Goal: Complete application form: Complete application form

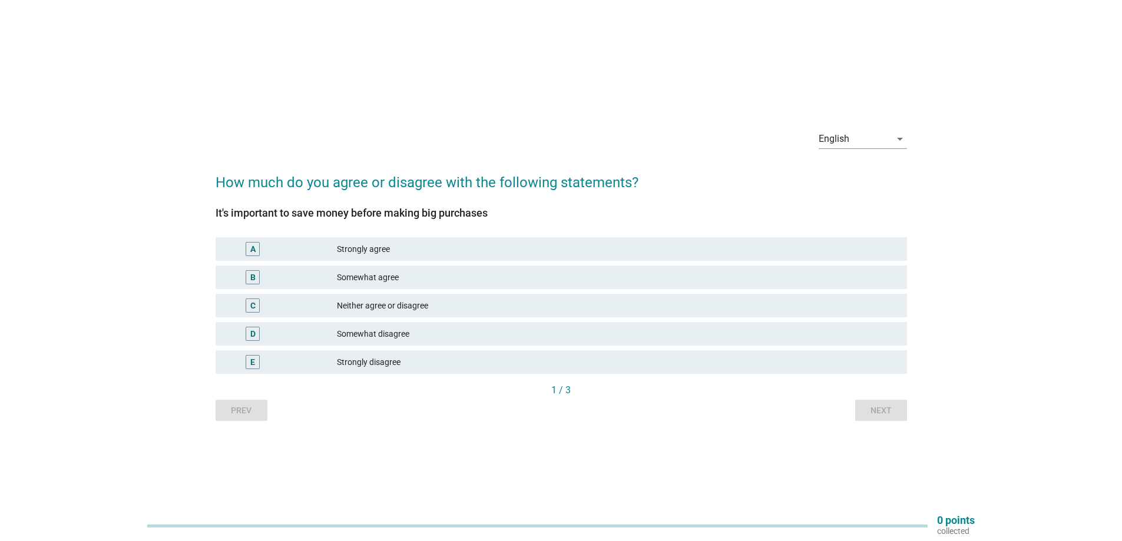
click at [367, 251] on div "Strongly agree" at bounding box center [617, 249] width 560 height 14
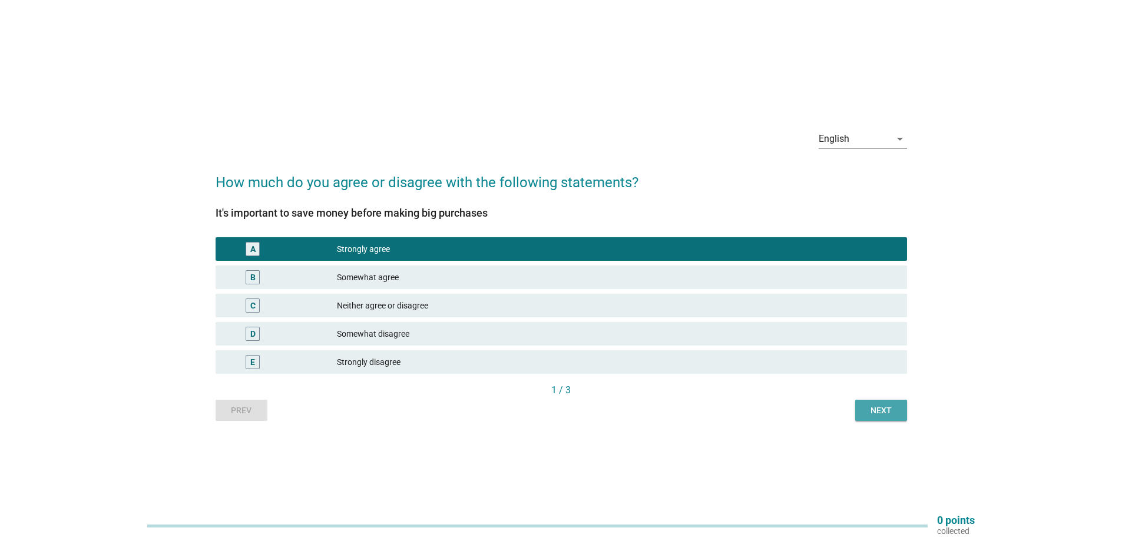
click at [872, 416] on div "Next" at bounding box center [880, 410] width 33 height 12
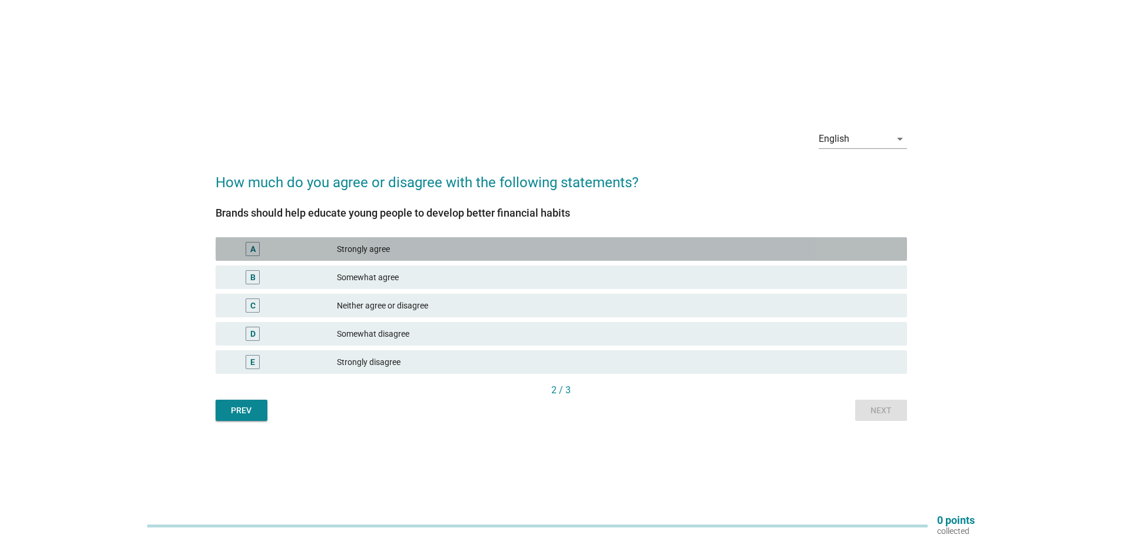
click at [384, 247] on div "Strongly agree" at bounding box center [617, 249] width 560 height 14
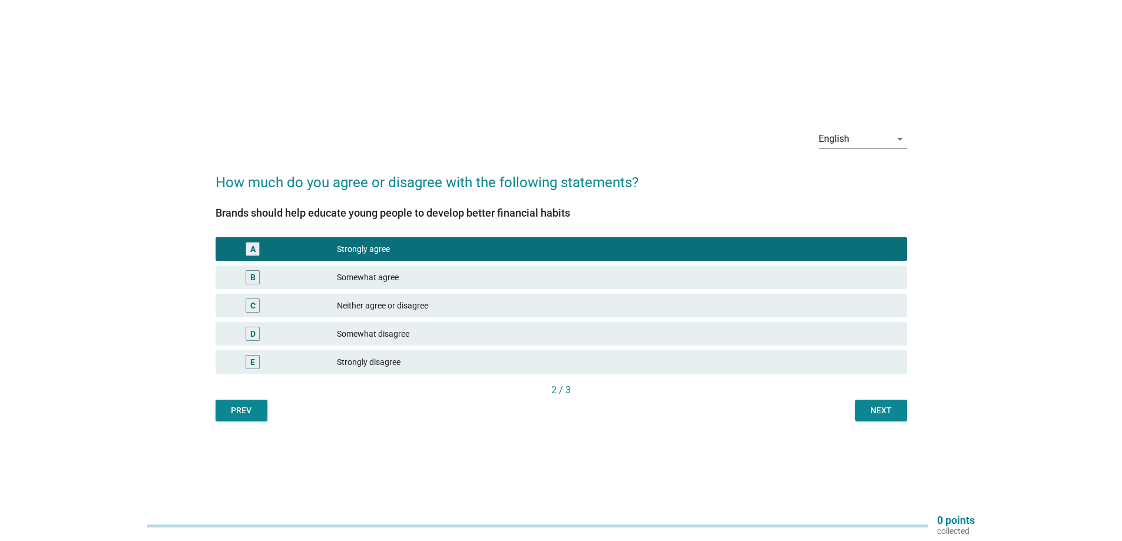
click at [388, 275] on div "Somewhat agree" at bounding box center [617, 277] width 560 height 14
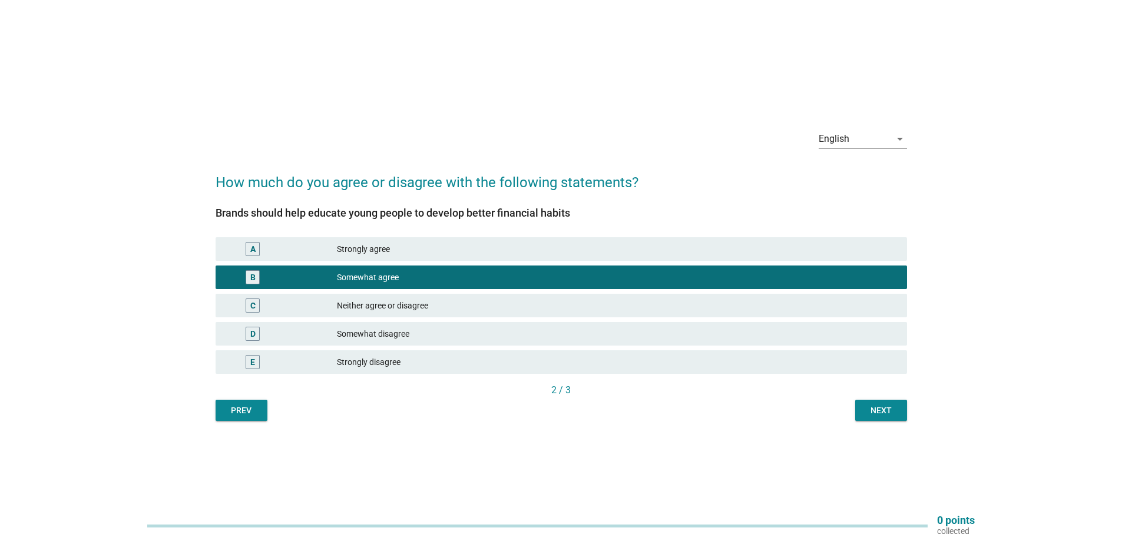
click at [887, 414] on div "Next" at bounding box center [880, 410] width 33 height 12
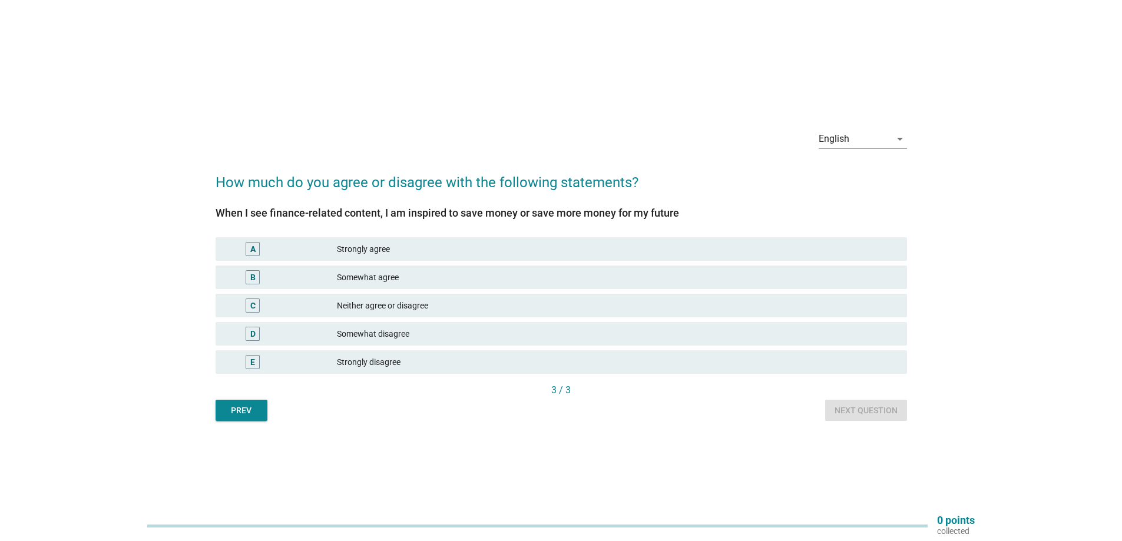
click at [371, 278] on div "Somewhat agree" at bounding box center [617, 277] width 560 height 14
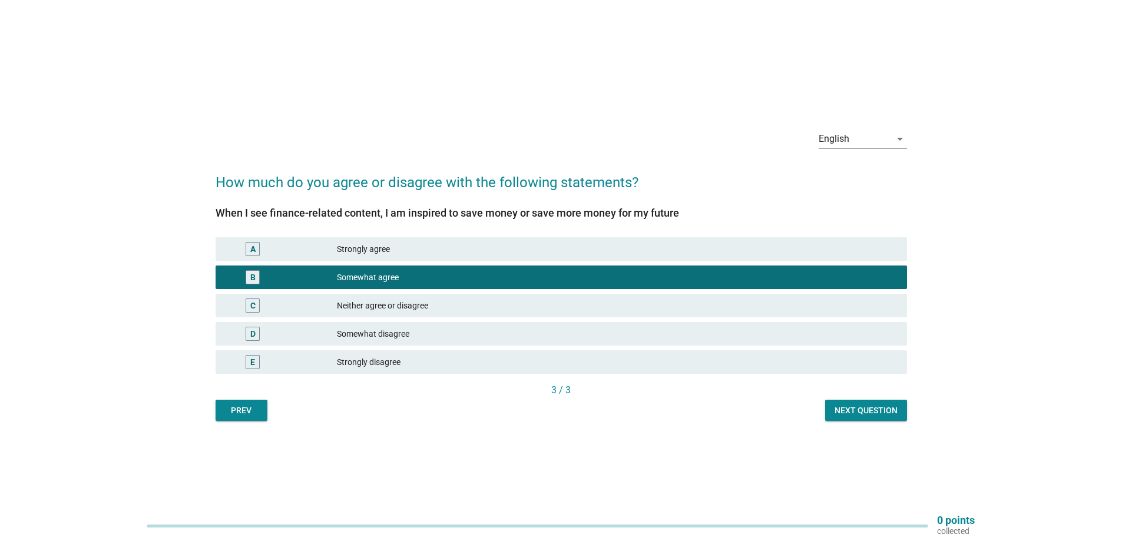
click at [888, 417] on button "Next question" at bounding box center [866, 410] width 82 height 21
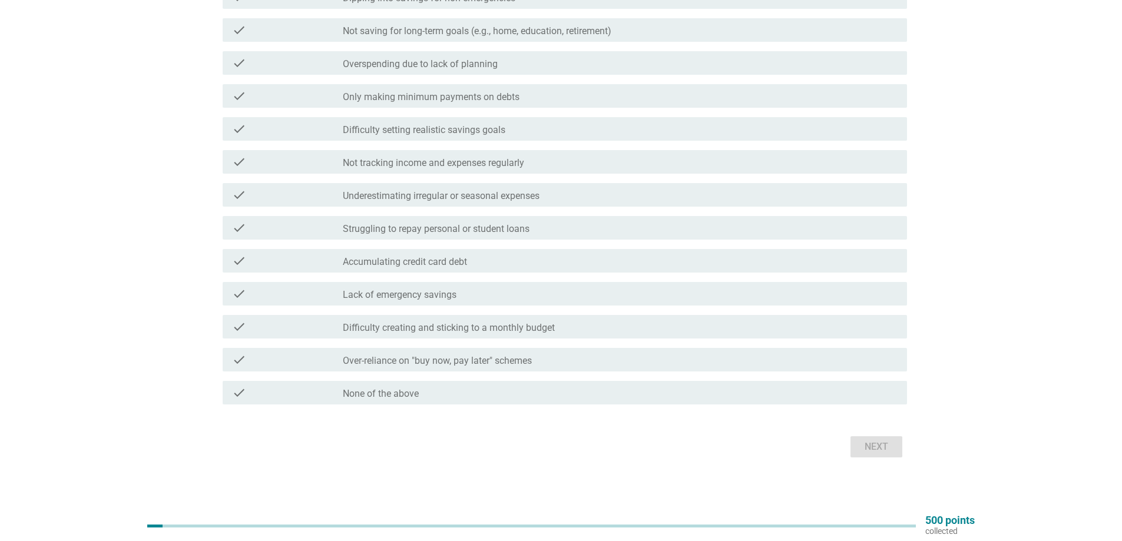
click at [396, 32] on label "Not saving for long-term goals (e.g., home, education, retirement)" at bounding box center [477, 31] width 268 height 12
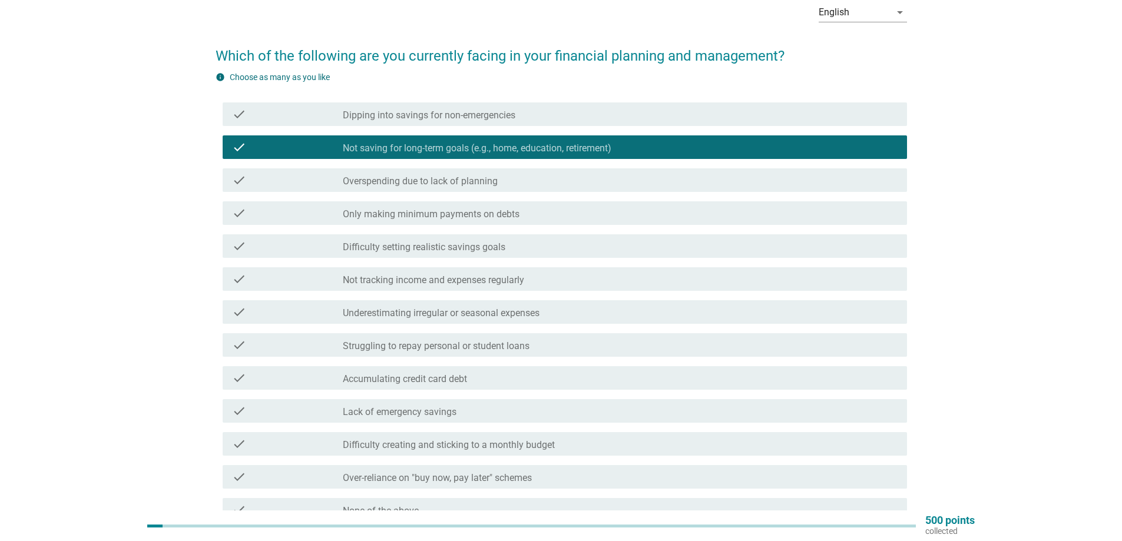
scroll to position [59, 0]
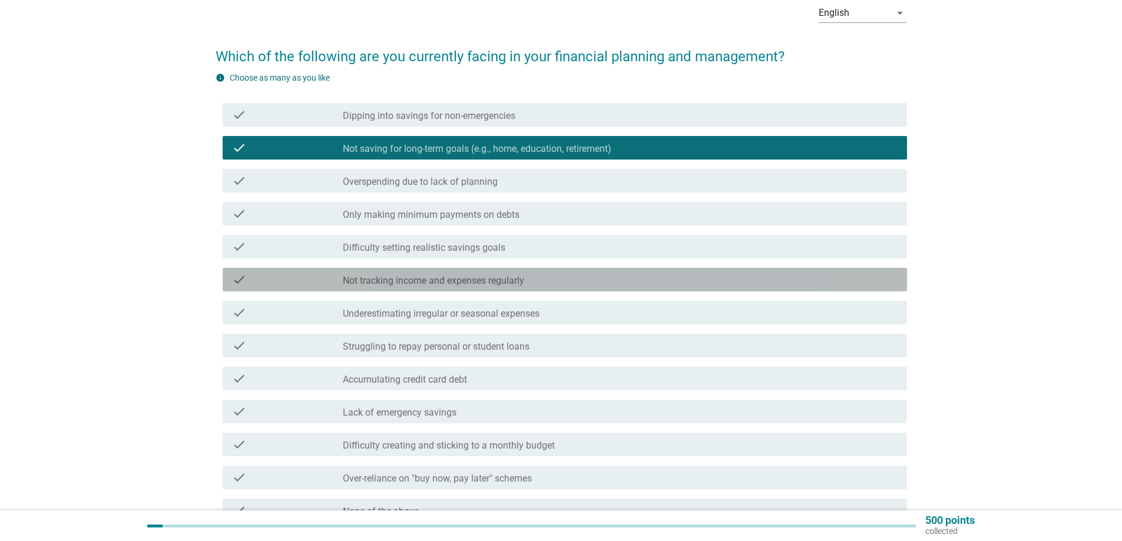
click at [387, 284] on label "Not tracking income and expenses regularly" at bounding box center [433, 281] width 181 height 12
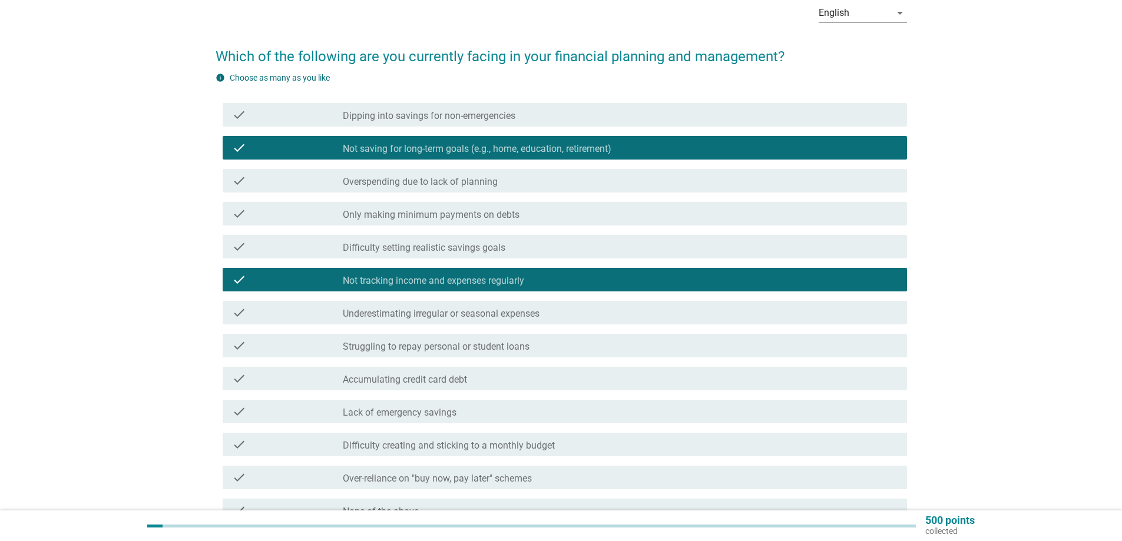
click at [403, 319] on label "Underestimating irregular or seasonal expenses" at bounding box center [441, 314] width 197 height 12
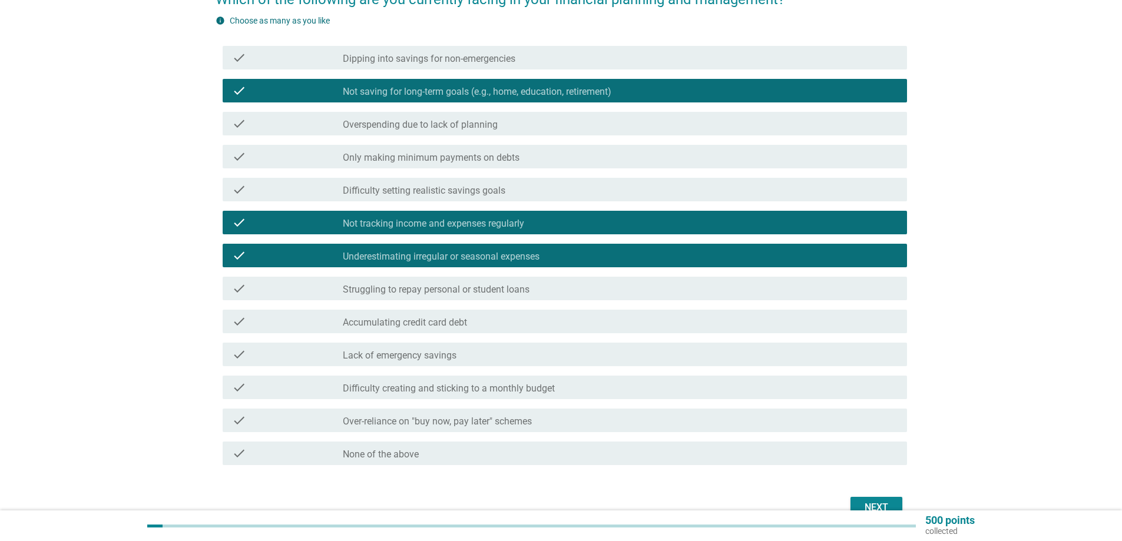
scroll to position [118, 0]
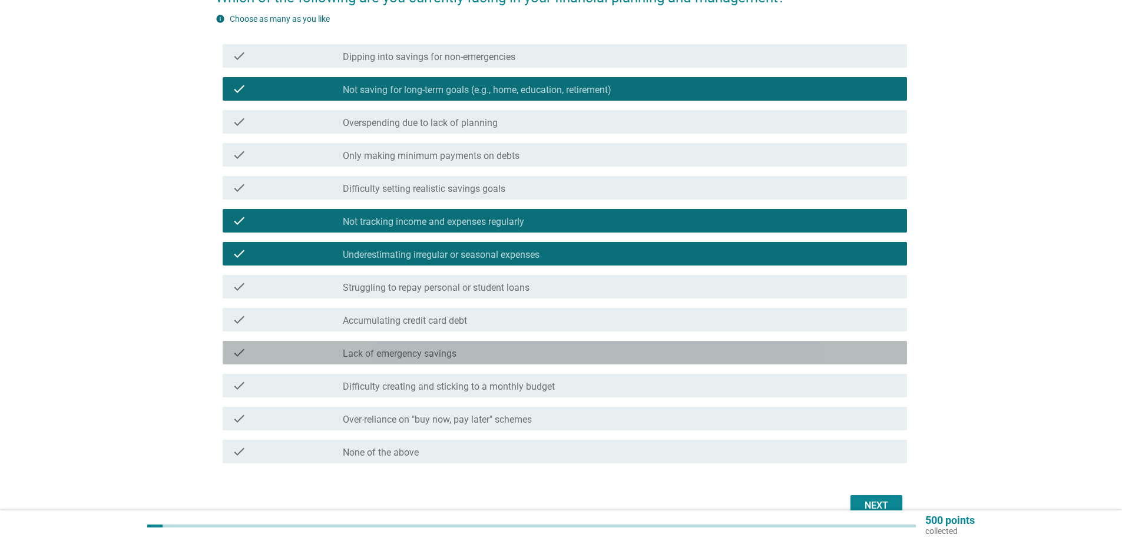
click at [408, 354] on label "Lack of emergency savings" at bounding box center [400, 354] width 114 height 12
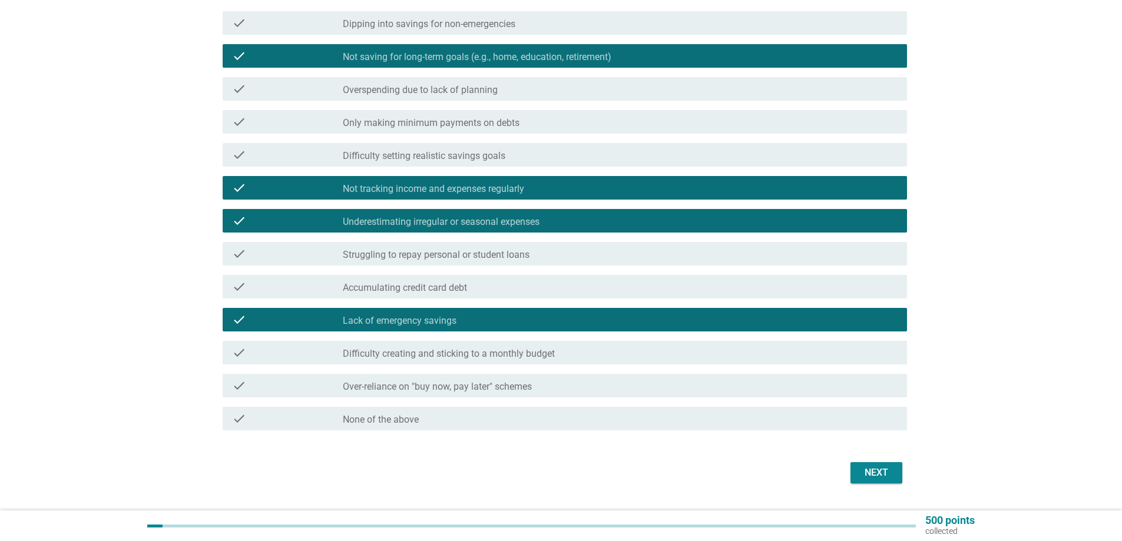
scroll to position [177, 0]
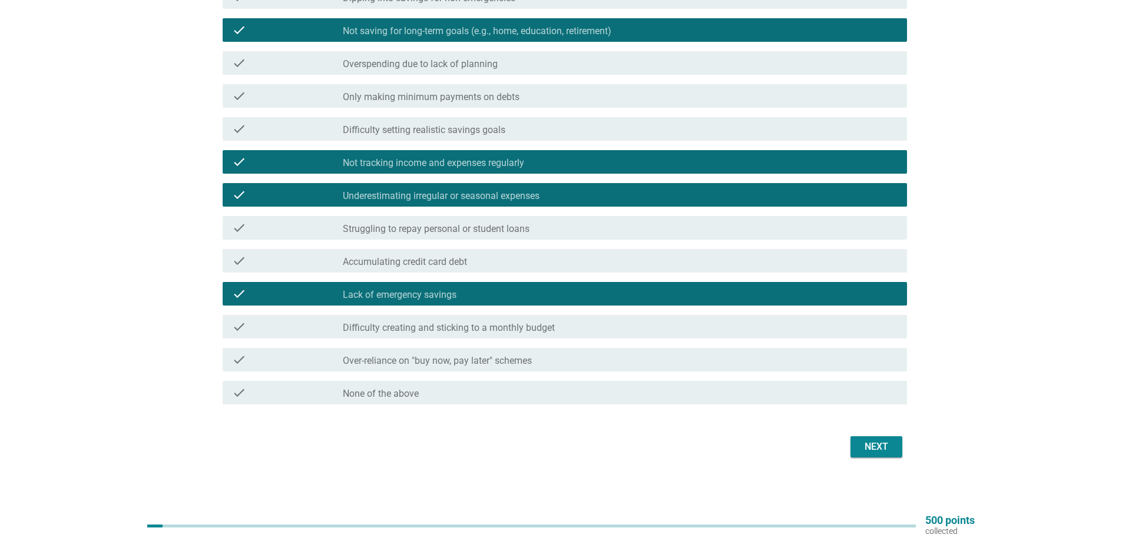
click at [871, 442] on div "Next" at bounding box center [876, 447] width 33 height 14
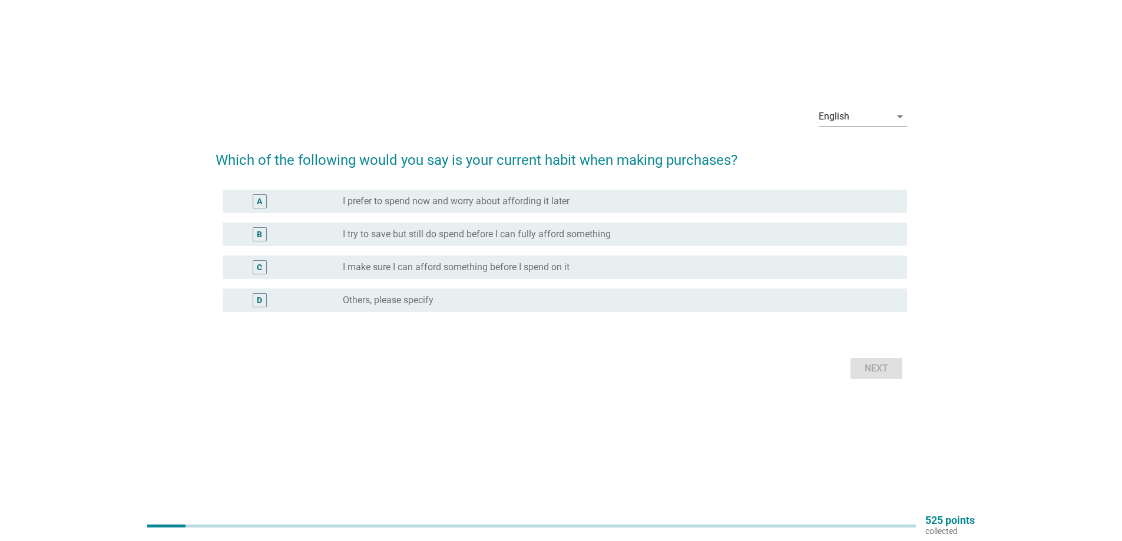
scroll to position [0, 0]
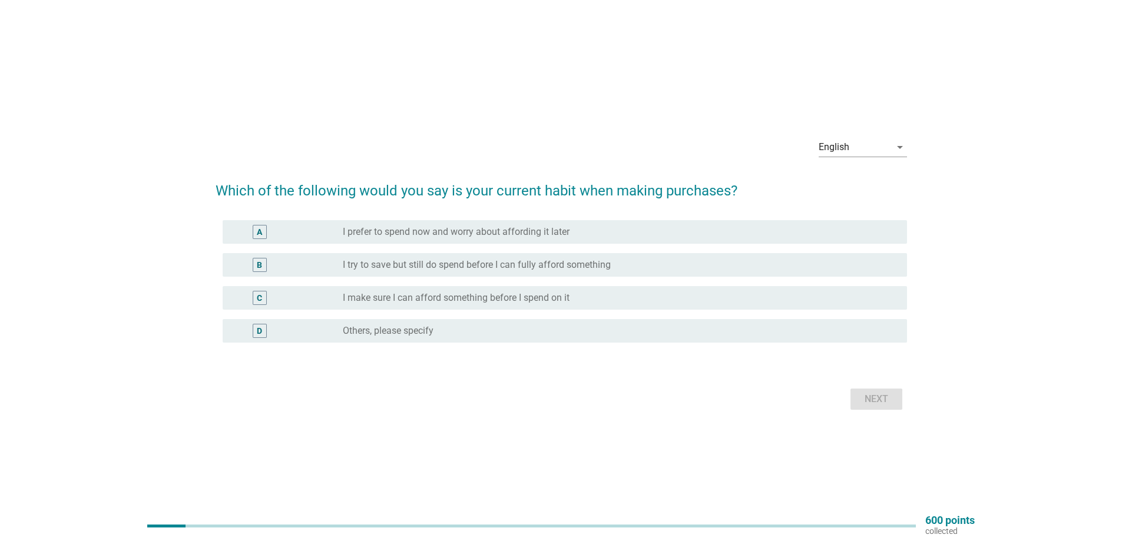
click at [433, 233] on label "I prefer to spend now and worry about affording it later" at bounding box center [456, 232] width 227 height 12
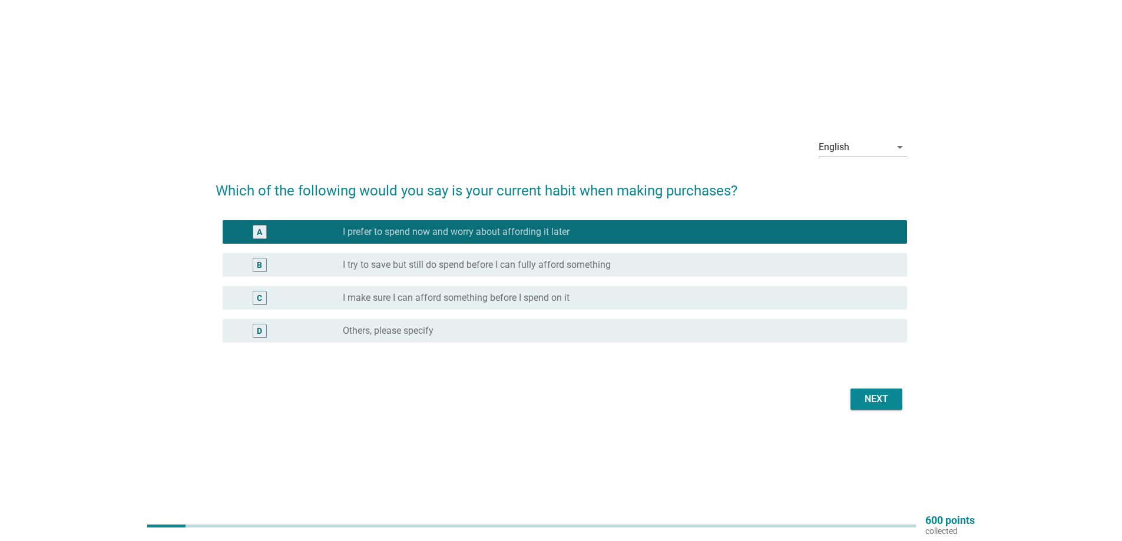
click at [448, 268] on label "I try to save but still do spend before I can fully afford something" at bounding box center [477, 265] width 268 height 12
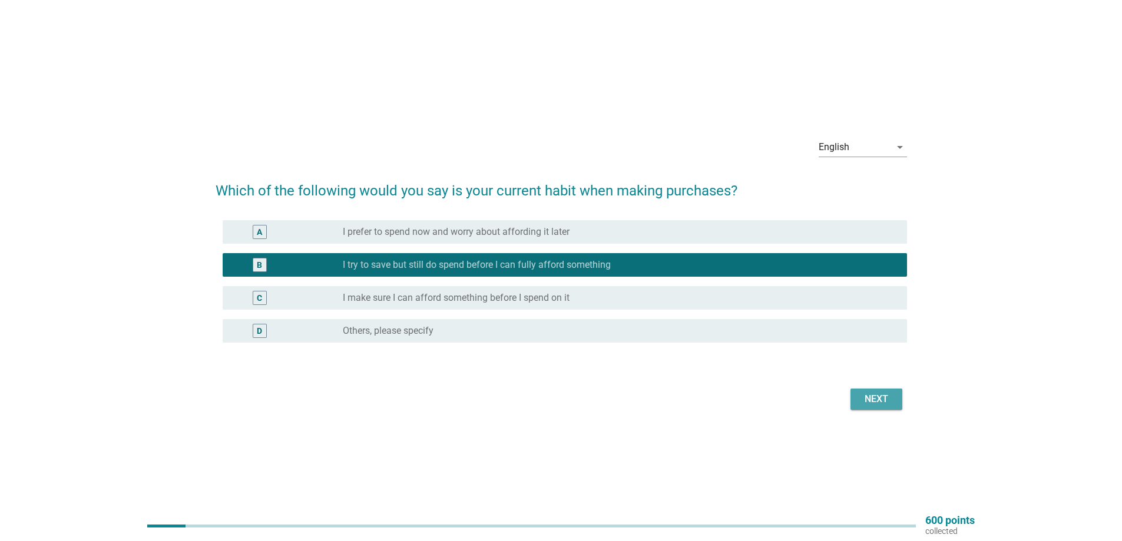
click at [854, 399] on button "Next" at bounding box center [876, 399] width 52 height 21
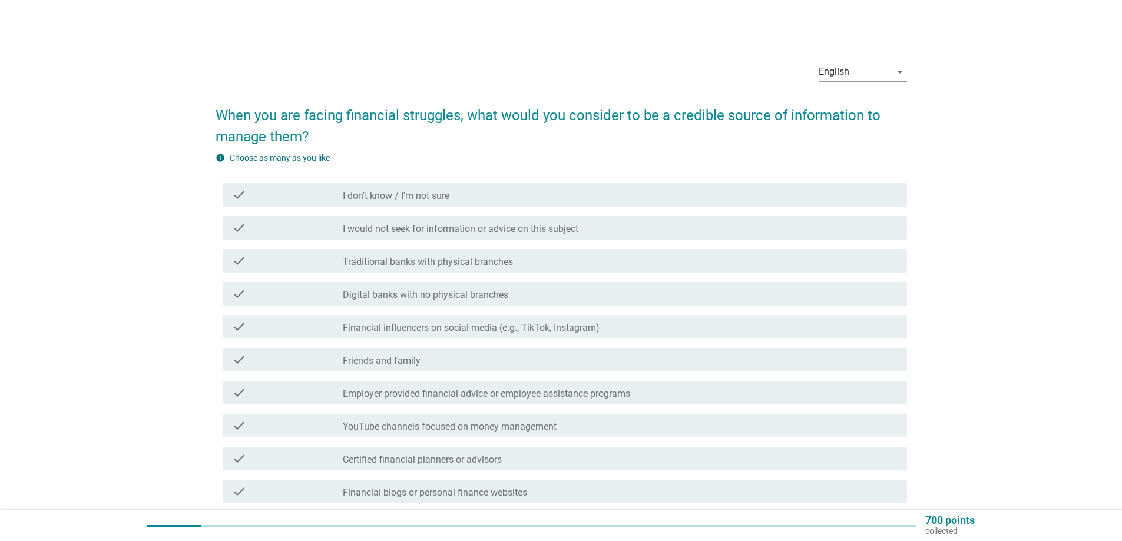
click at [397, 263] on label "Traditional banks with physical branches" at bounding box center [428, 262] width 170 height 12
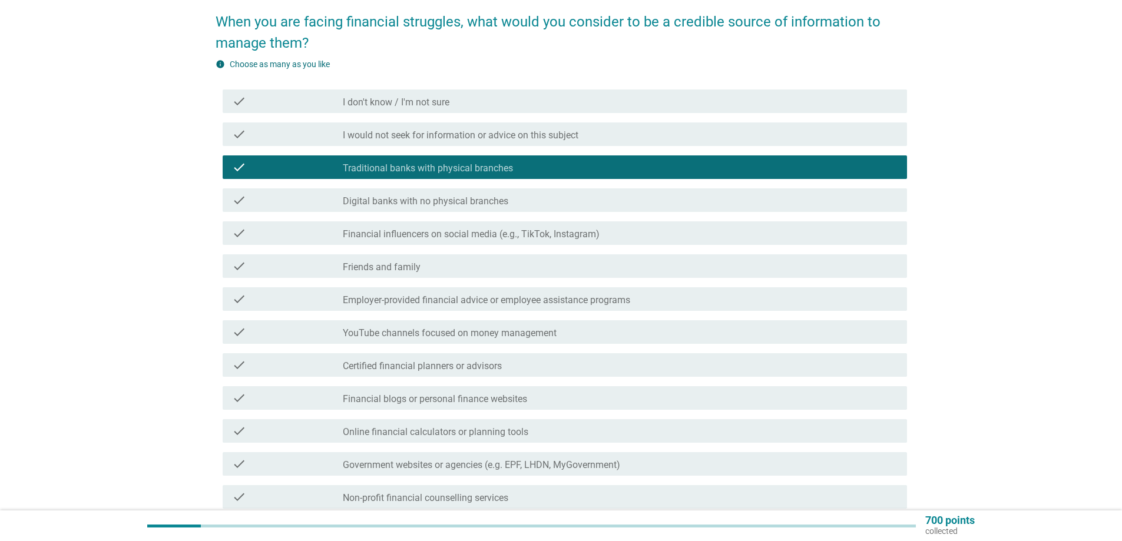
scroll to position [118, 0]
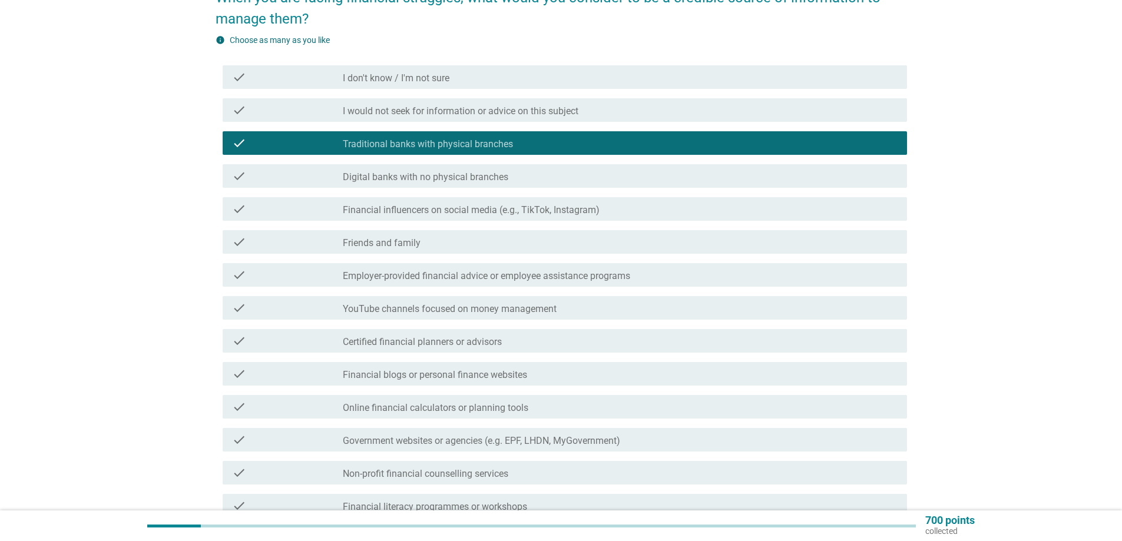
click at [483, 247] on div "check_box_outline_blank Friends and family" at bounding box center [620, 242] width 555 height 14
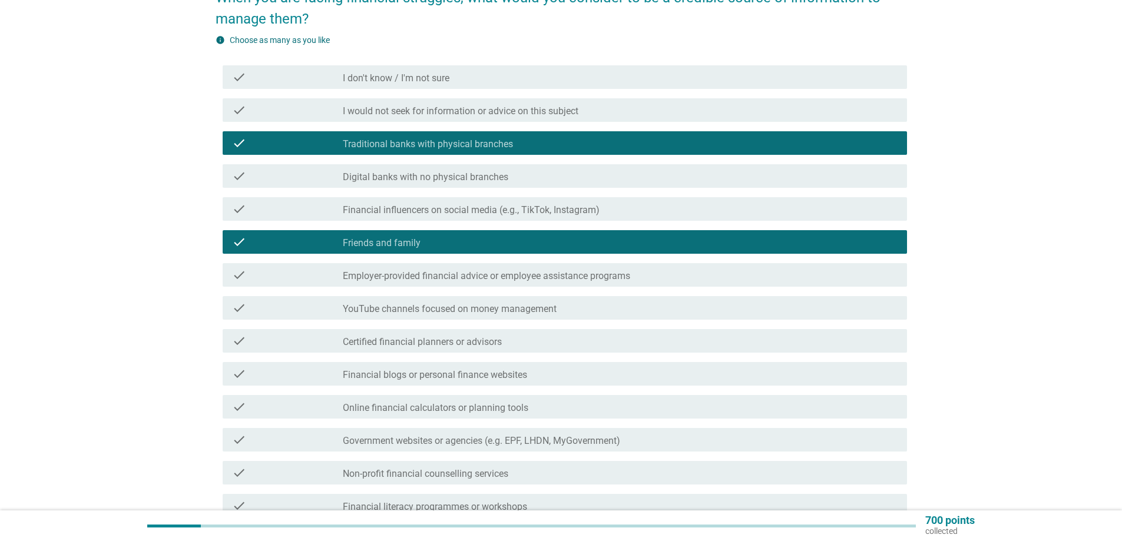
click at [486, 215] on label "Financial influencers on social media (e.g., TikTok, Instagram)" at bounding box center [471, 210] width 257 height 12
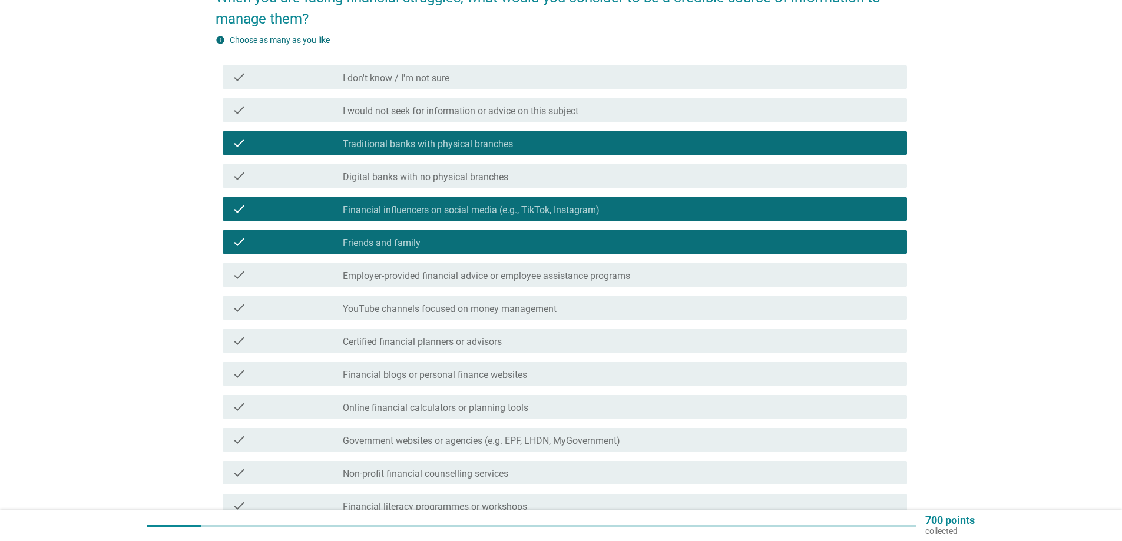
scroll to position [235, 0]
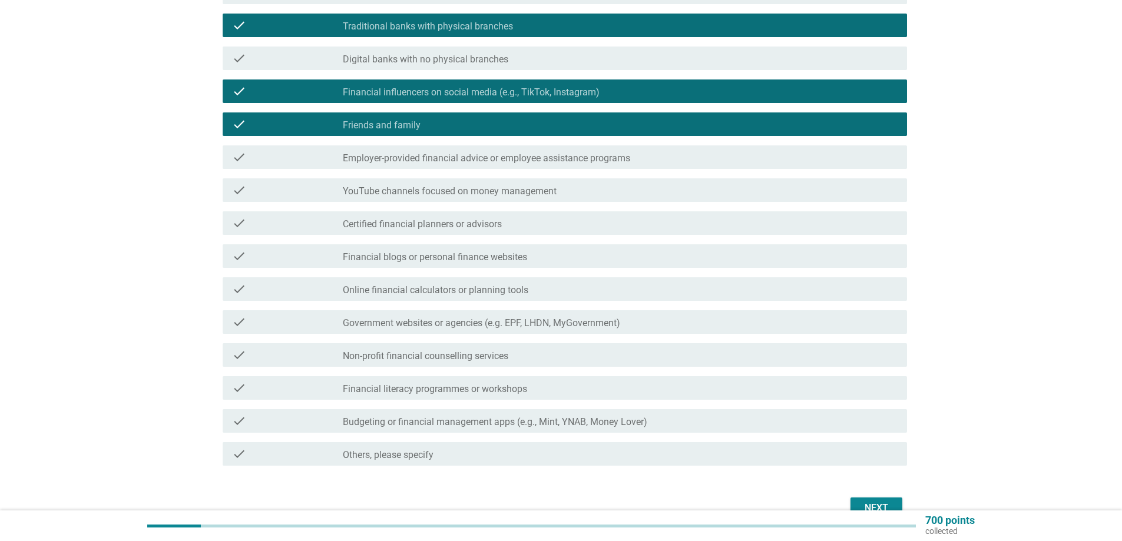
click at [878, 501] on div "Next" at bounding box center [876, 508] width 33 height 14
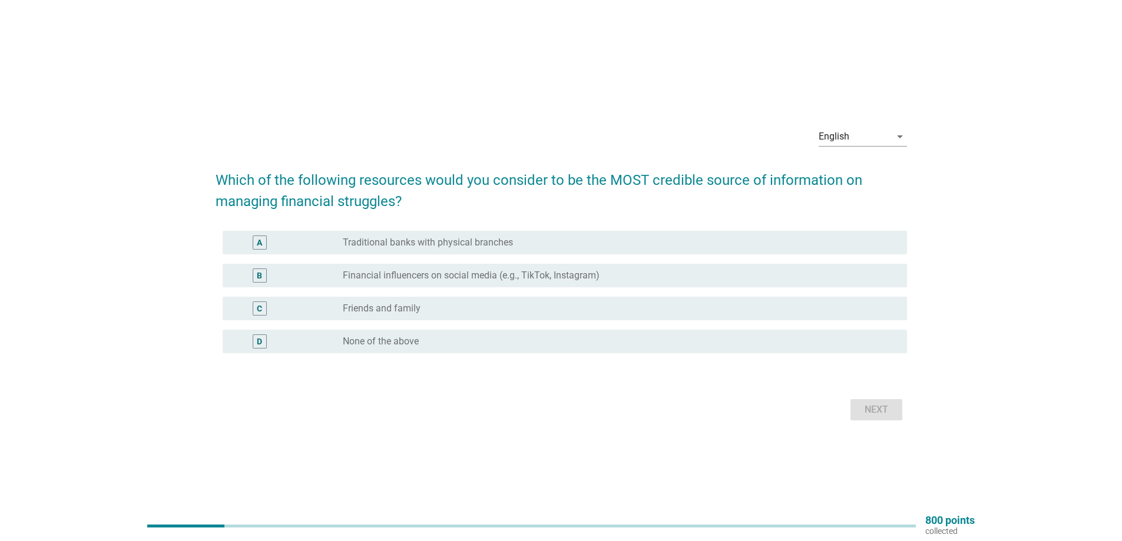
click at [437, 246] on label "Traditional banks with physical branches" at bounding box center [428, 243] width 170 height 12
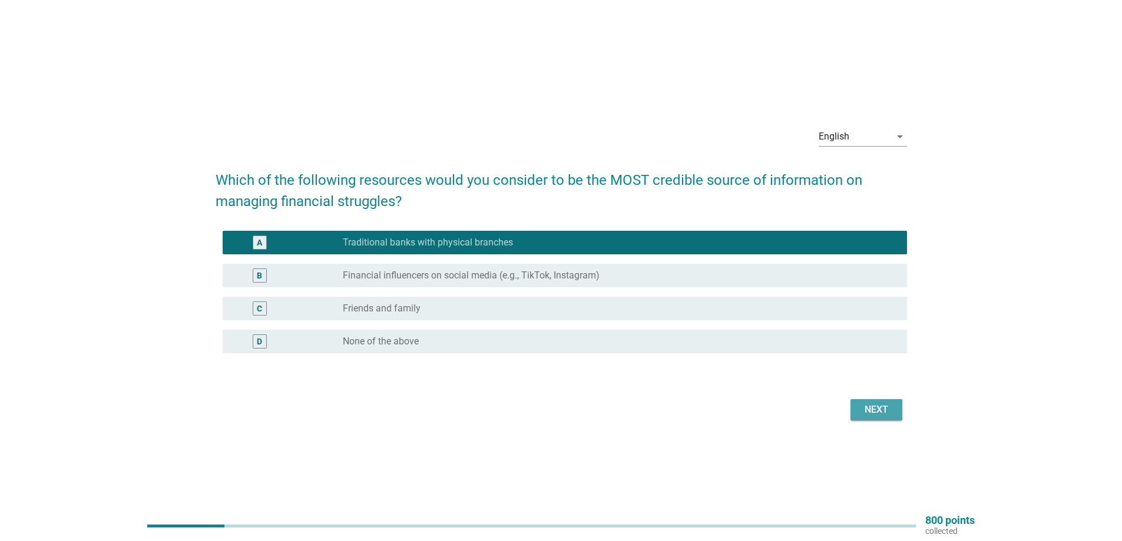
click at [885, 412] on div "Next" at bounding box center [876, 410] width 33 height 14
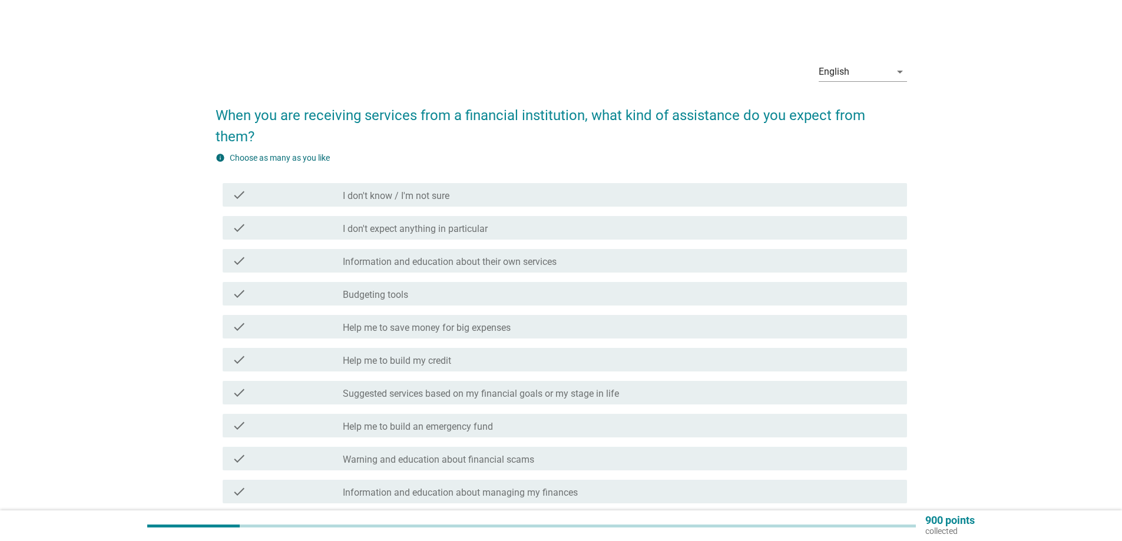
click at [412, 355] on label "Help me to build my credit" at bounding box center [397, 361] width 108 height 12
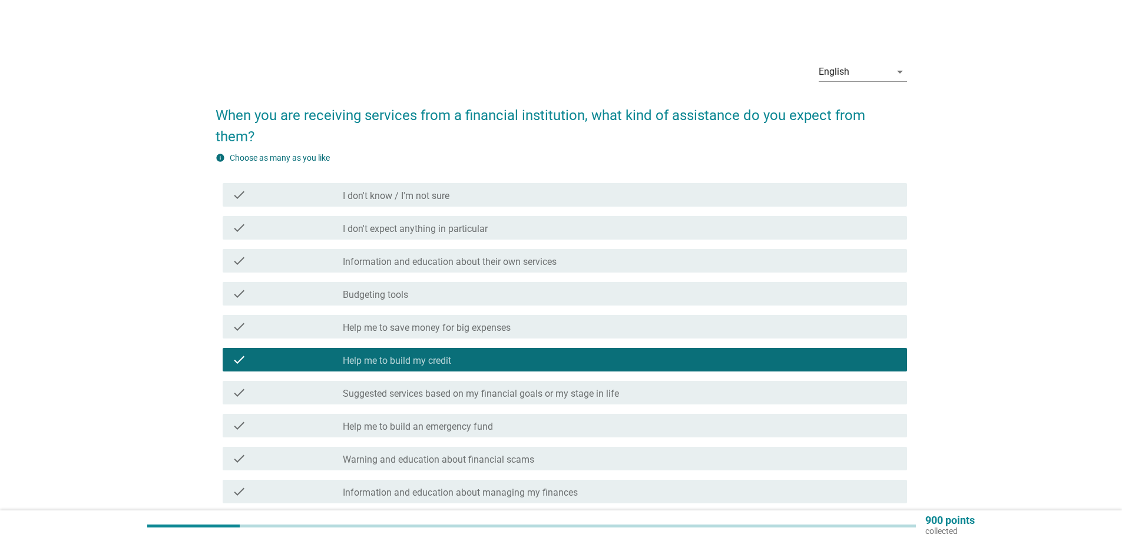
scroll to position [59, 0]
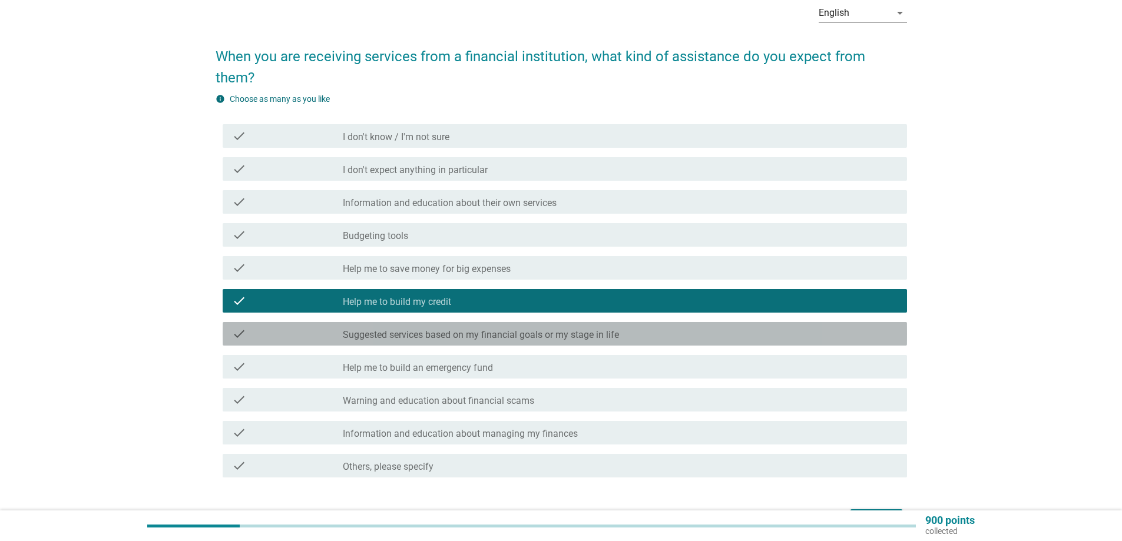
click at [495, 329] on label "Suggested services based on my financial goals or my stage in life" at bounding box center [481, 335] width 276 height 12
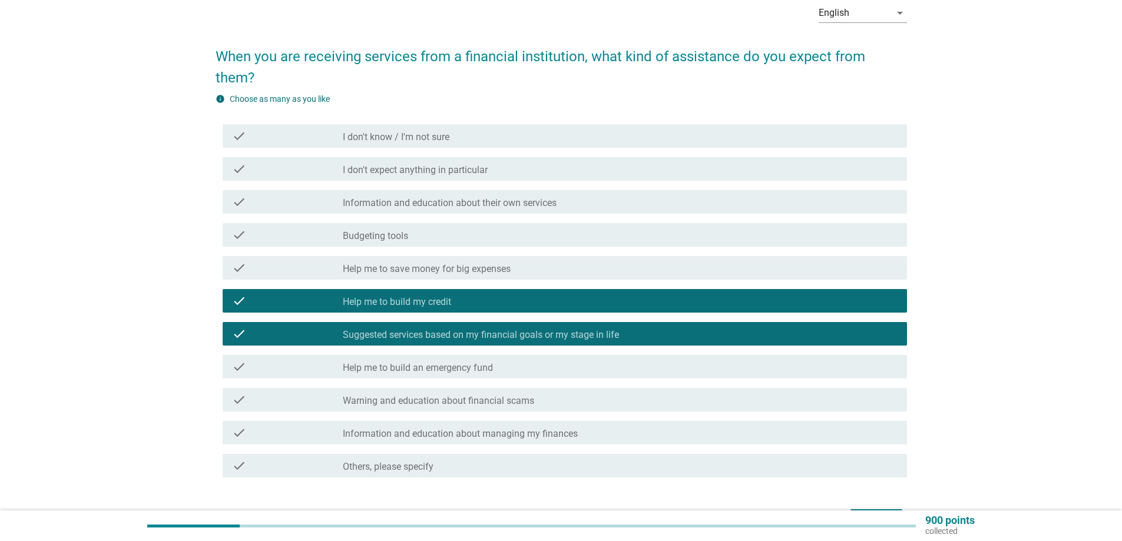
click at [472, 362] on label "Help me to build an emergency fund" at bounding box center [418, 368] width 150 height 12
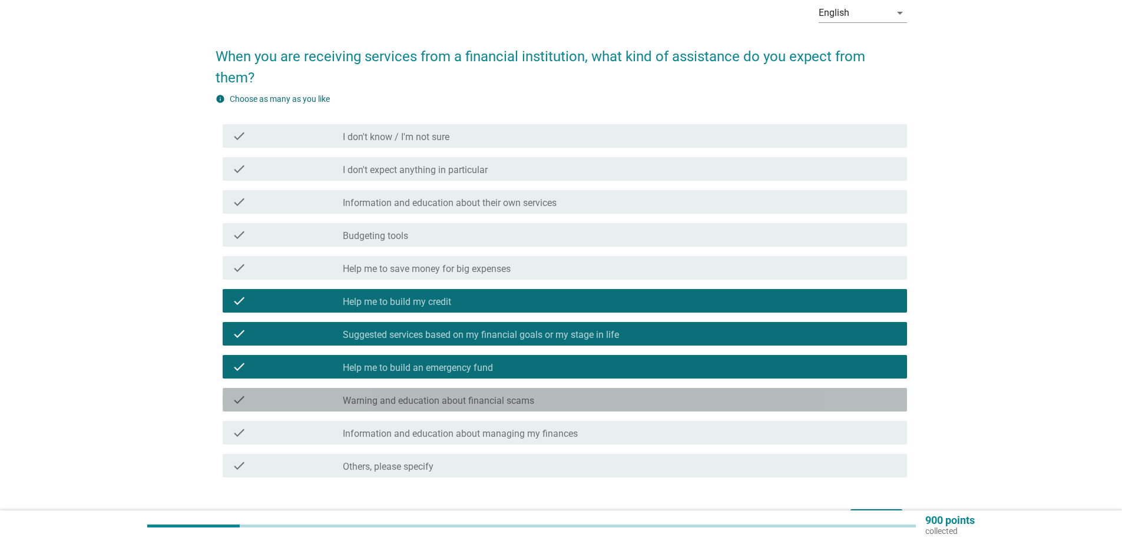
click at [509, 393] on div "check_box_outline_blank Warning and education about financial scams" at bounding box center [620, 400] width 555 height 14
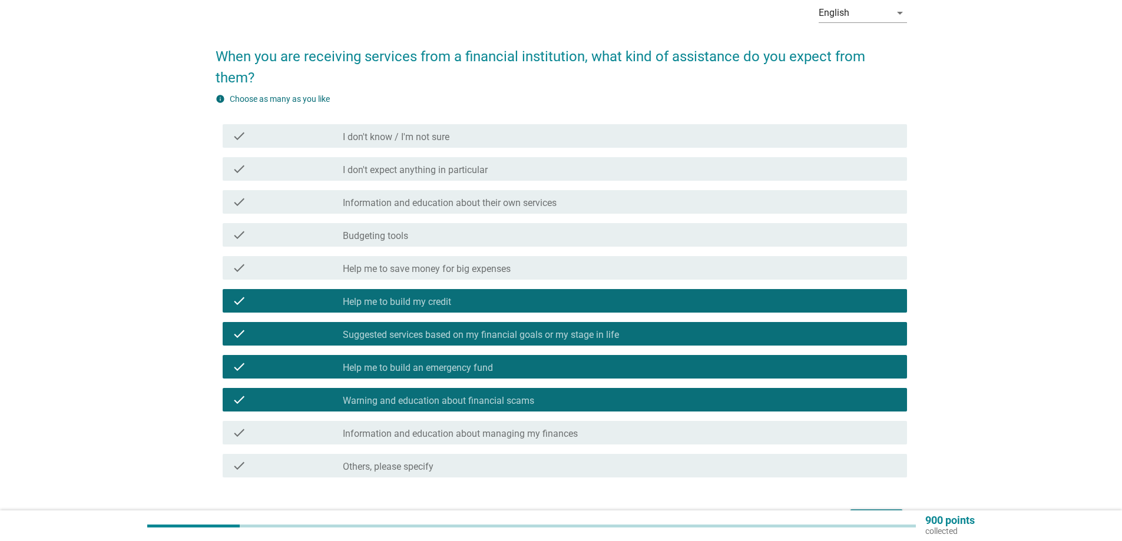
click at [874, 513] on div "Next" at bounding box center [876, 520] width 33 height 14
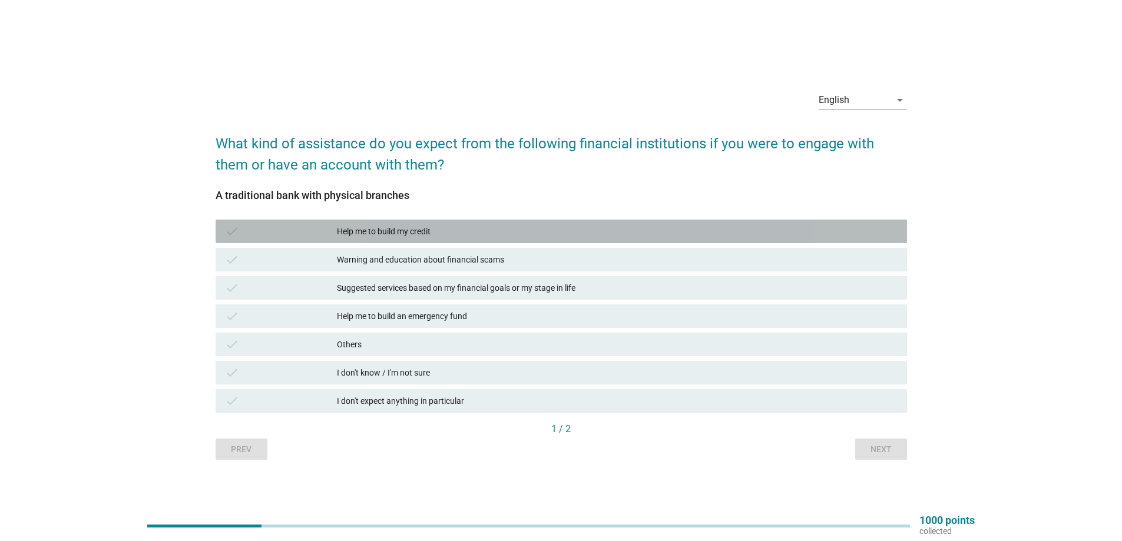
click at [394, 233] on div "Help me to build my credit" at bounding box center [617, 231] width 560 height 14
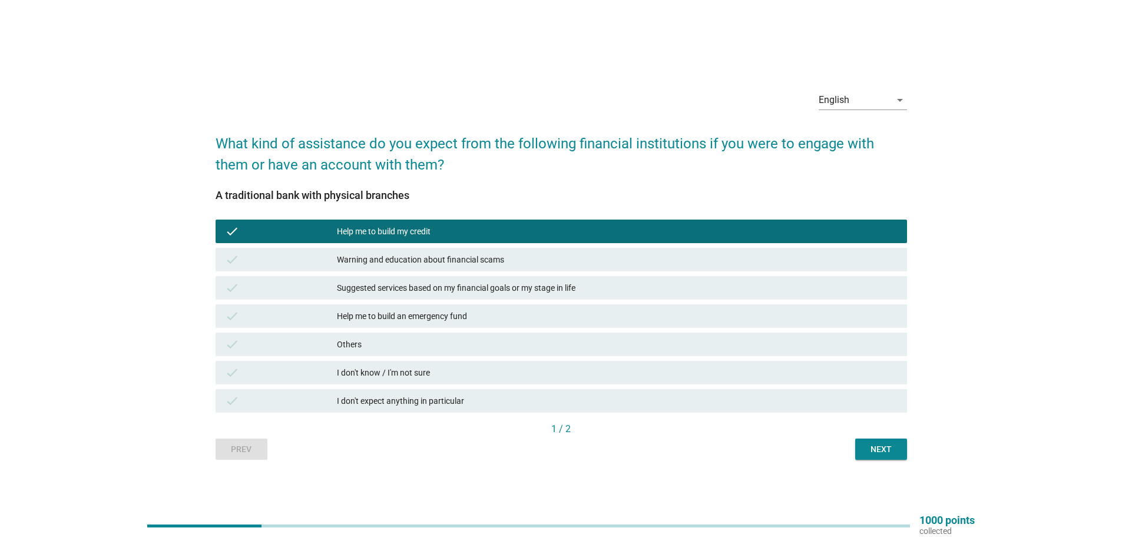
click at [866, 447] on div "Next" at bounding box center [880, 449] width 33 height 12
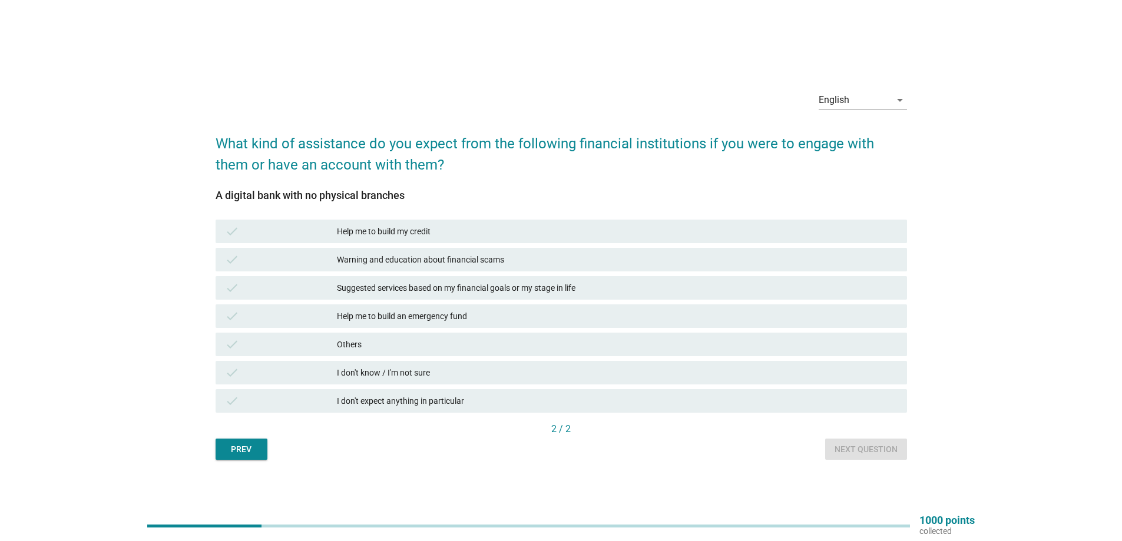
click at [416, 234] on div "Help me to build my credit" at bounding box center [617, 231] width 560 height 14
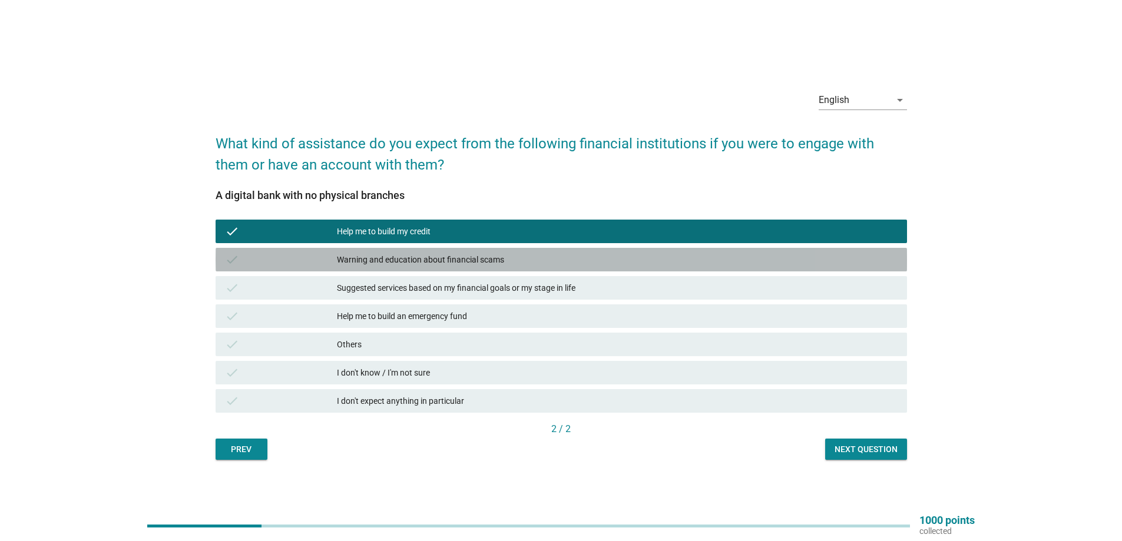
click at [384, 256] on div "Warning and education about financial scams" at bounding box center [617, 260] width 560 height 14
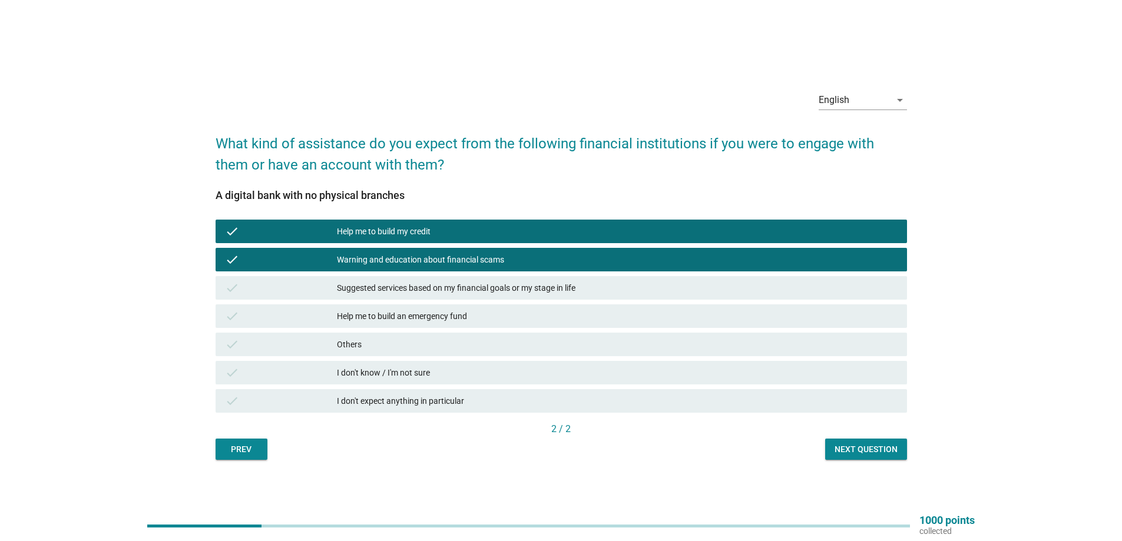
click at [532, 286] on div "Suggested services based on my financial goals or my stage in life" at bounding box center [617, 288] width 560 height 14
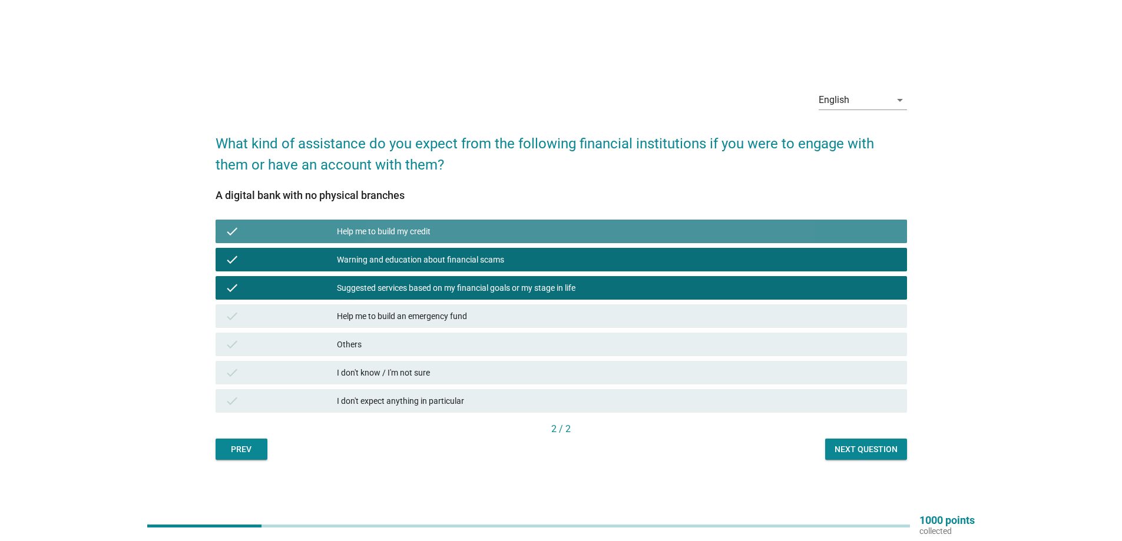
click at [442, 220] on div "check Help me to build my credit" at bounding box center [560, 232] width 691 height 24
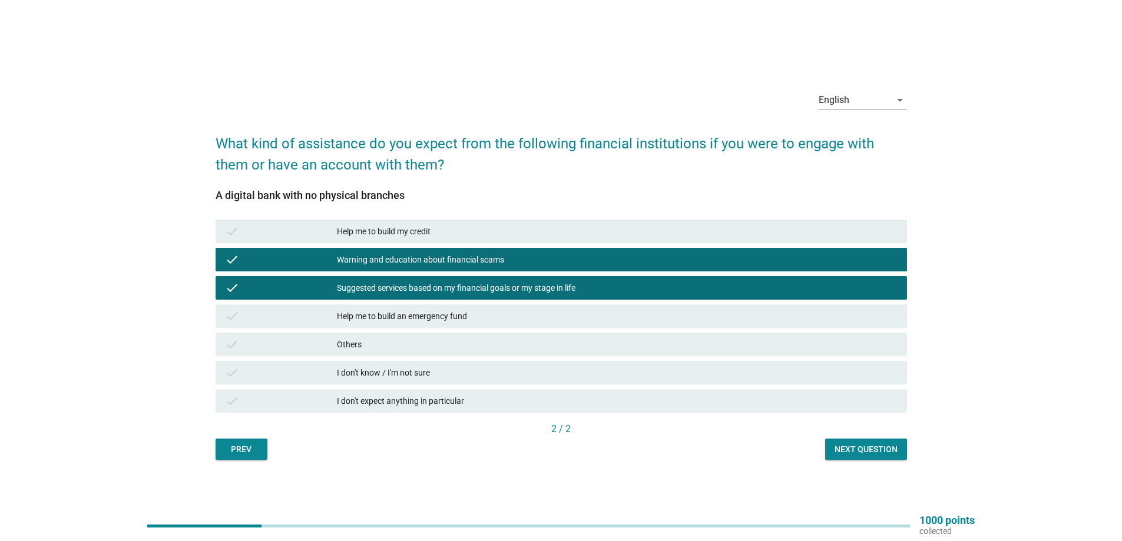
click at [496, 313] on div "Help me to build an emergency fund" at bounding box center [617, 316] width 560 height 14
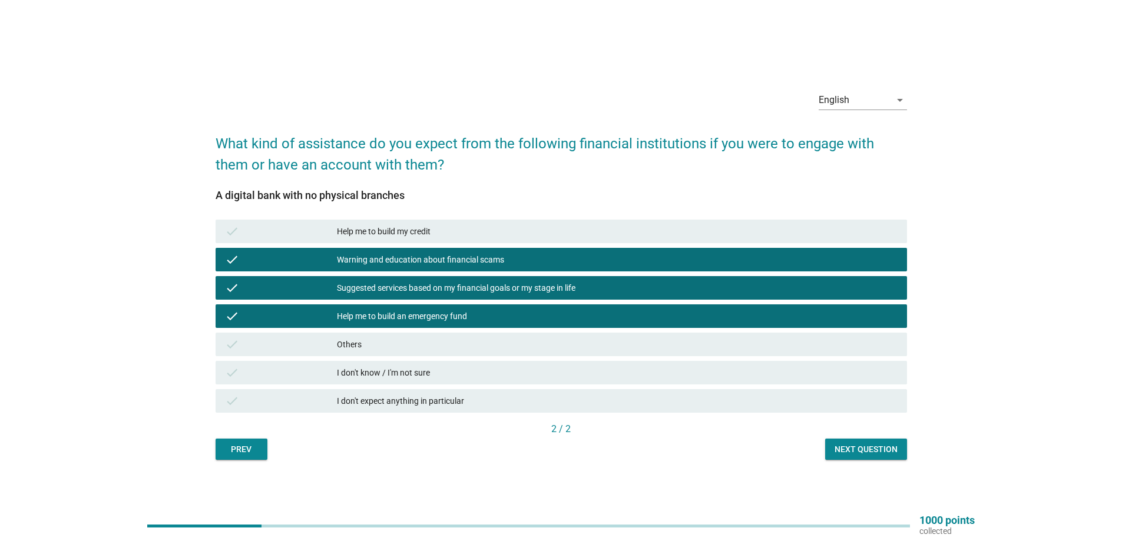
click at [851, 454] on div "Next question" at bounding box center [865, 449] width 63 height 12
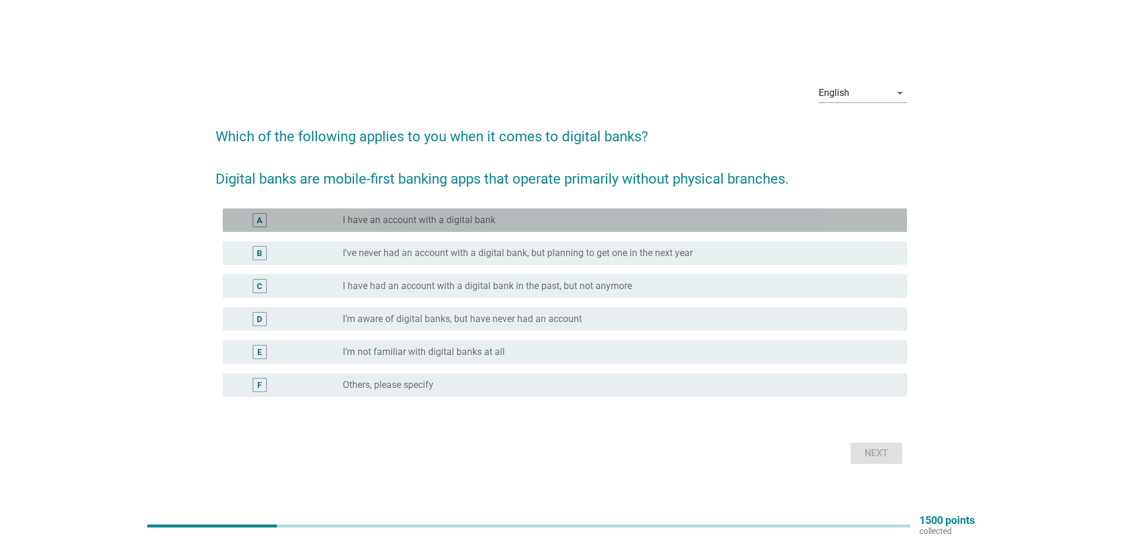
click at [430, 230] on div "A radio_button_unchecked I have an account with a digital bank" at bounding box center [565, 220] width 684 height 24
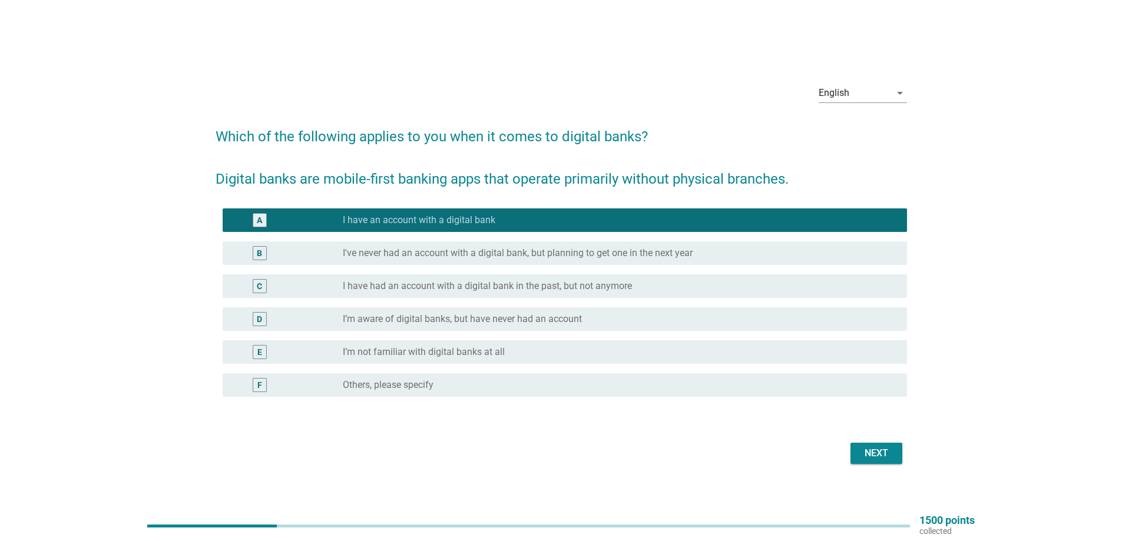
click at [427, 230] on div "A radio_button_checked I have an account with a digital bank" at bounding box center [565, 220] width 684 height 24
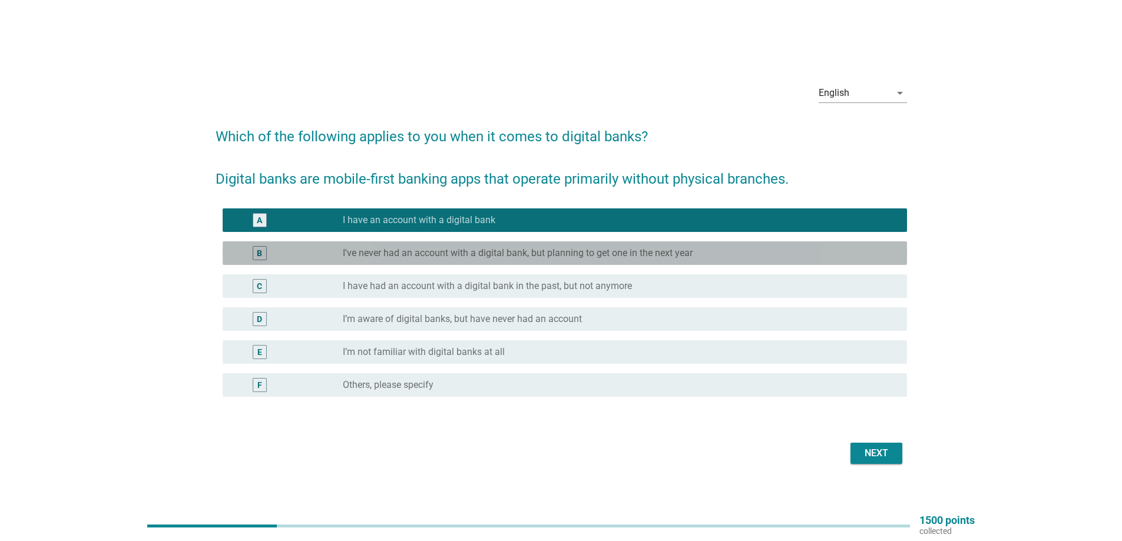
click at [424, 261] on div "B radio_button_unchecked I've never had an account with a digital bank, but pla…" at bounding box center [565, 253] width 684 height 24
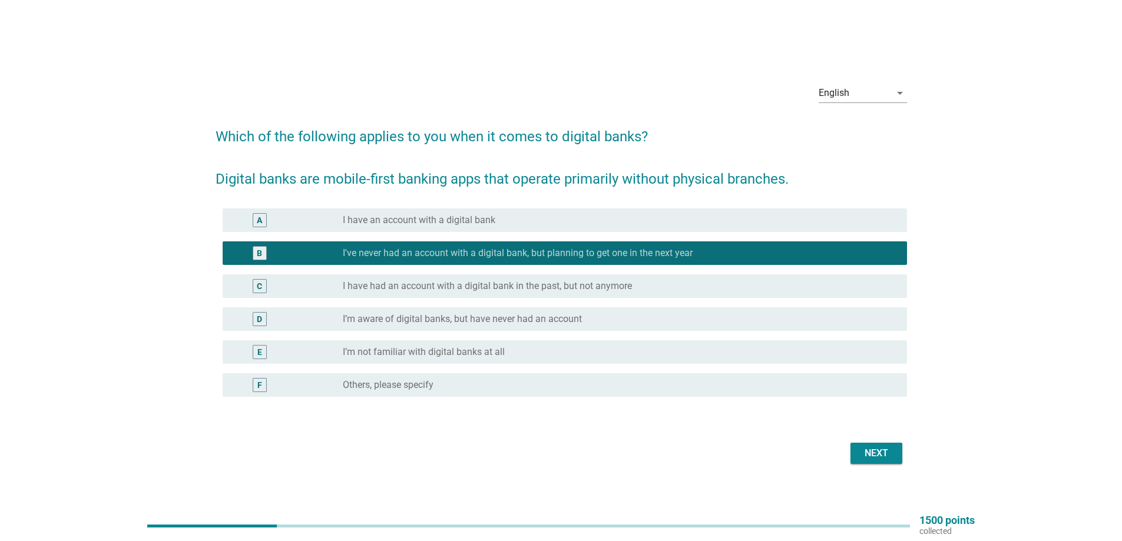
click at [888, 440] on div "Next" at bounding box center [560, 453] width 691 height 28
click at [888, 455] on div "Next" at bounding box center [876, 453] width 33 height 14
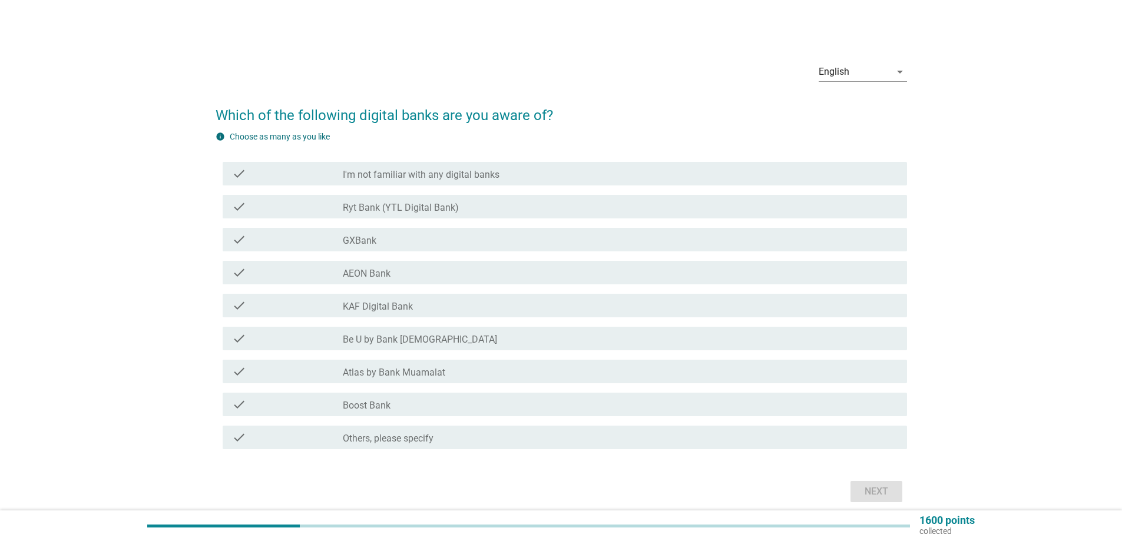
click at [380, 274] on label "AEON Bank" at bounding box center [367, 274] width 48 height 12
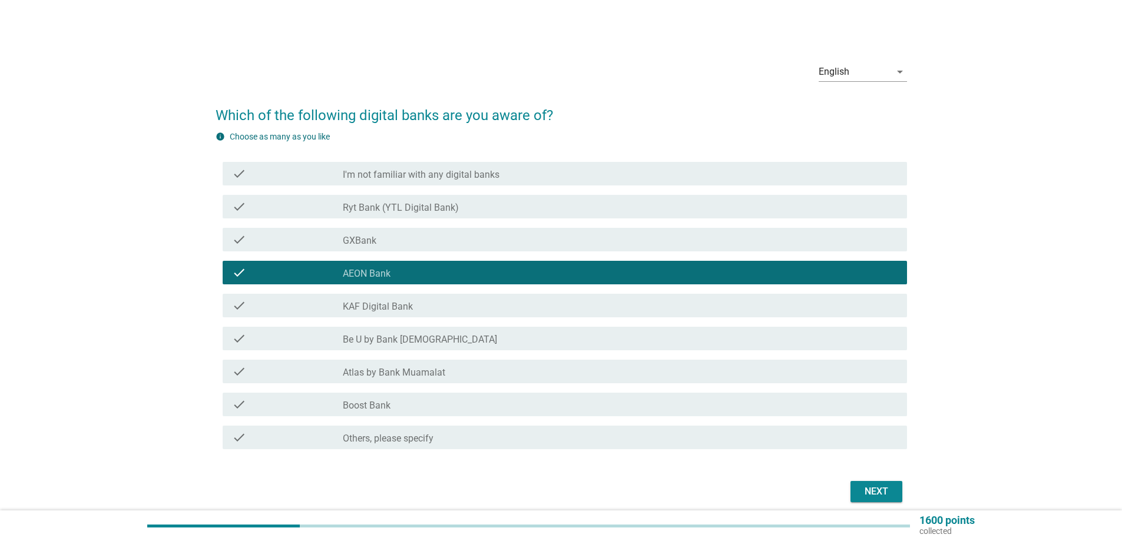
click at [406, 400] on div "check_box_outline_blank Boost Bank" at bounding box center [620, 404] width 555 height 14
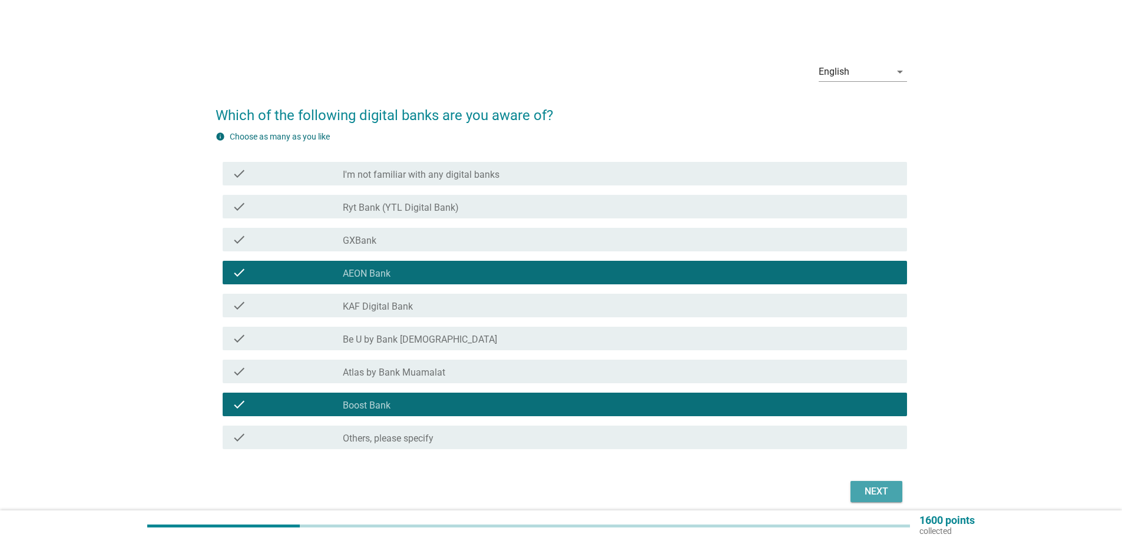
click at [863, 495] on div "Next" at bounding box center [876, 492] width 33 height 14
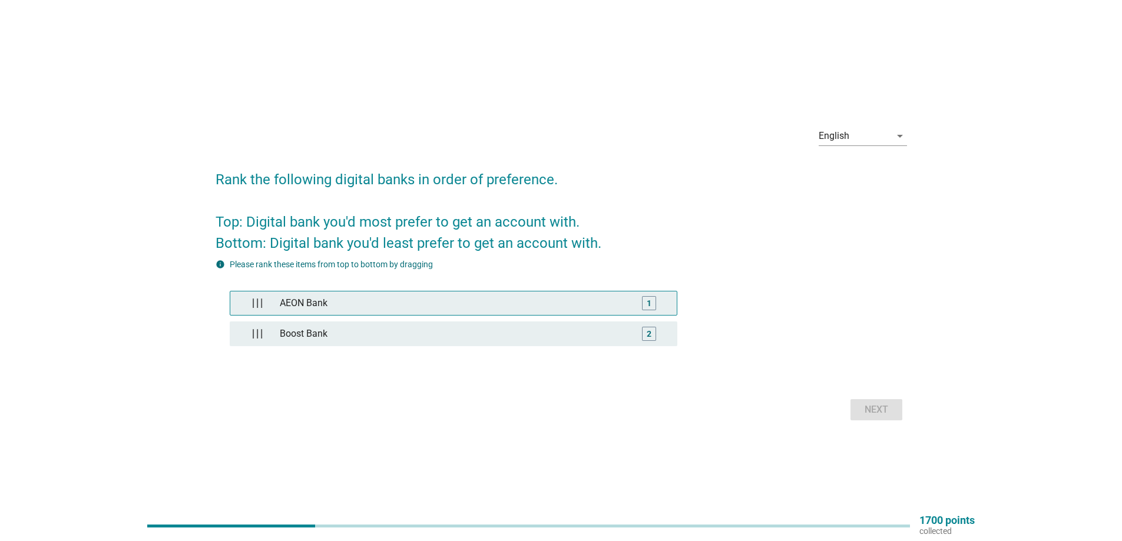
click at [457, 314] on div "AEON Bank" at bounding box center [453, 303] width 356 height 24
click at [870, 410] on div "Next" at bounding box center [876, 410] width 33 height 14
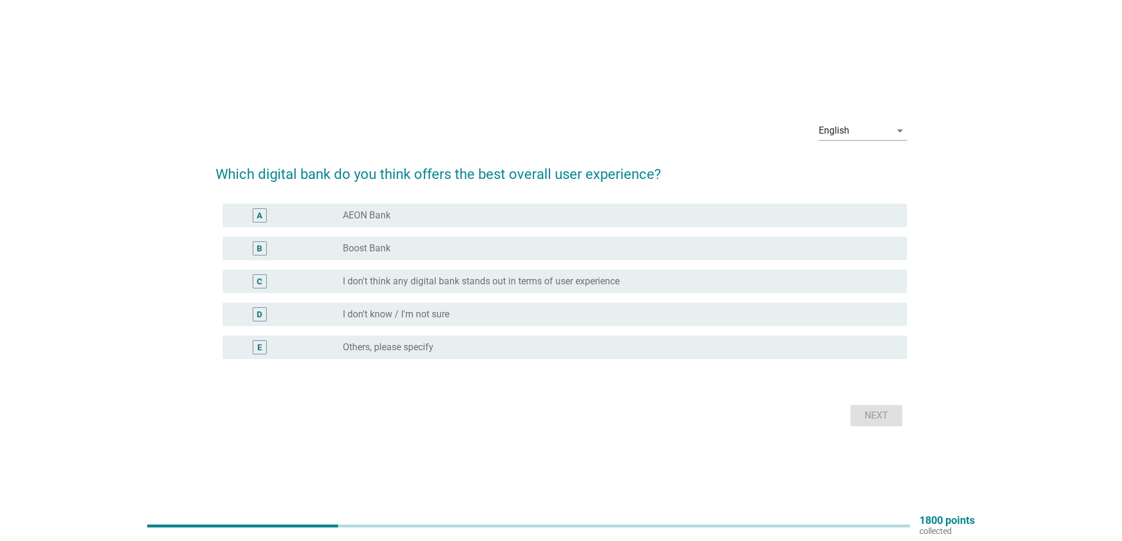
click at [412, 276] on label "I don't think any digital bank stands out in terms of user experience" at bounding box center [481, 282] width 277 height 12
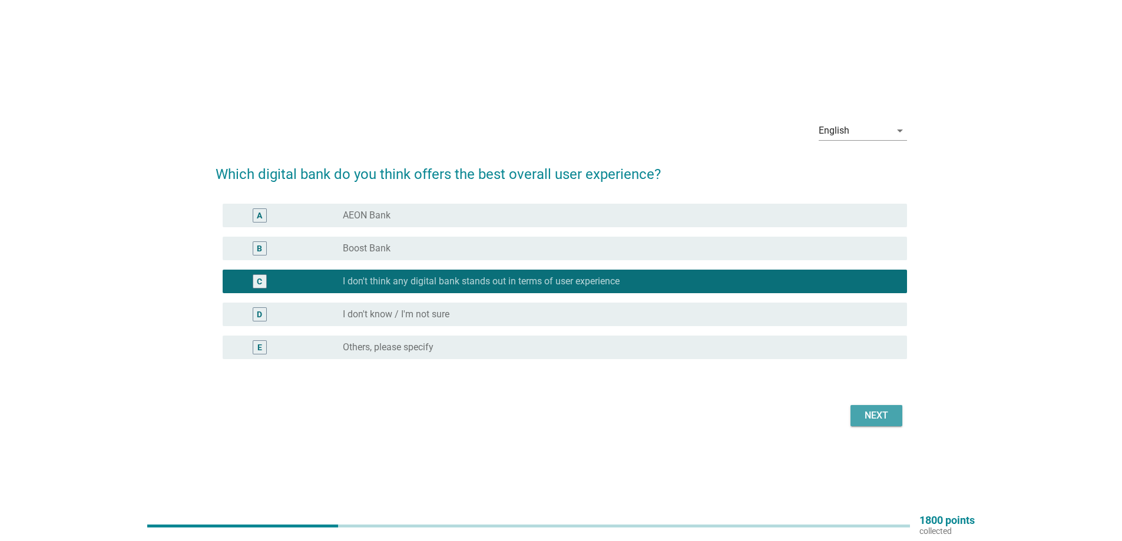
click at [873, 409] on div "Next" at bounding box center [876, 416] width 33 height 14
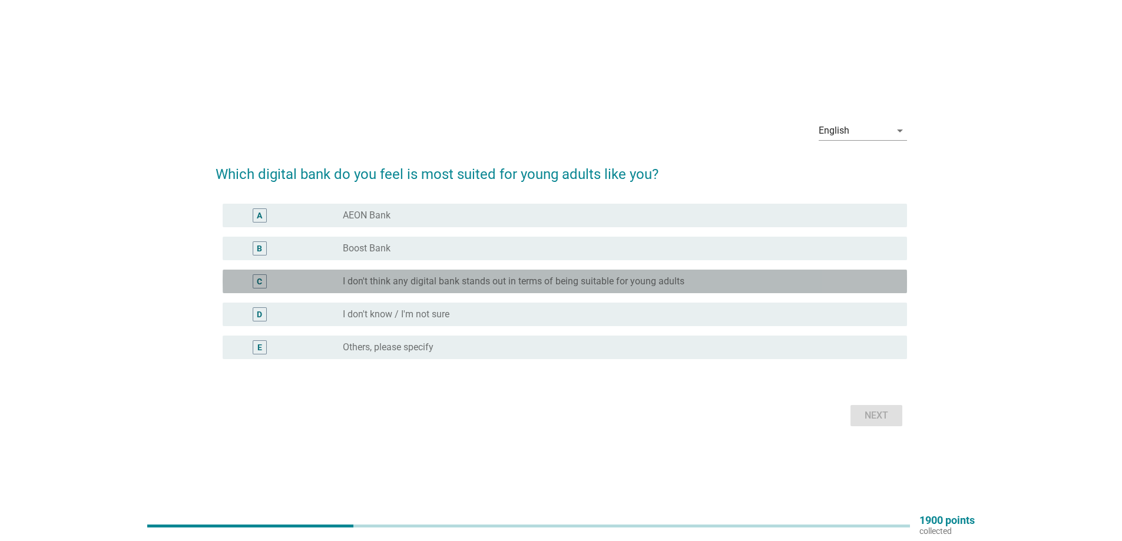
click at [445, 287] on div "radio_button_unchecked I don't think any digital bank stands out in terms of be…" at bounding box center [620, 281] width 555 height 14
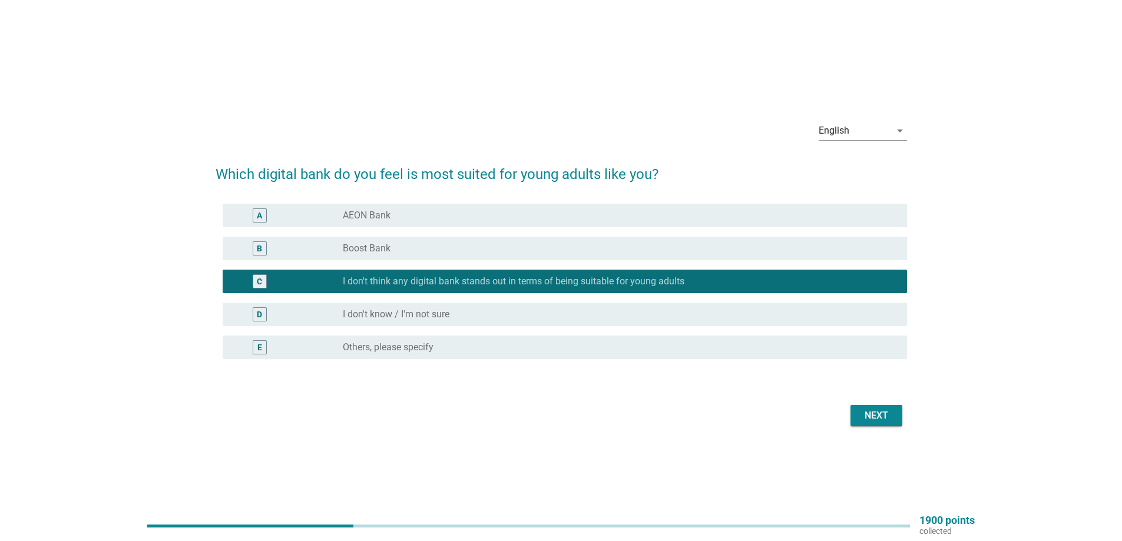
click at [896, 416] on button "Next" at bounding box center [876, 415] width 52 height 21
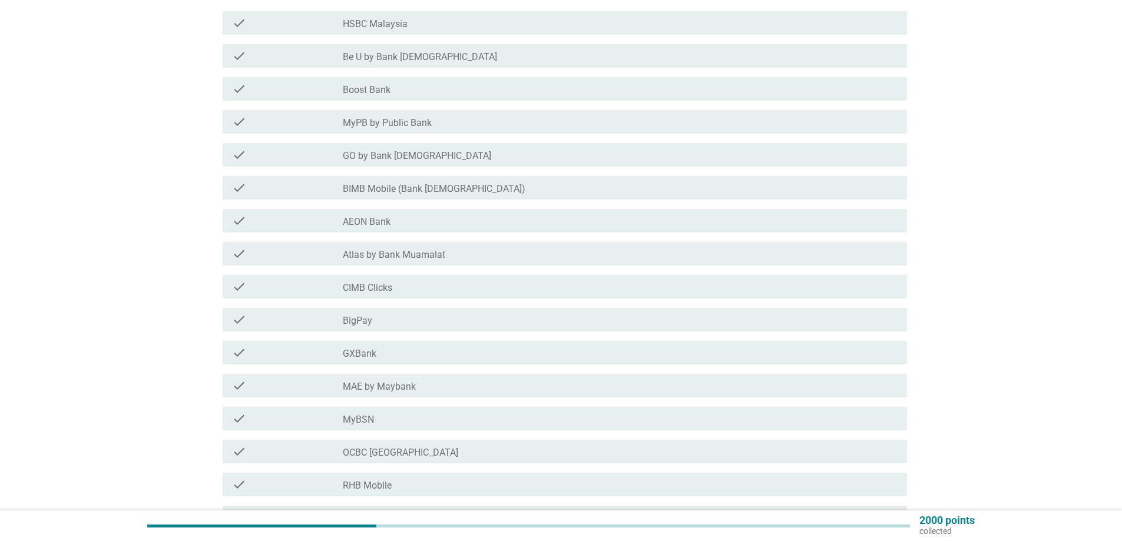
scroll to position [177, 0]
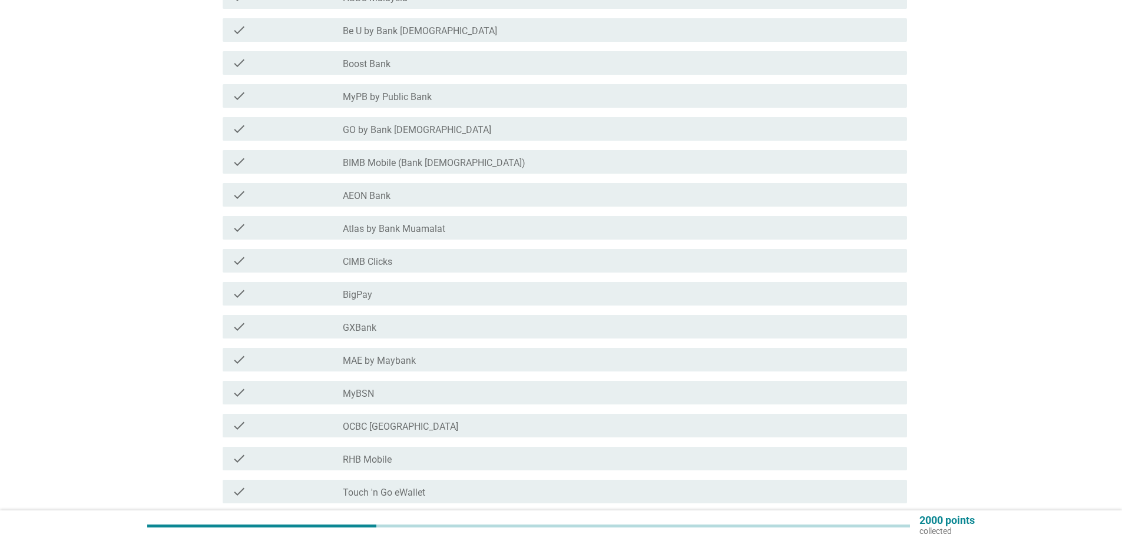
click at [407, 354] on div "check_box_outline_blank MAE by Maybank" at bounding box center [620, 360] width 555 height 14
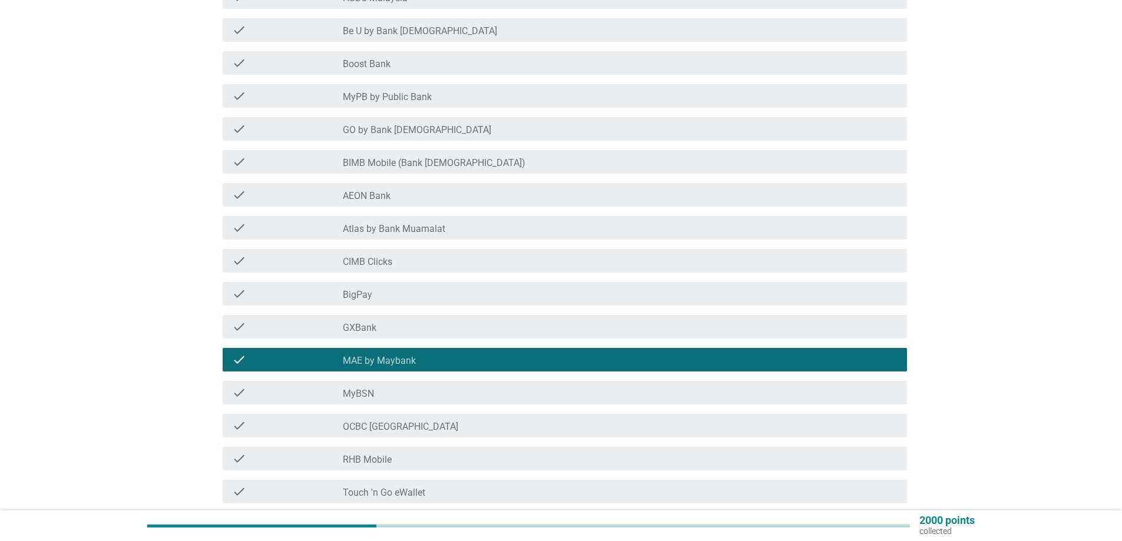
click at [386, 293] on div "check_box_outline_blank BigPay" at bounding box center [620, 294] width 555 height 14
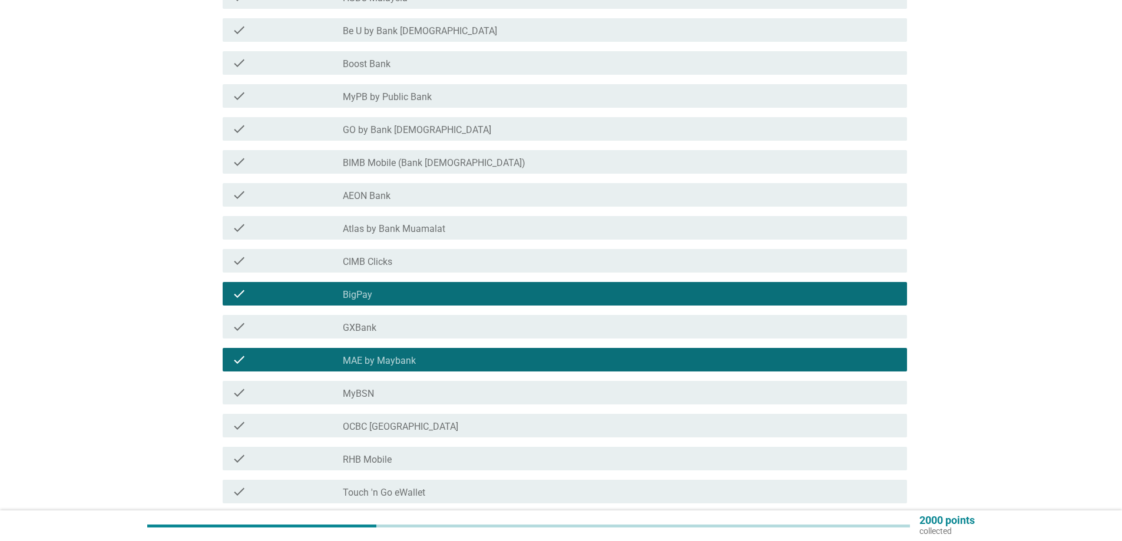
click at [389, 259] on label "CIMB Clicks" at bounding box center [367, 262] width 49 height 12
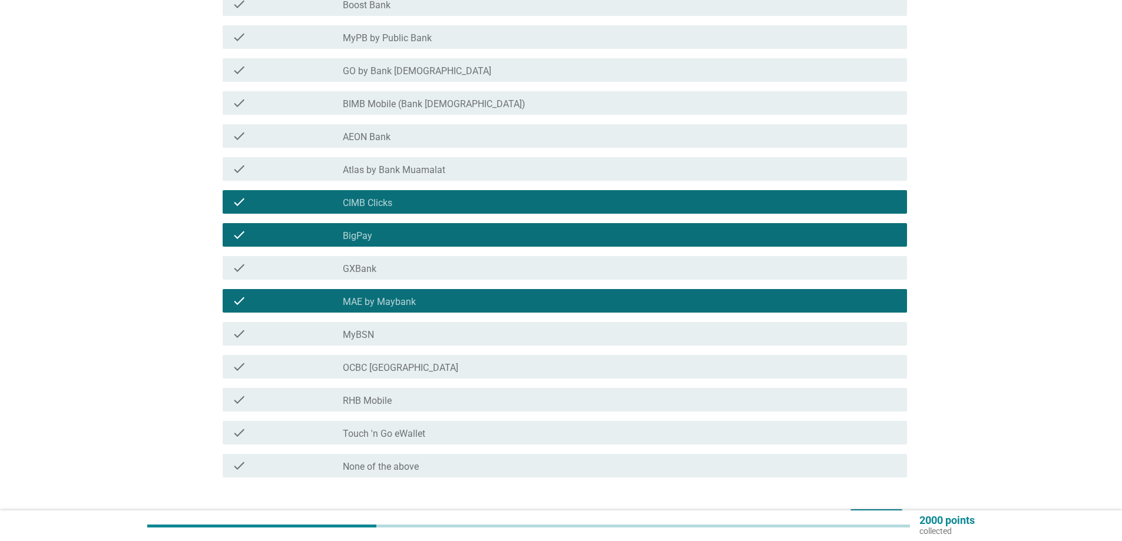
click at [403, 434] on label "Touch 'n Go eWallet" at bounding box center [384, 434] width 82 height 12
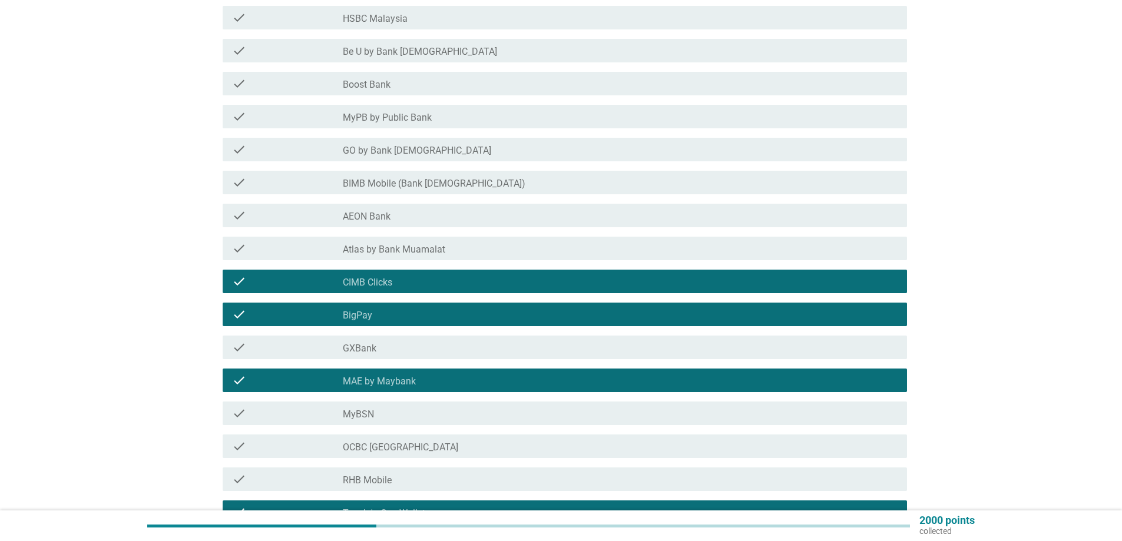
scroll to position [59, 0]
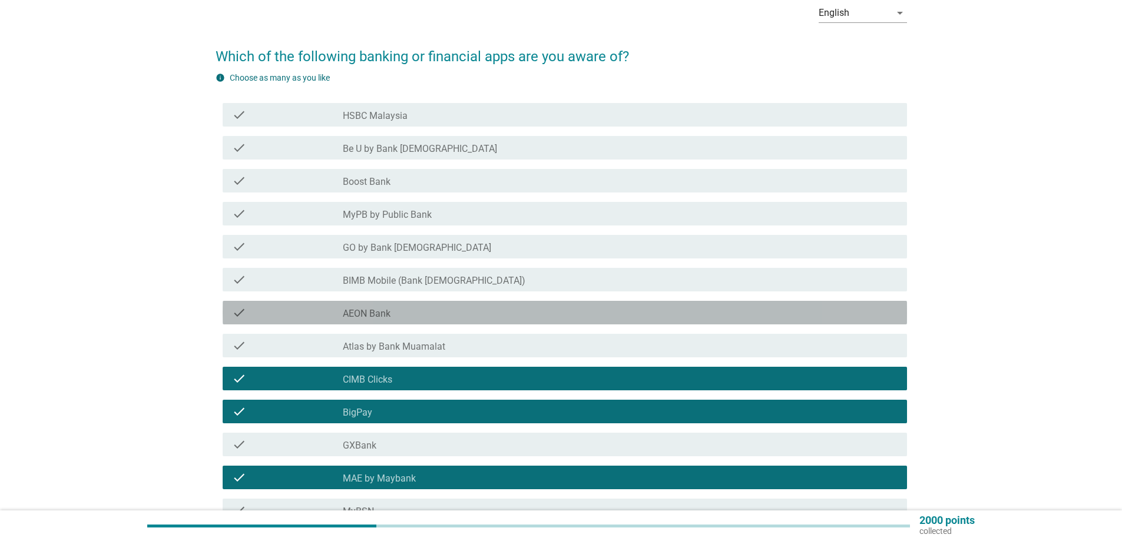
click at [376, 314] on label "AEON Bank" at bounding box center [367, 314] width 48 height 12
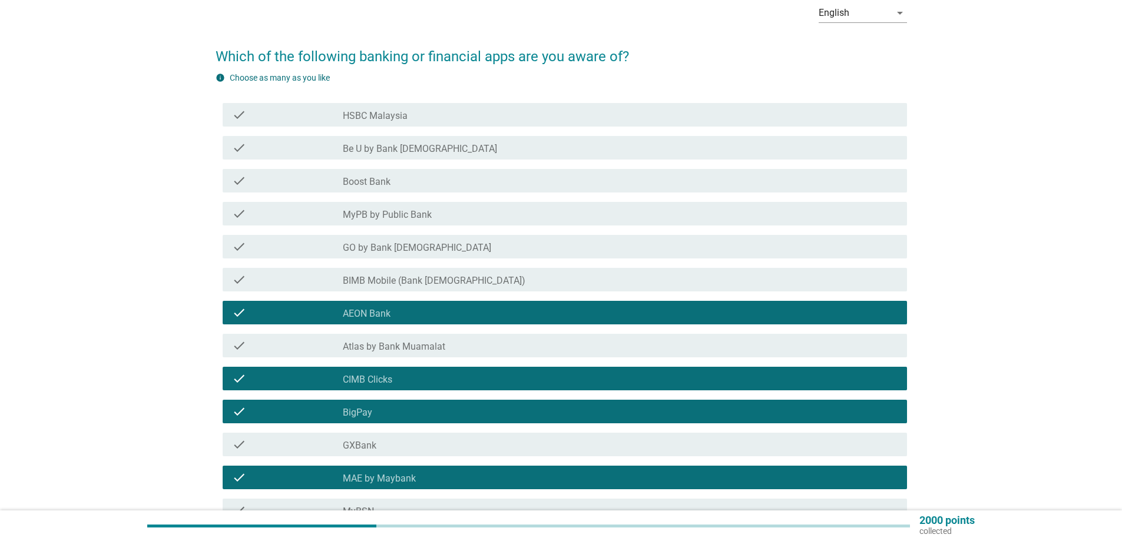
click at [396, 177] on div "check_box_outline_blank Boost Bank" at bounding box center [620, 181] width 555 height 14
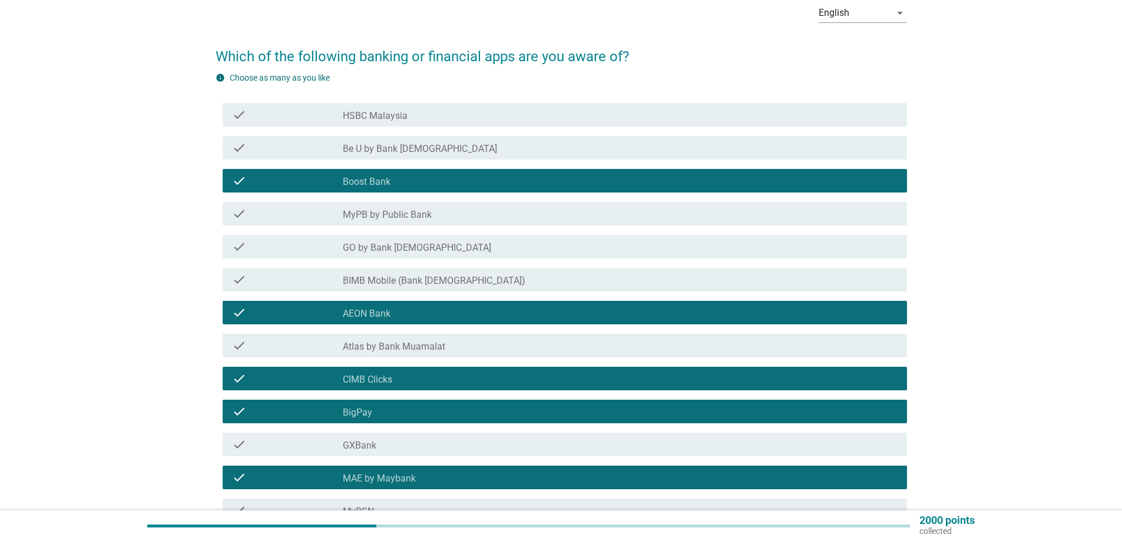
click at [385, 112] on label "HSBC Malaysia" at bounding box center [375, 116] width 65 height 12
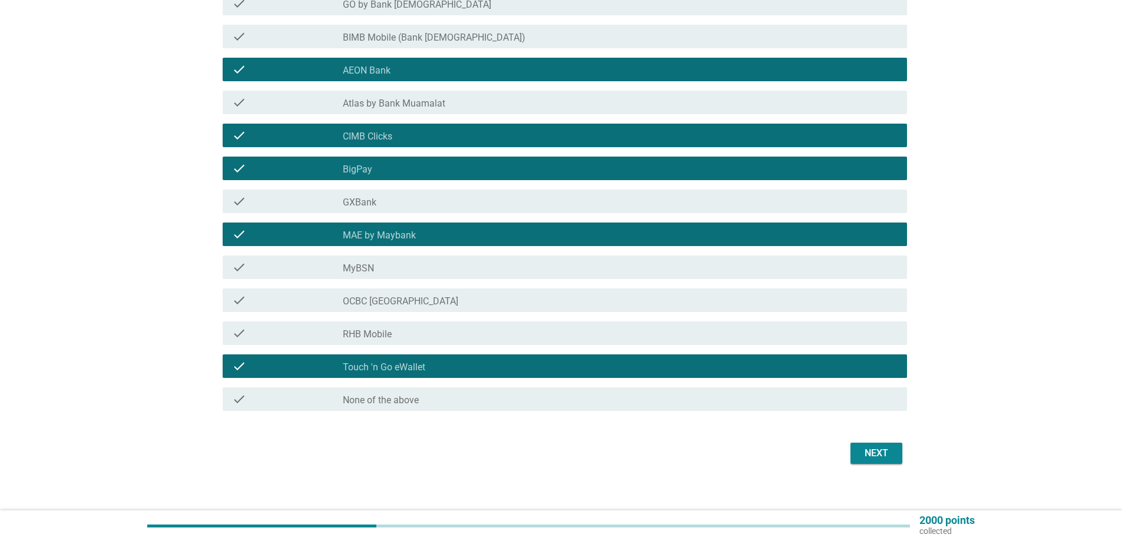
scroll to position [312, 0]
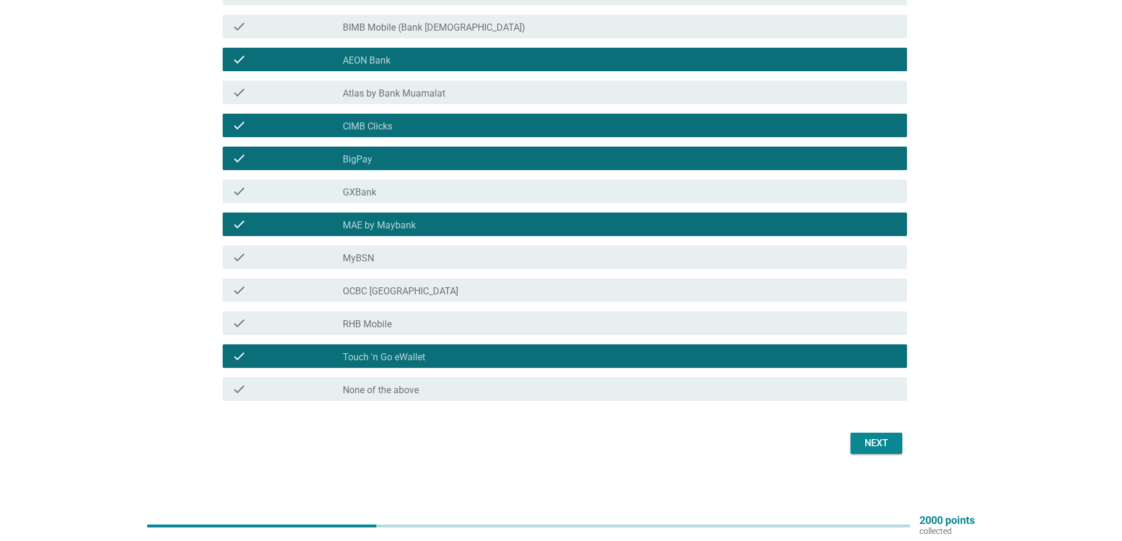
click at [869, 448] on div "Next" at bounding box center [876, 443] width 33 height 14
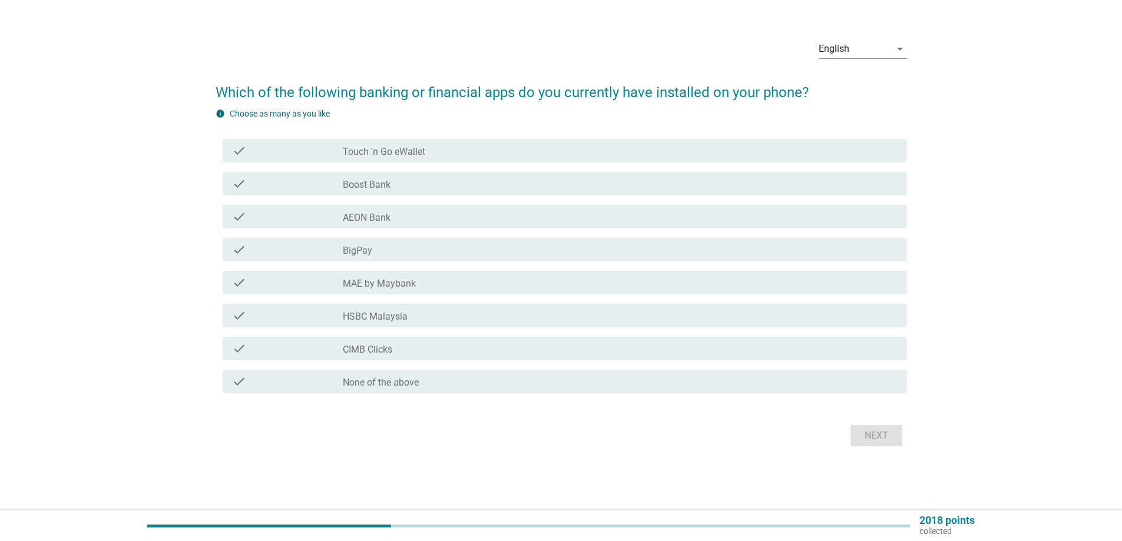
scroll to position [0, 0]
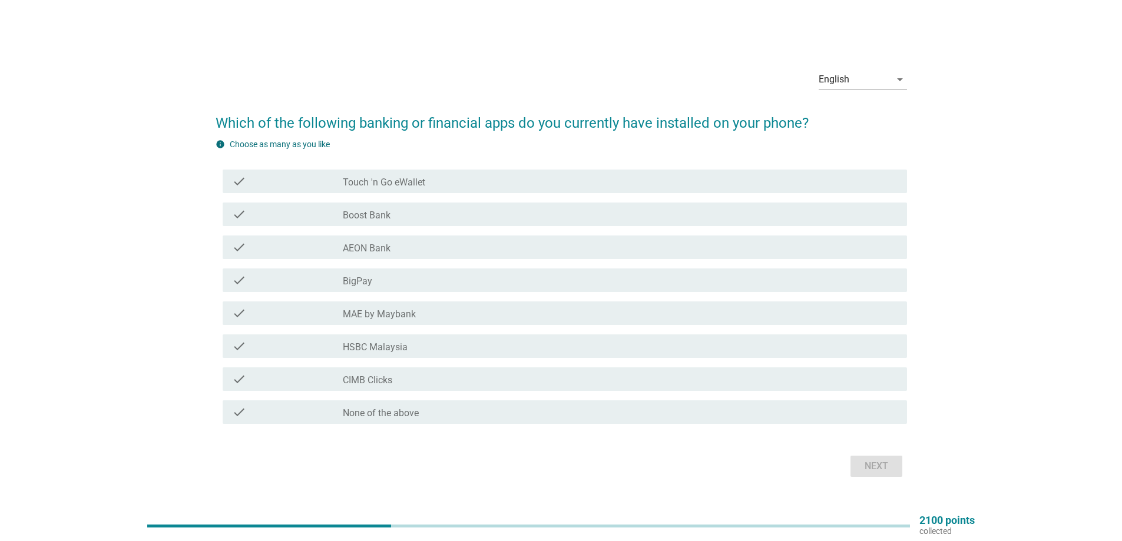
click at [436, 180] on div "check_box_outline_blank Touch 'n Go eWallet" at bounding box center [620, 181] width 555 height 14
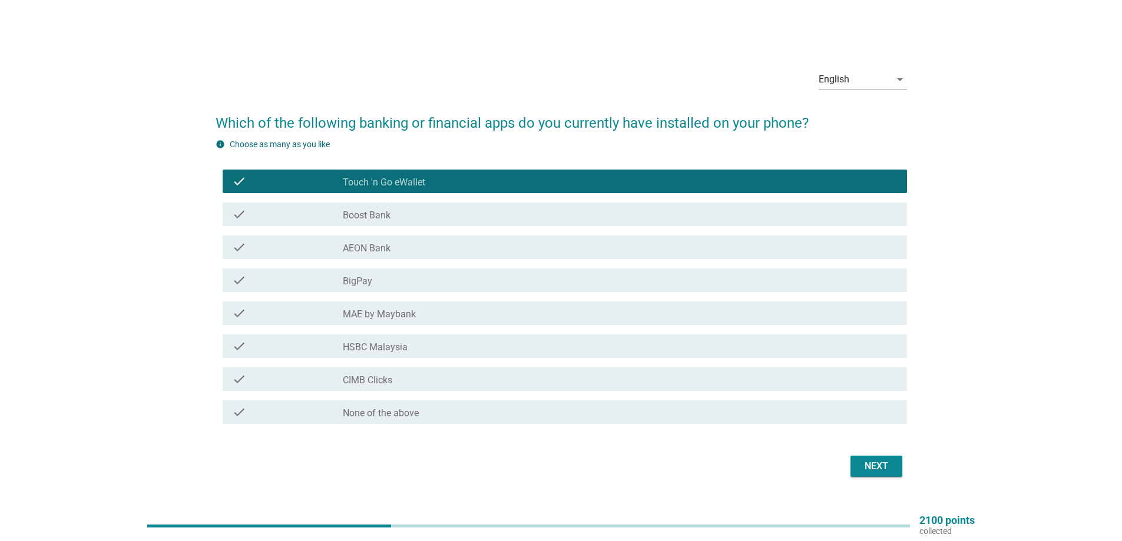
click at [392, 315] on label "MAE by Maybank" at bounding box center [379, 315] width 73 height 12
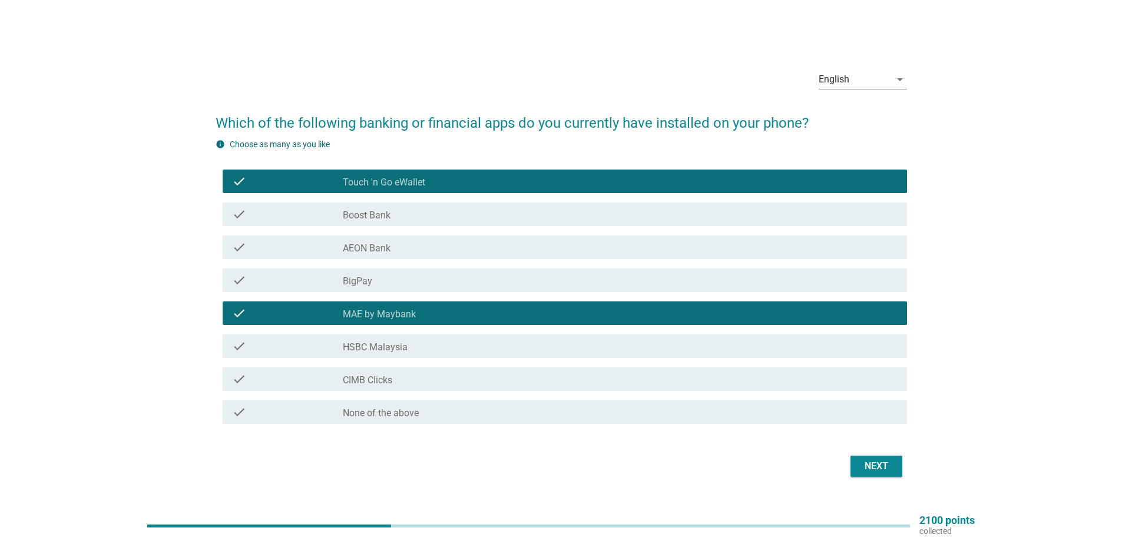
click at [881, 466] on div "Next" at bounding box center [876, 466] width 33 height 14
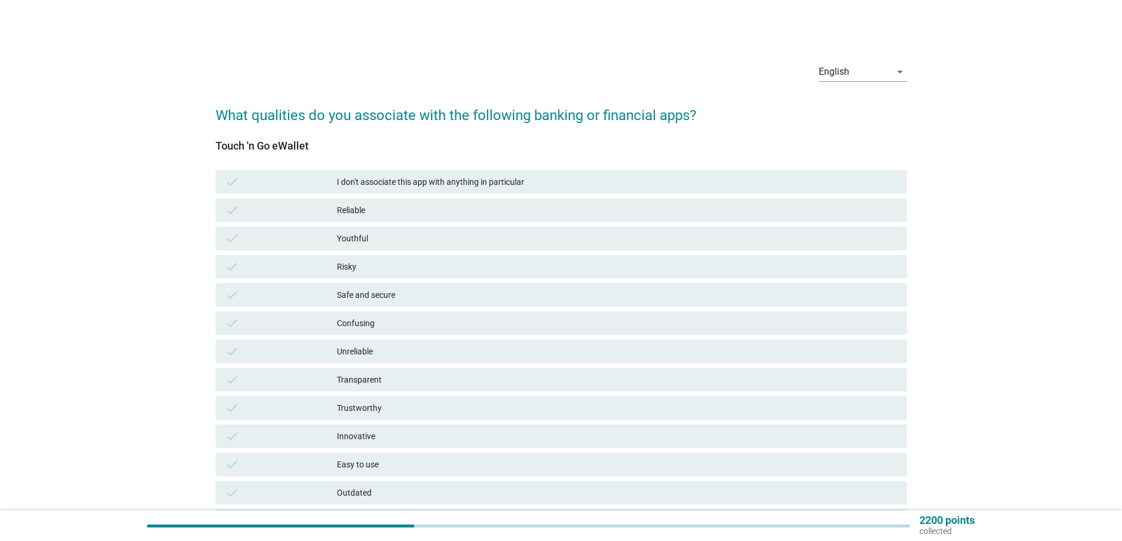
click at [427, 187] on div "I don't associate this app with anything in particular" at bounding box center [617, 182] width 560 height 14
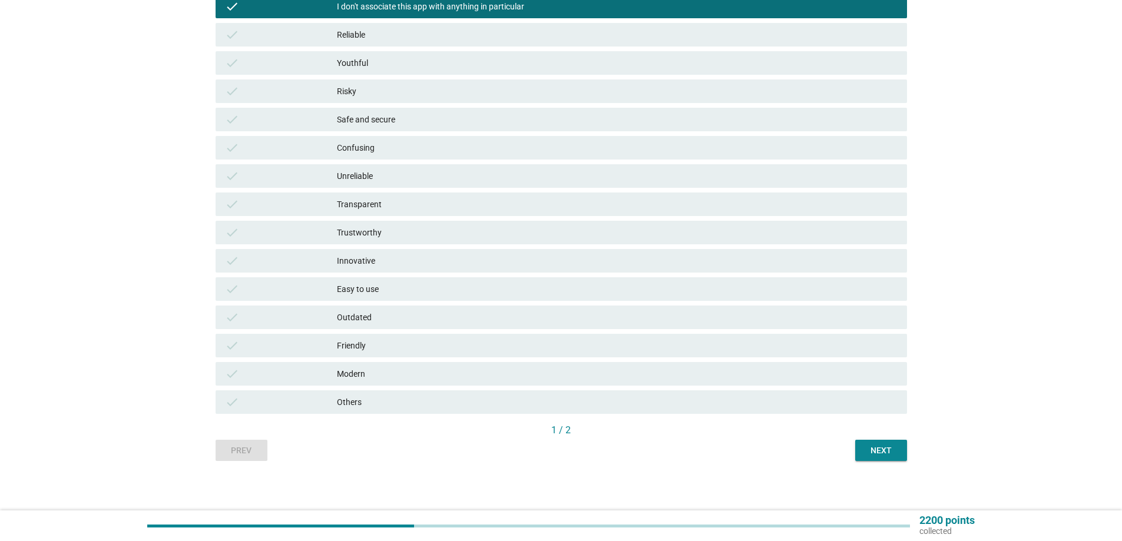
scroll to position [177, 0]
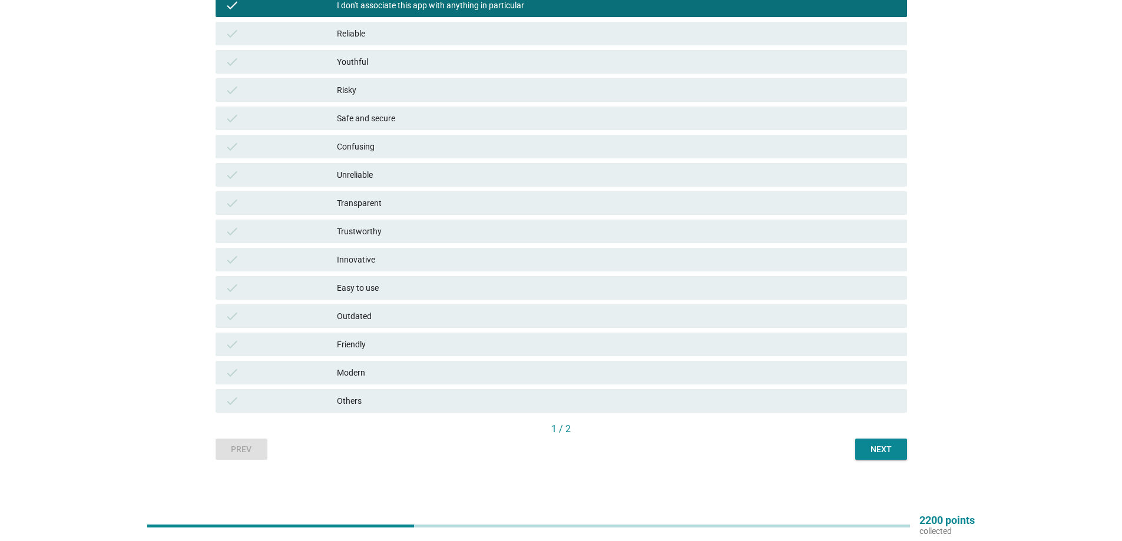
click at [880, 452] on div "Next" at bounding box center [880, 449] width 33 height 12
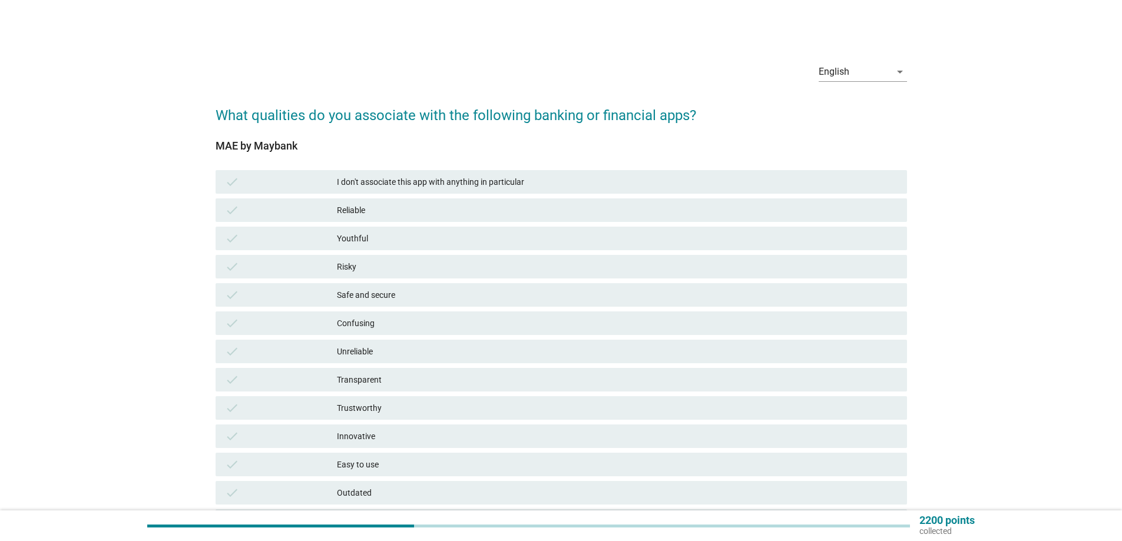
click at [442, 188] on div "I don't associate this app with anything in particular" at bounding box center [617, 182] width 560 height 14
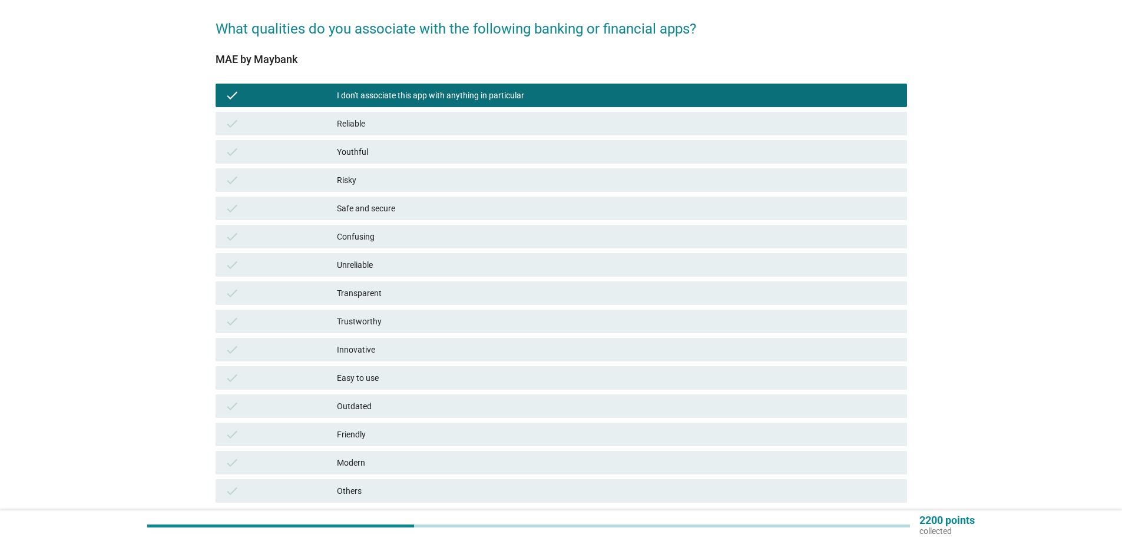
scroll to position [177, 0]
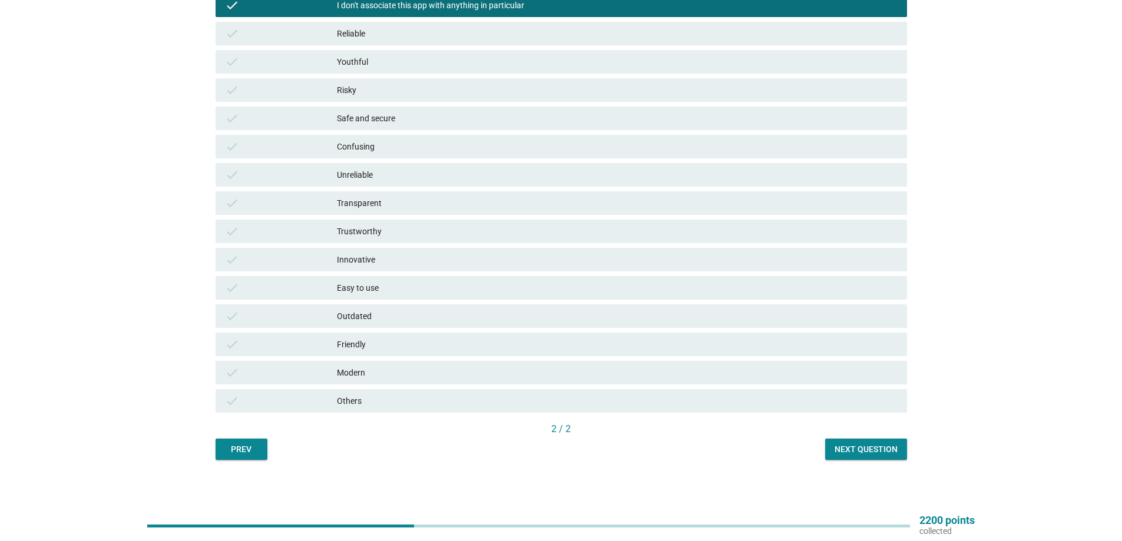
click at [881, 455] on div "Next question" at bounding box center [865, 449] width 63 height 12
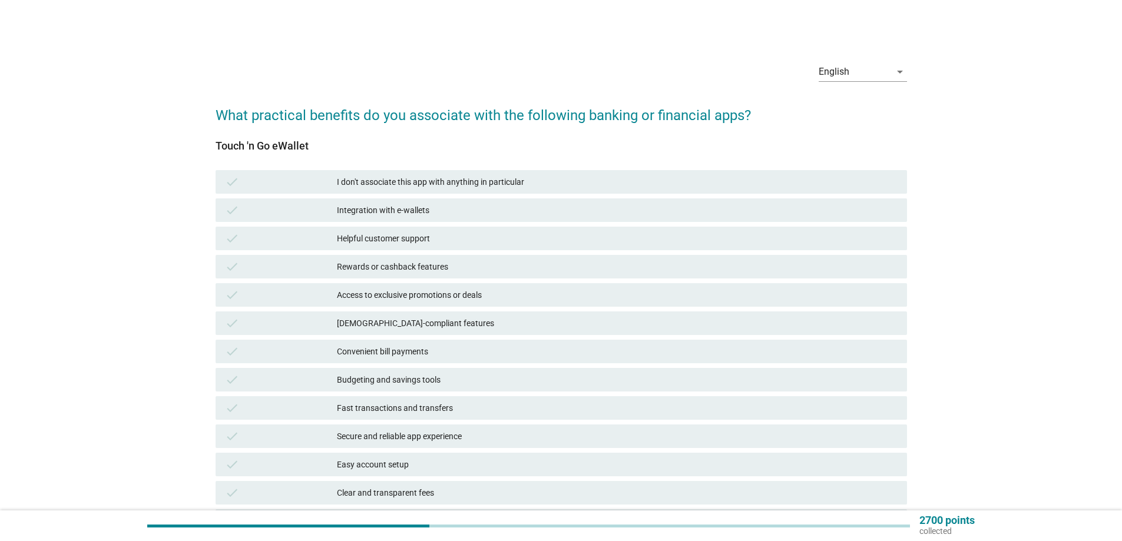
click at [423, 183] on div "I don't associate this app with anything in particular" at bounding box center [617, 182] width 560 height 14
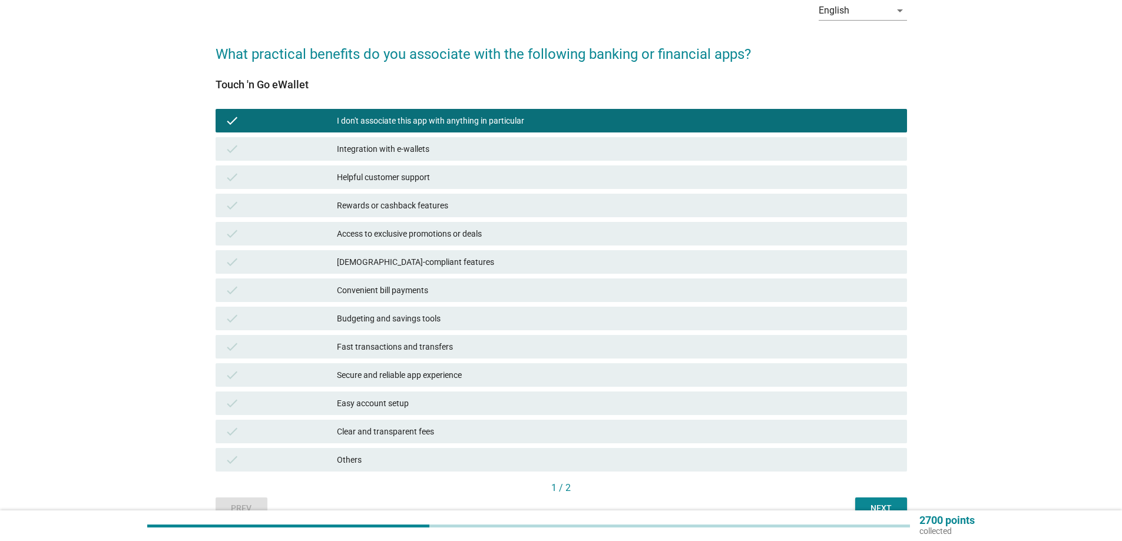
scroll to position [122, 0]
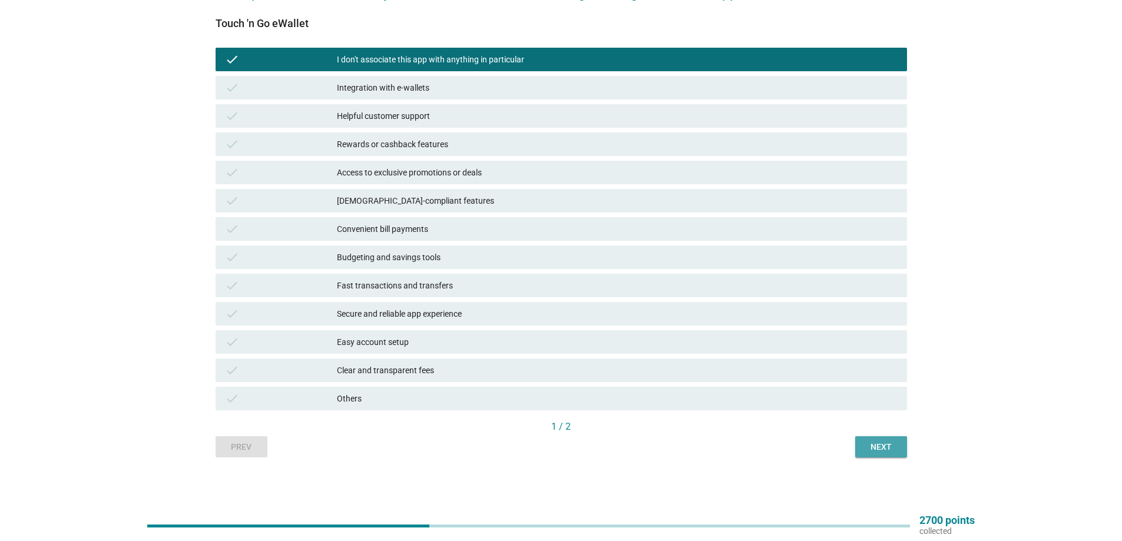
click at [890, 448] on div "Next" at bounding box center [880, 447] width 33 height 12
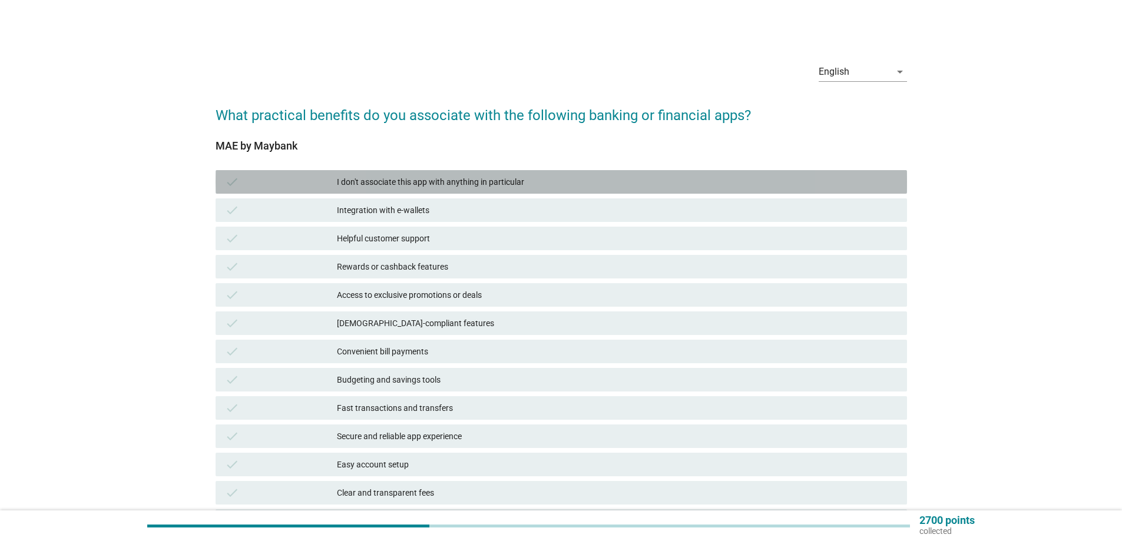
click at [414, 183] on div "I don't associate this app with anything in particular" at bounding box center [617, 182] width 560 height 14
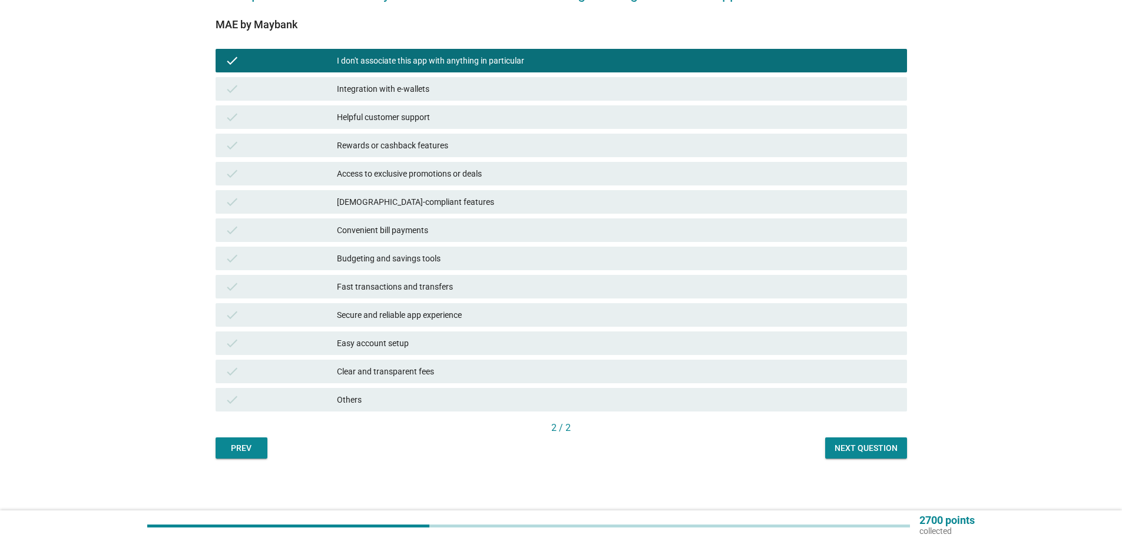
scroll to position [122, 0]
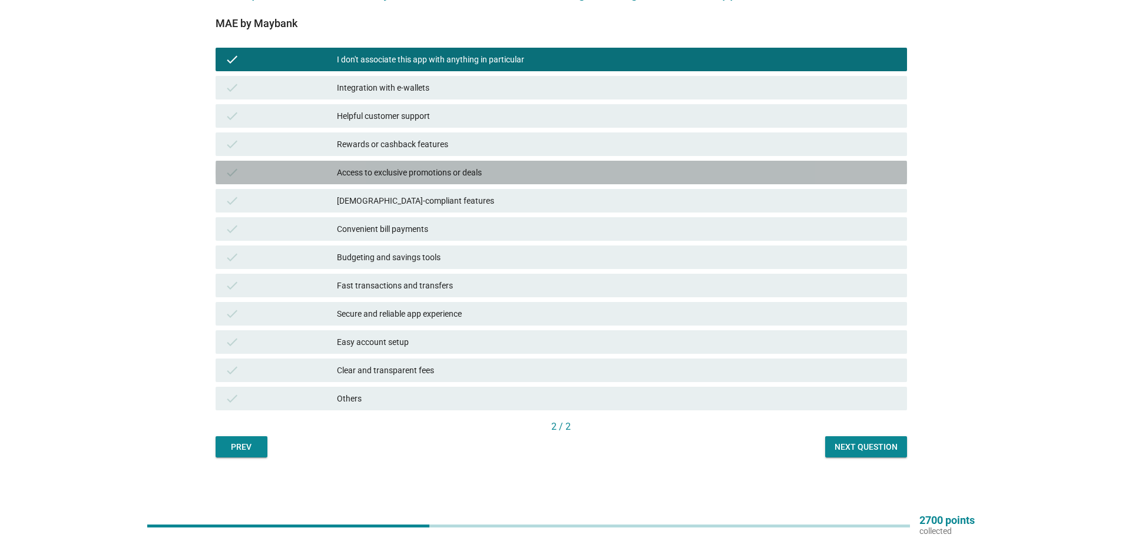
click at [376, 174] on div "Access to exclusive promotions or deals" at bounding box center [617, 172] width 560 height 14
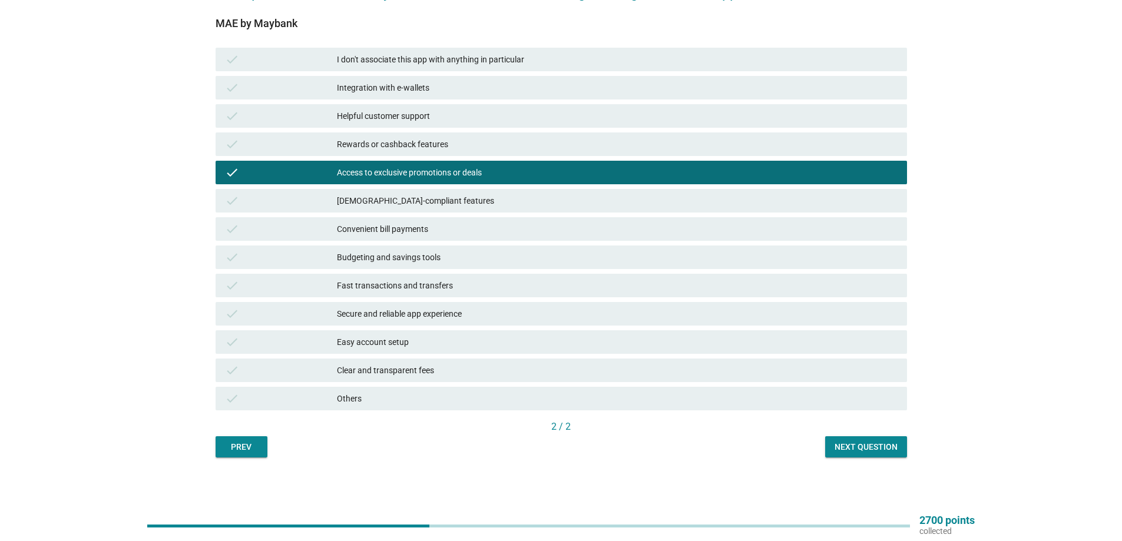
click at [379, 114] on div "Helpful customer support" at bounding box center [617, 116] width 560 height 14
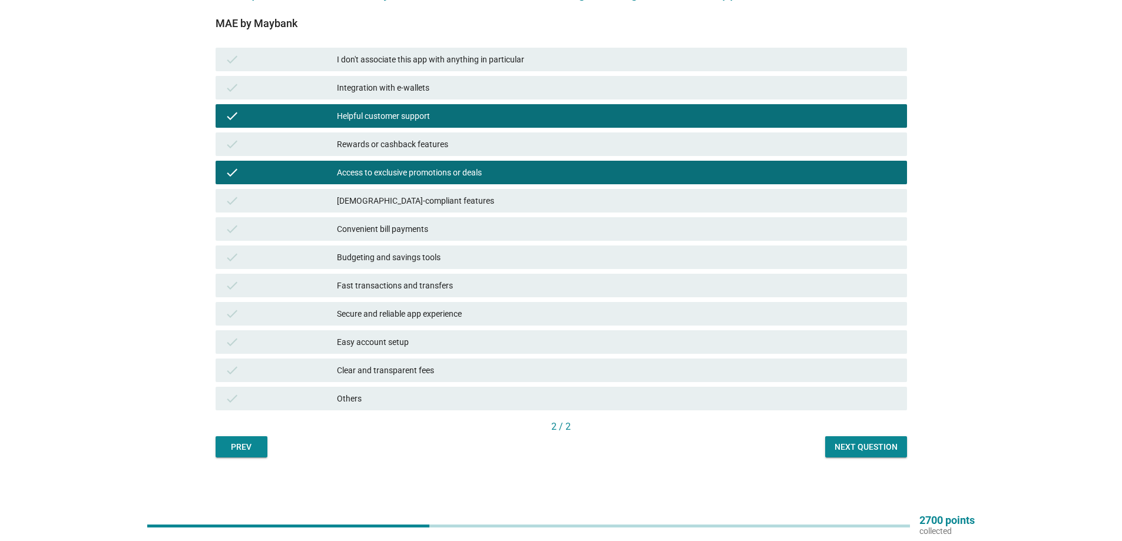
click at [377, 94] on div "Integration with e-wallets" at bounding box center [617, 88] width 560 height 14
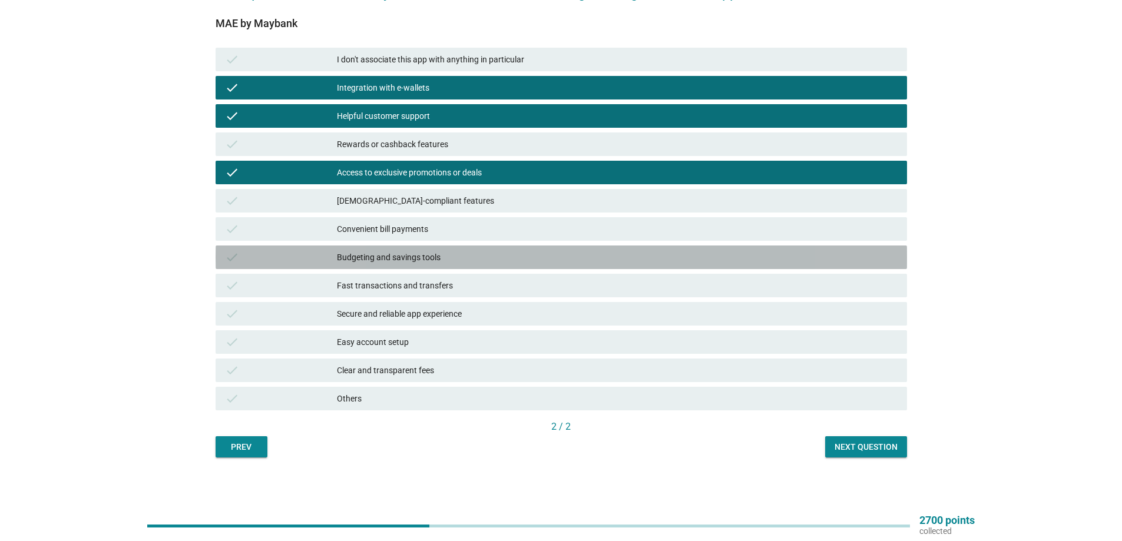
click at [365, 261] on div "Budgeting and savings tools" at bounding box center [617, 257] width 560 height 14
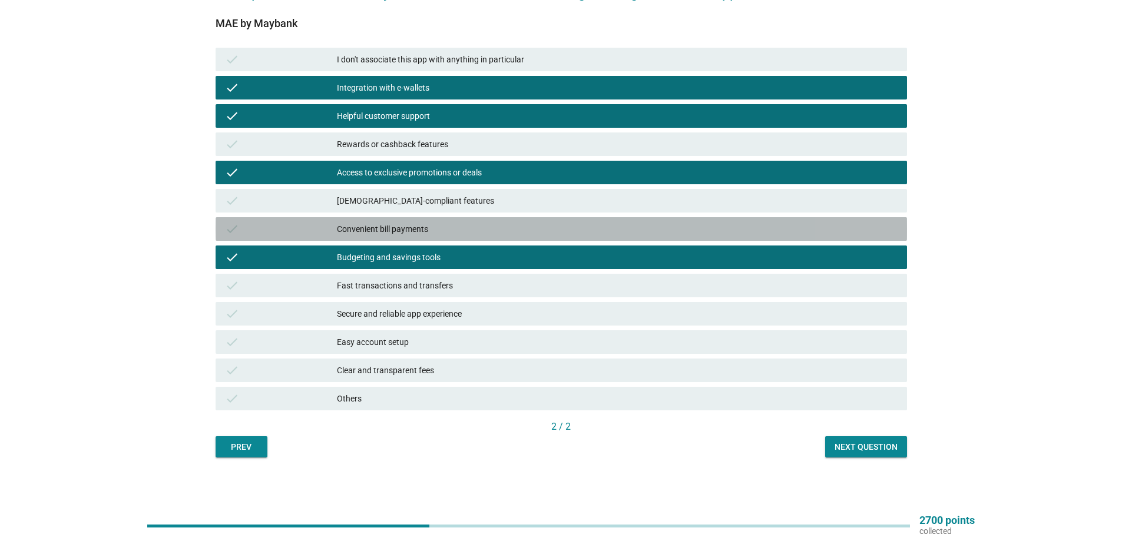
click at [367, 224] on div "Convenient bill payments" at bounding box center [617, 229] width 560 height 14
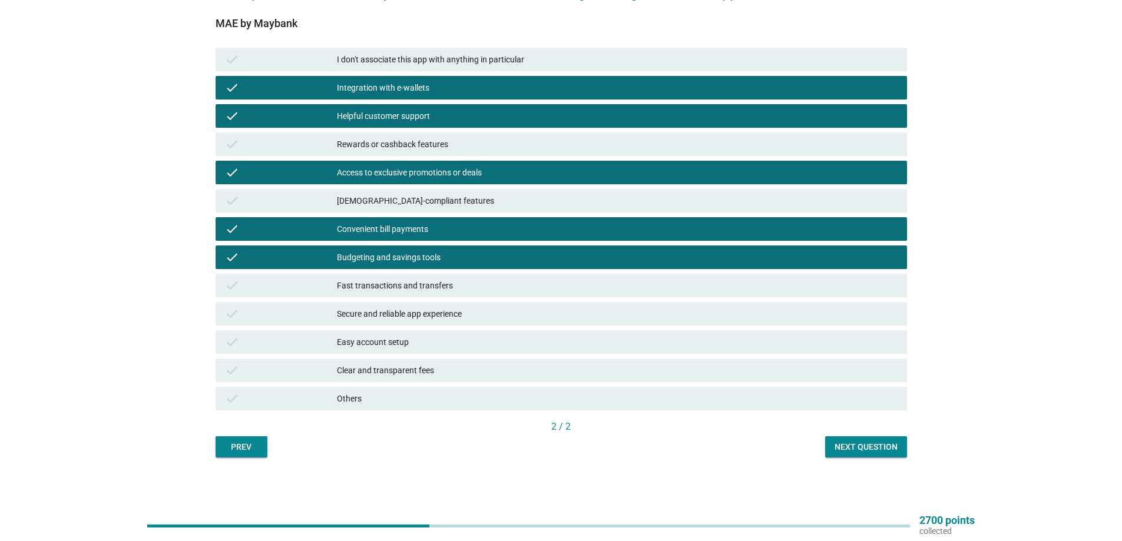
click at [369, 143] on div "Rewards or cashback features" at bounding box center [617, 144] width 560 height 14
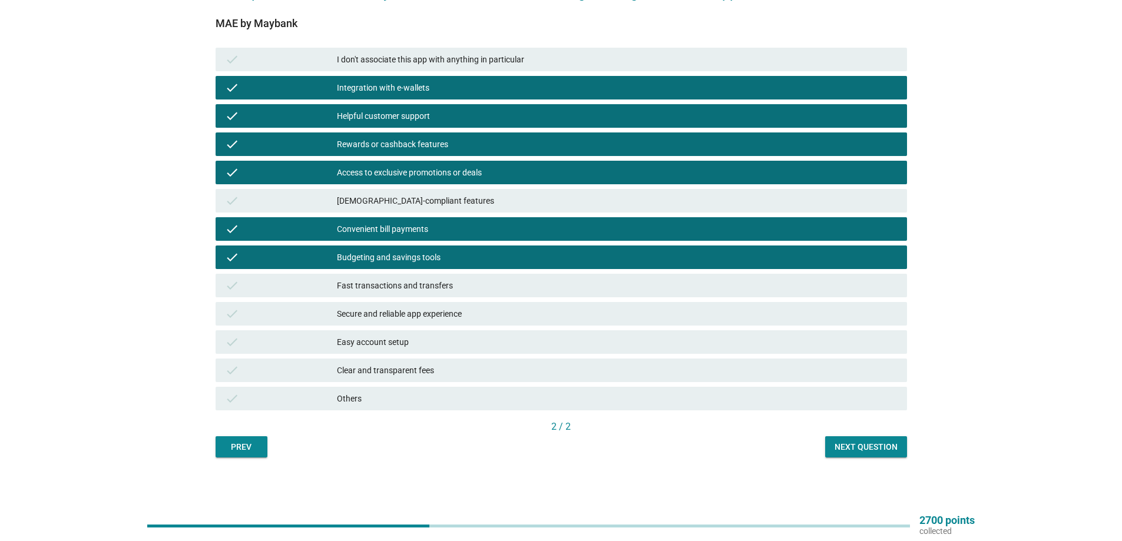
click at [380, 145] on div "Rewards or cashback features" at bounding box center [617, 144] width 560 height 14
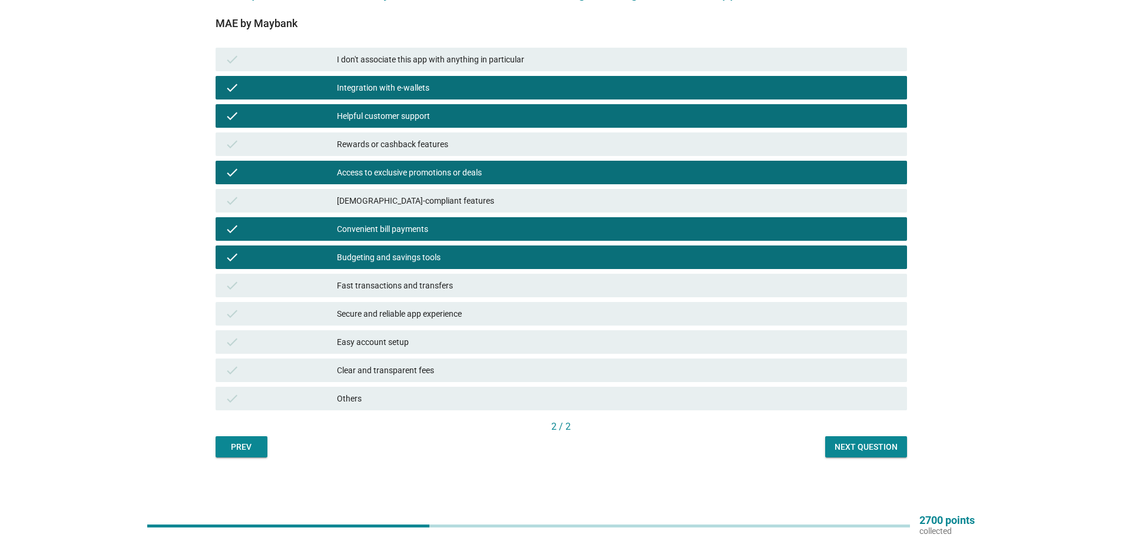
click at [387, 281] on div "Fast transactions and transfers" at bounding box center [617, 285] width 560 height 14
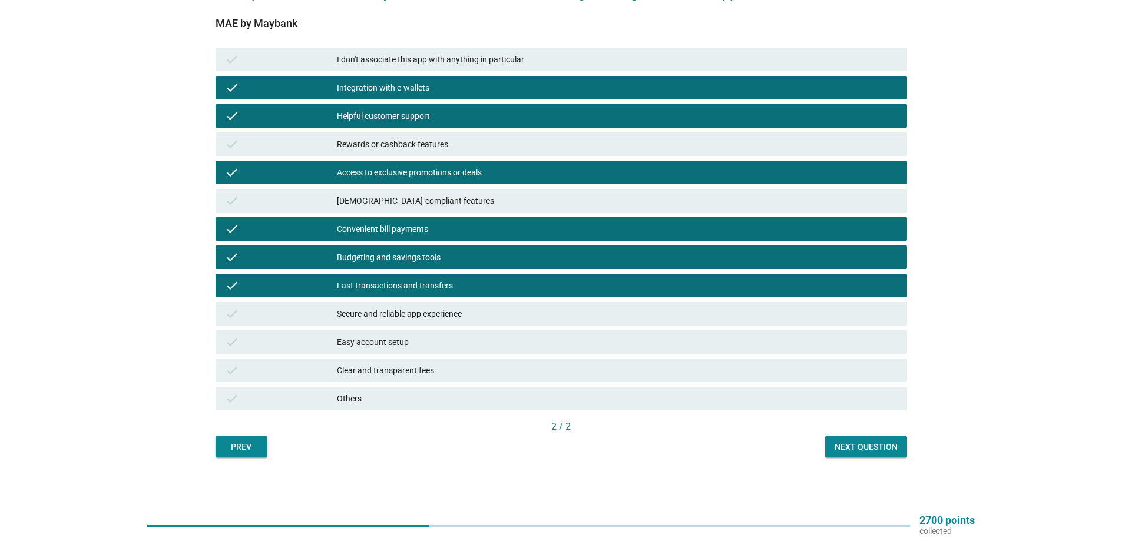
click at [382, 344] on div "Easy account setup" at bounding box center [617, 342] width 560 height 14
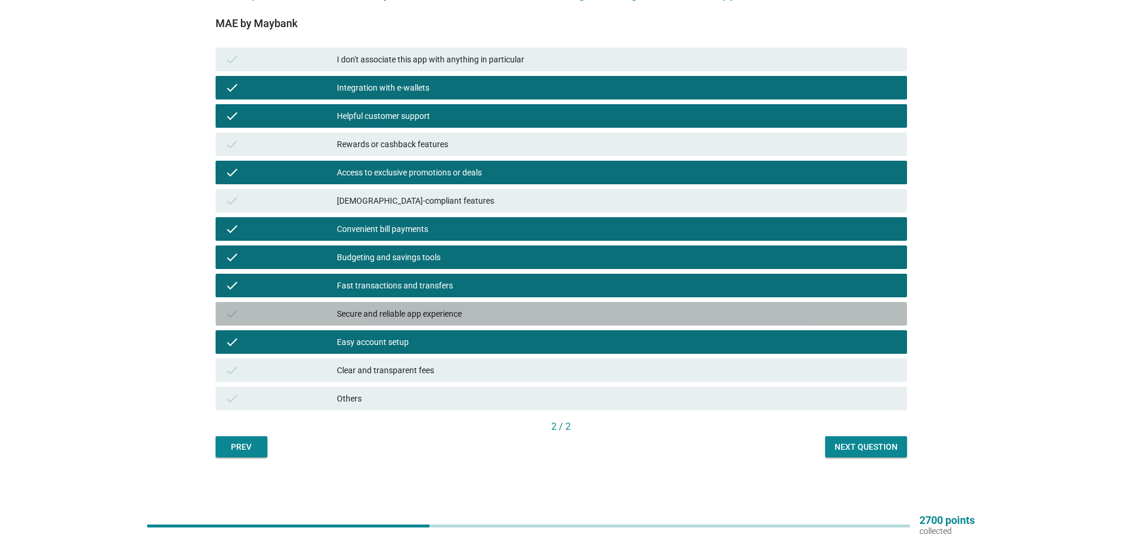
click at [390, 306] on div "check Secure and reliable app experience" at bounding box center [560, 314] width 691 height 24
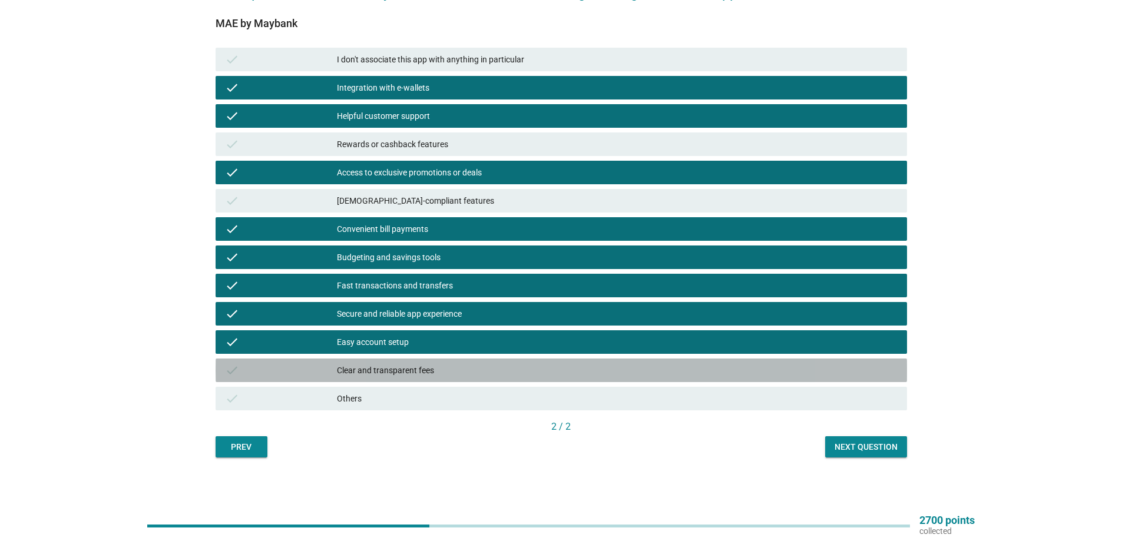
click at [514, 364] on div "Clear and transparent fees" at bounding box center [617, 370] width 560 height 14
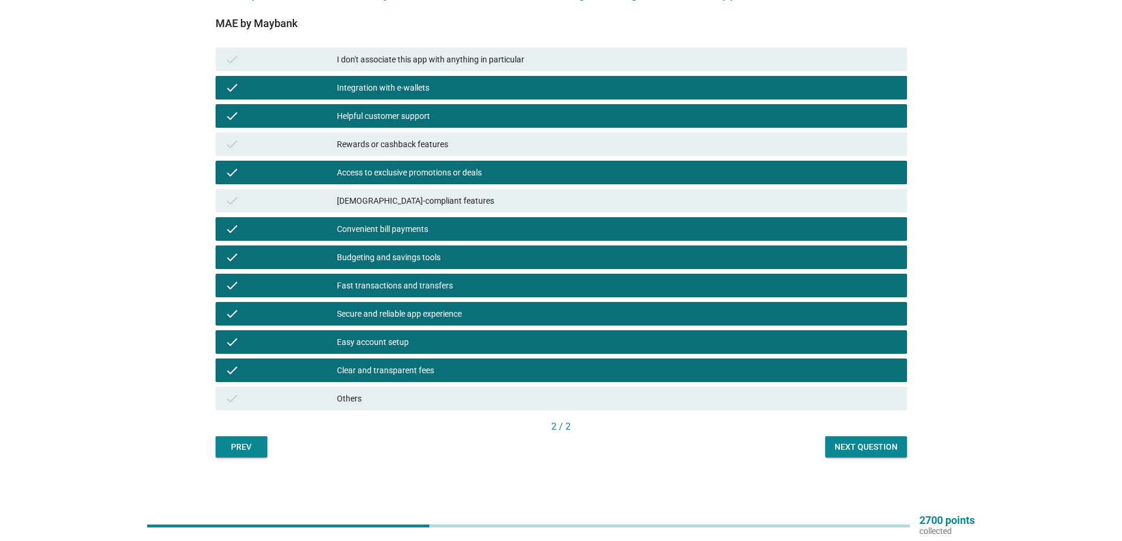
click at [858, 447] on div "Next question" at bounding box center [865, 447] width 63 height 12
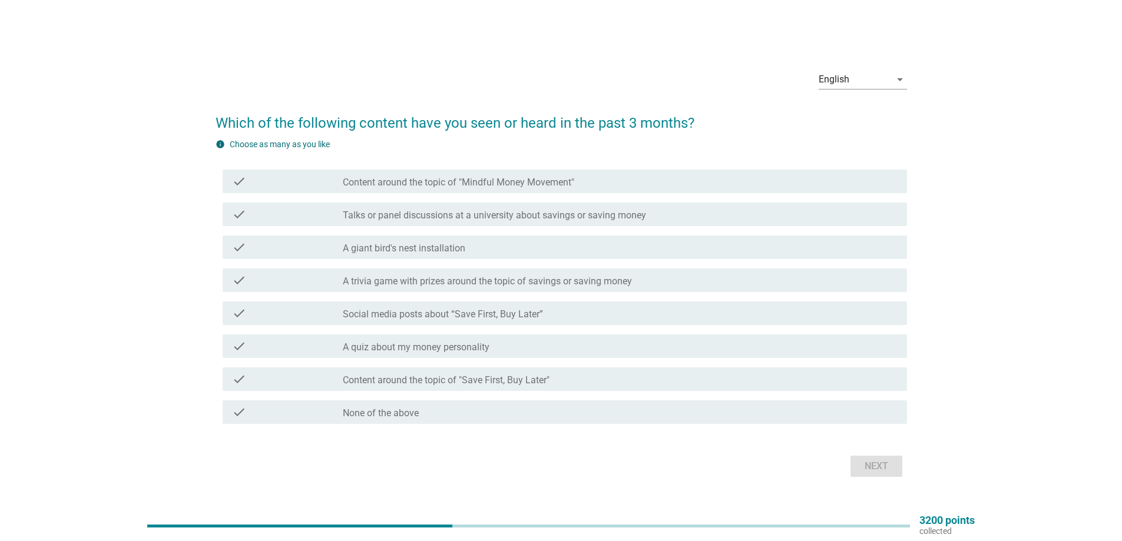
click at [406, 254] on div "check check_box_outline_blank A giant bird's nest installation" at bounding box center [565, 247] width 684 height 24
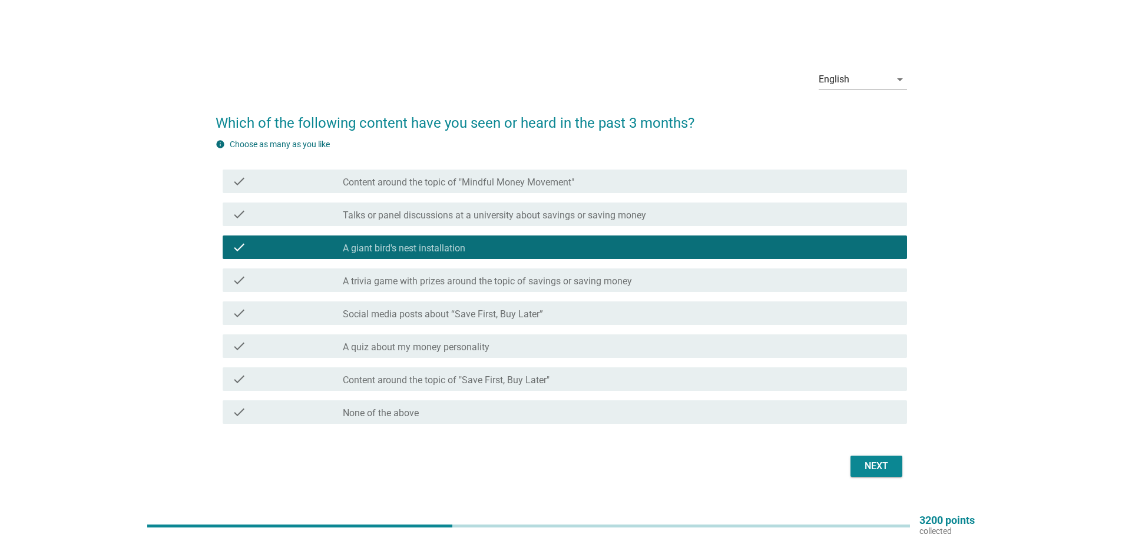
click at [411, 307] on div "check_box_outline_blank Social media posts about “Save First, Buy Later”" at bounding box center [620, 313] width 555 height 14
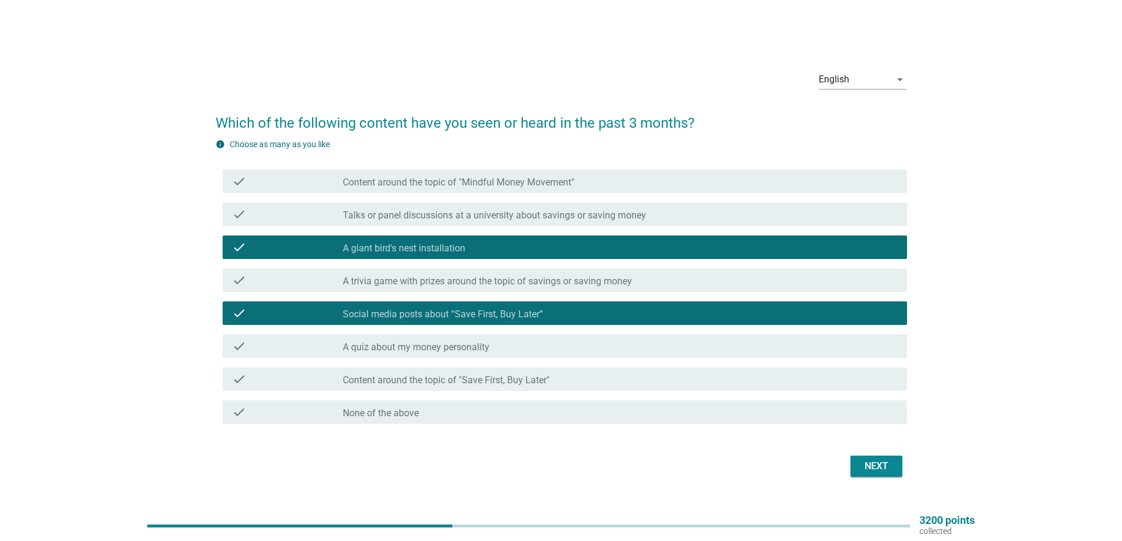
click at [500, 353] on div "check_box_outline_blank A quiz about my money personality" at bounding box center [620, 346] width 555 height 14
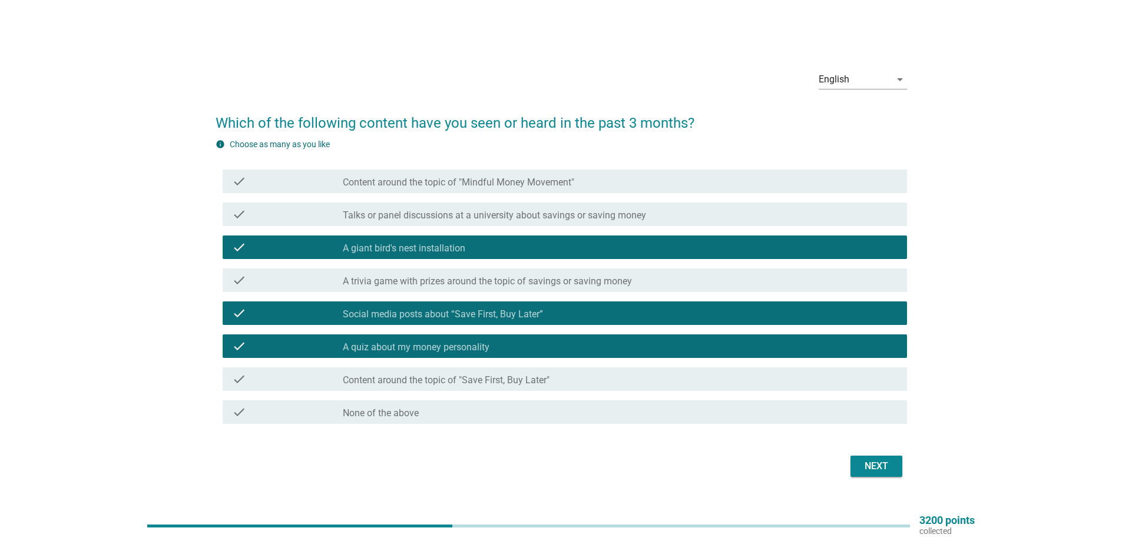
click at [505, 386] on label "Content around the topic of "Save First, Buy Later"" at bounding box center [446, 380] width 207 height 12
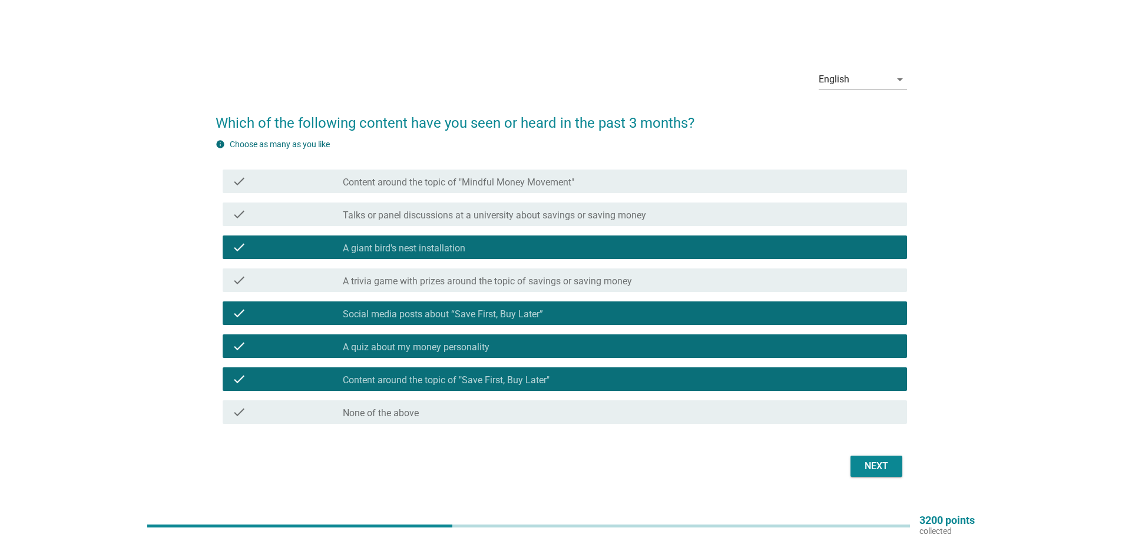
click at [884, 474] on button "Next" at bounding box center [876, 466] width 52 height 21
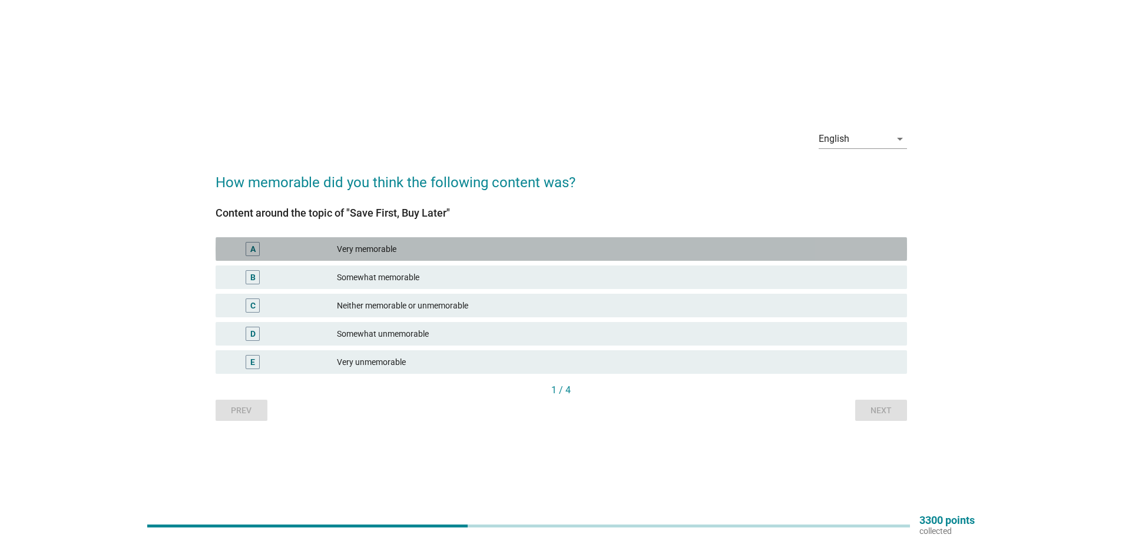
click at [419, 250] on div "Very memorable" at bounding box center [617, 249] width 560 height 14
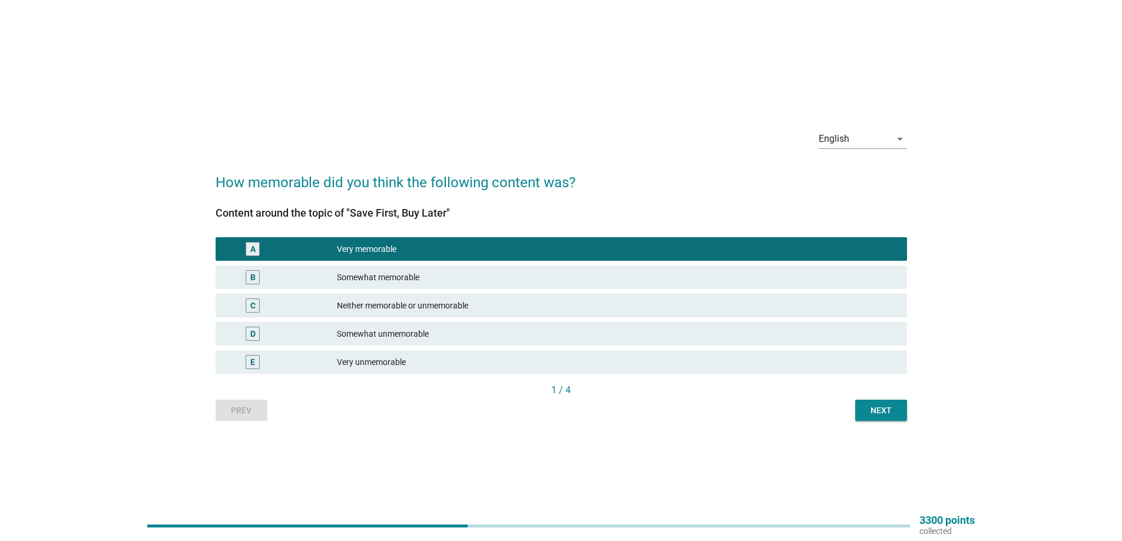
click at [848, 407] on div "Prev Next" at bounding box center [560, 410] width 691 height 21
click at [865, 412] on div "Next" at bounding box center [880, 410] width 33 height 12
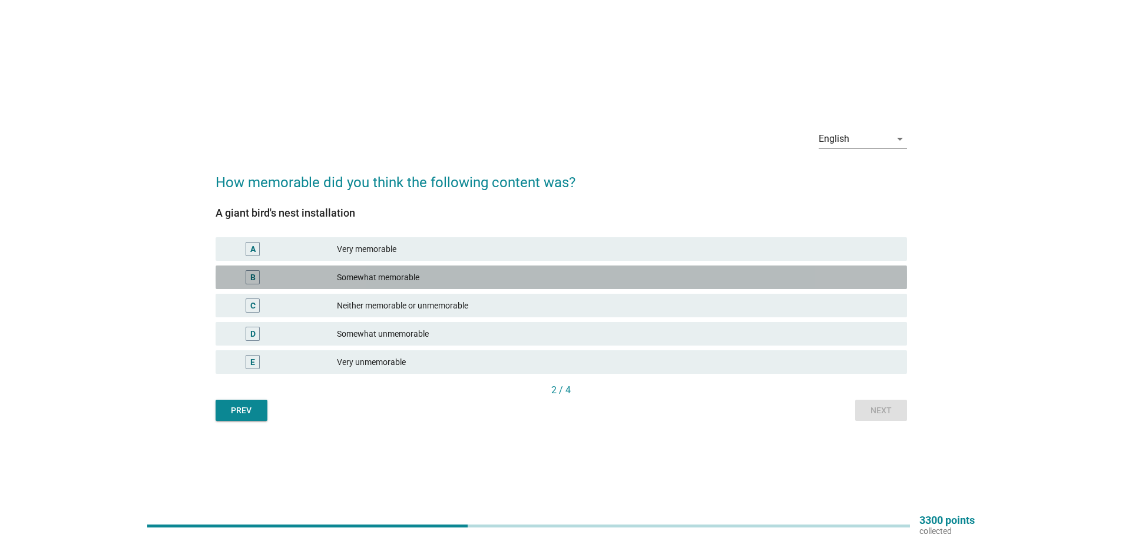
click at [406, 272] on div "Somewhat memorable" at bounding box center [617, 277] width 560 height 14
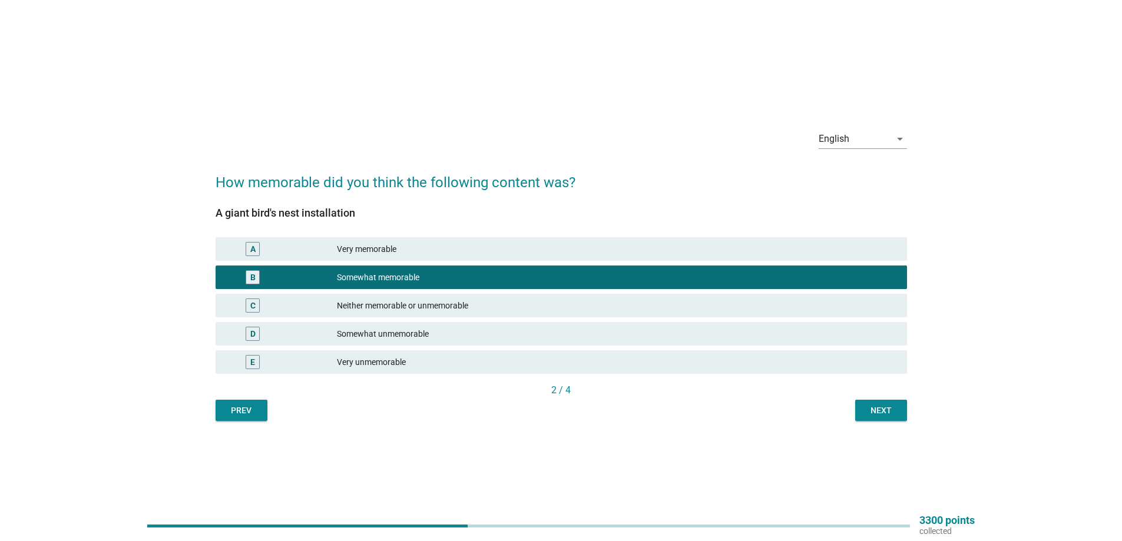
click at [877, 405] on div "Next" at bounding box center [880, 410] width 33 height 12
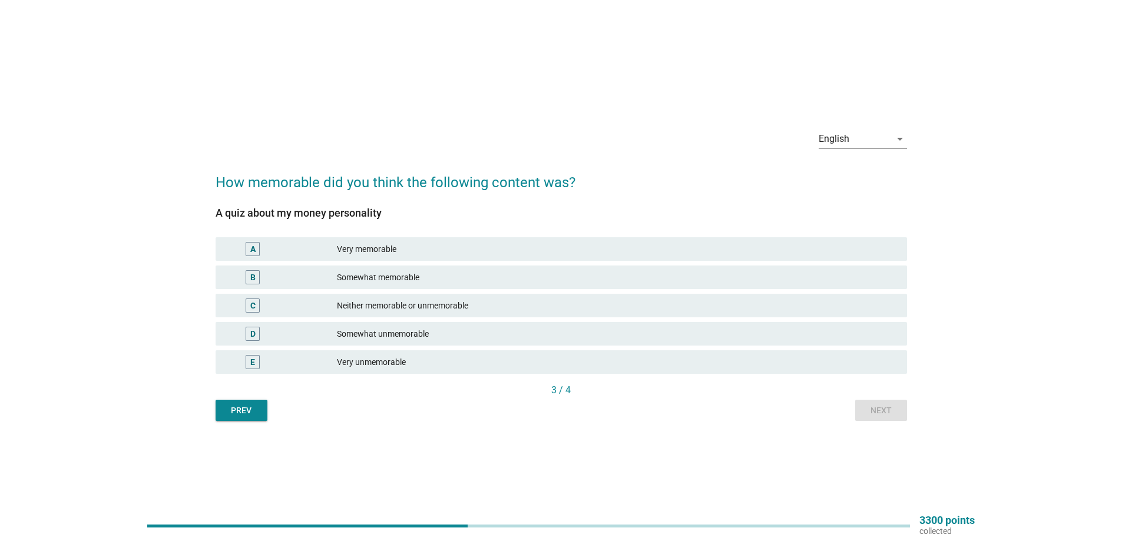
click at [478, 249] on div "Very memorable" at bounding box center [617, 249] width 560 height 14
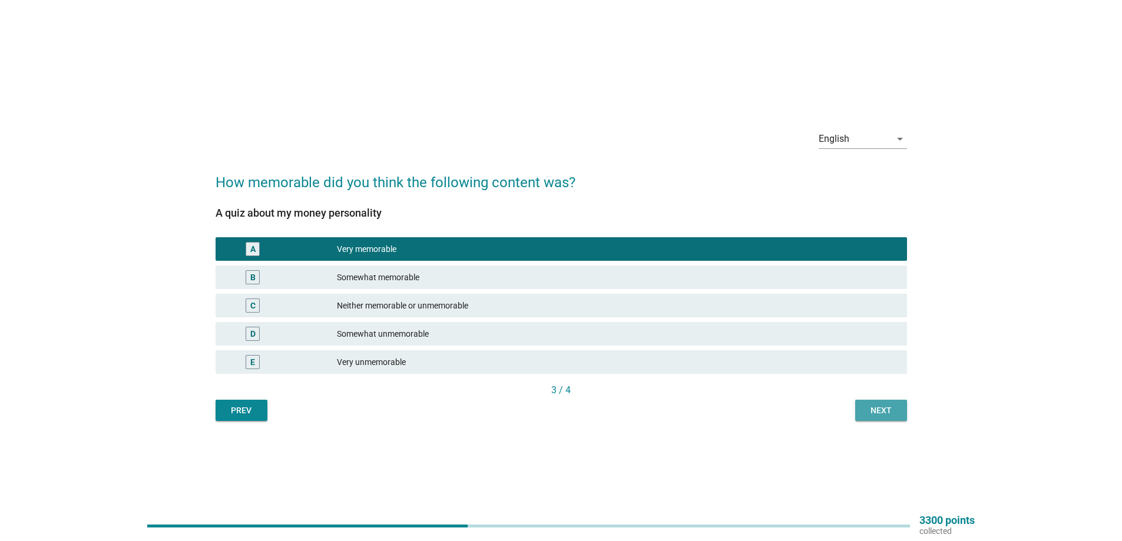
click at [881, 413] on div "Next" at bounding box center [880, 410] width 33 height 12
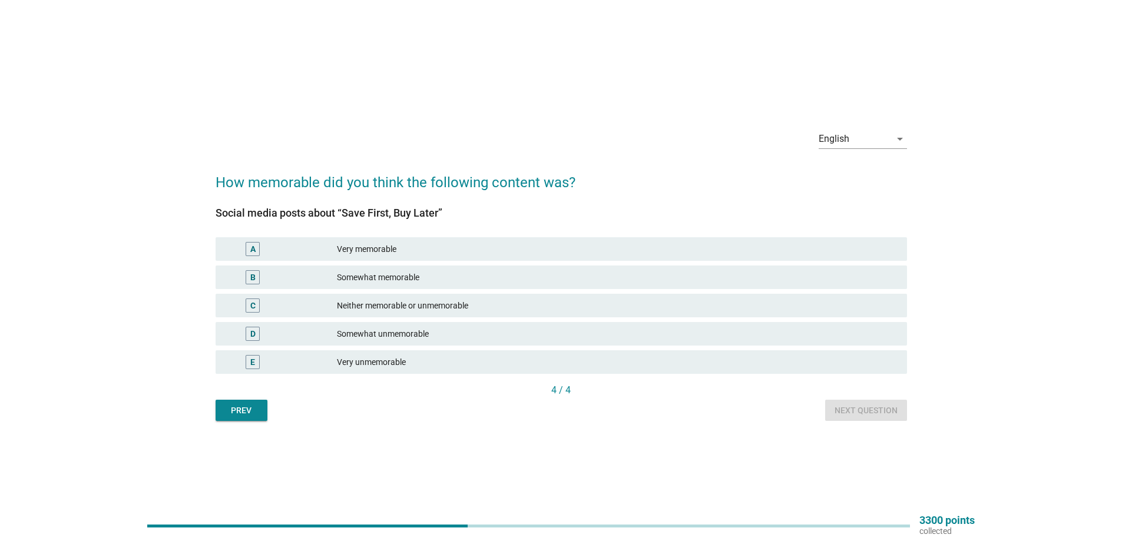
click at [434, 243] on div "Very memorable" at bounding box center [617, 249] width 560 height 14
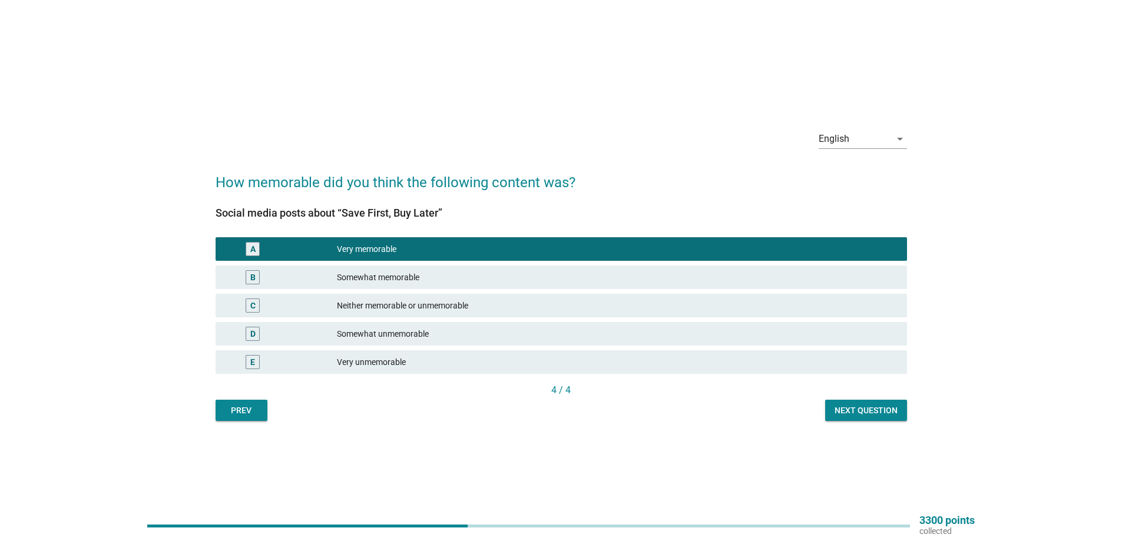
click at [856, 409] on div "Next question" at bounding box center [865, 410] width 63 height 12
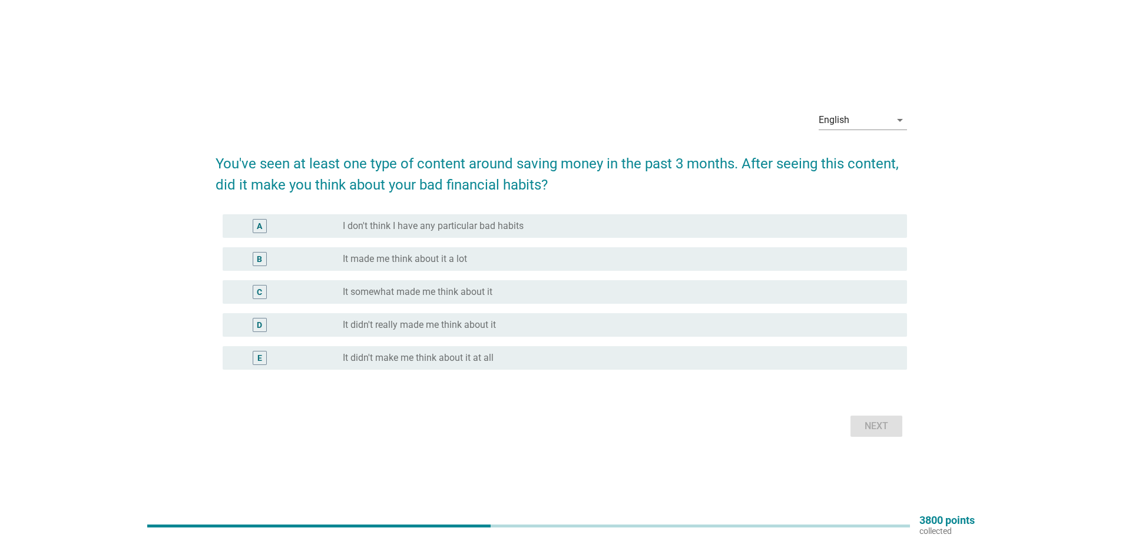
click at [429, 256] on label "It made me think about it a lot" at bounding box center [405, 259] width 124 height 12
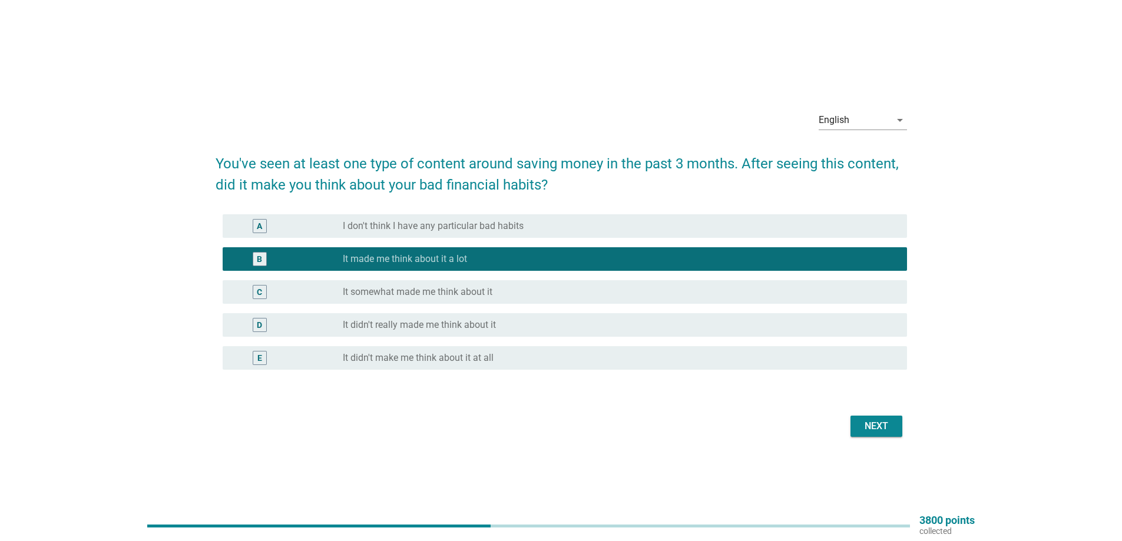
click at [429, 293] on label "It somewhat made me think about it" at bounding box center [418, 292] width 150 height 12
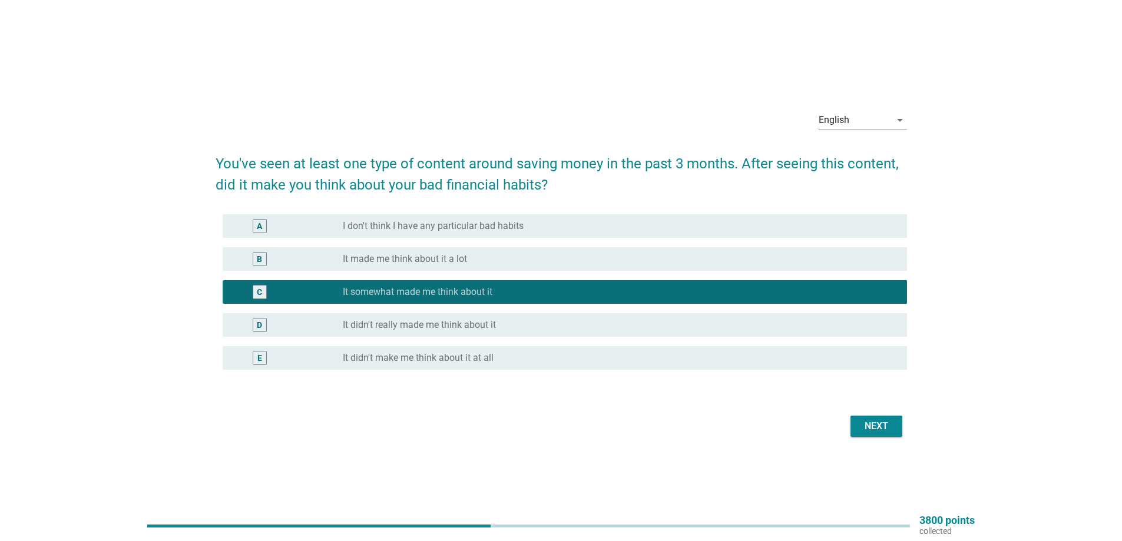
click at [875, 426] on div "Next" at bounding box center [876, 426] width 33 height 14
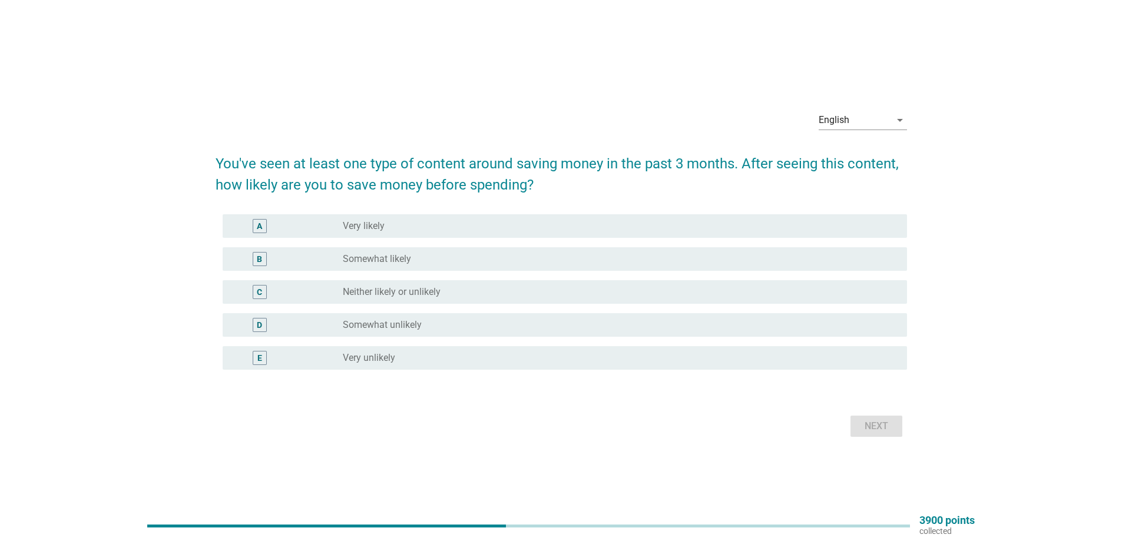
click at [417, 254] on div "radio_button_unchecked Somewhat likely" at bounding box center [615, 259] width 545 height 12
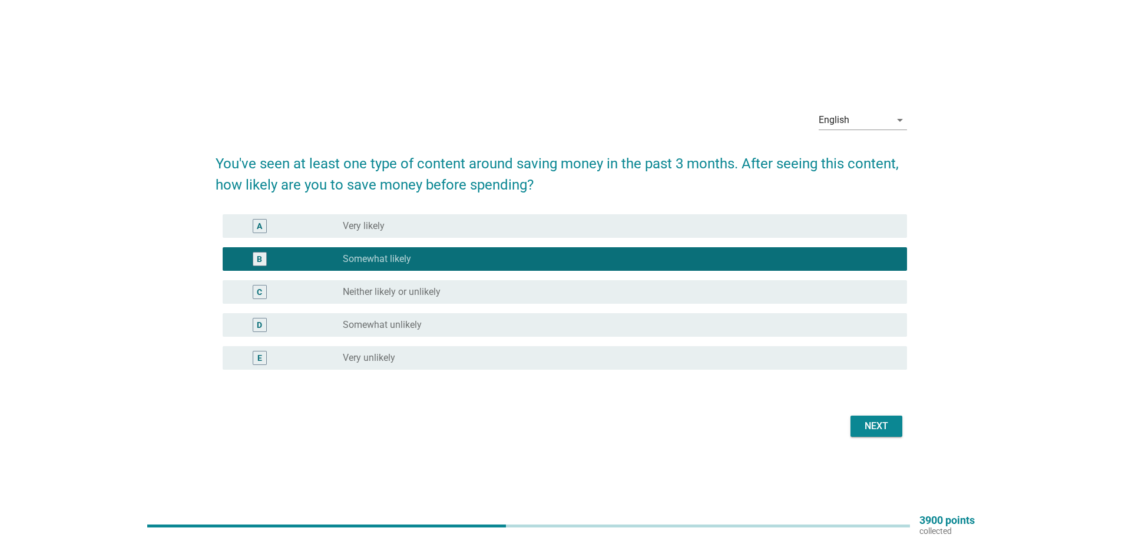
click at [870, 436] on button "Next" at bounding box center [876, 426] width 52 height 21
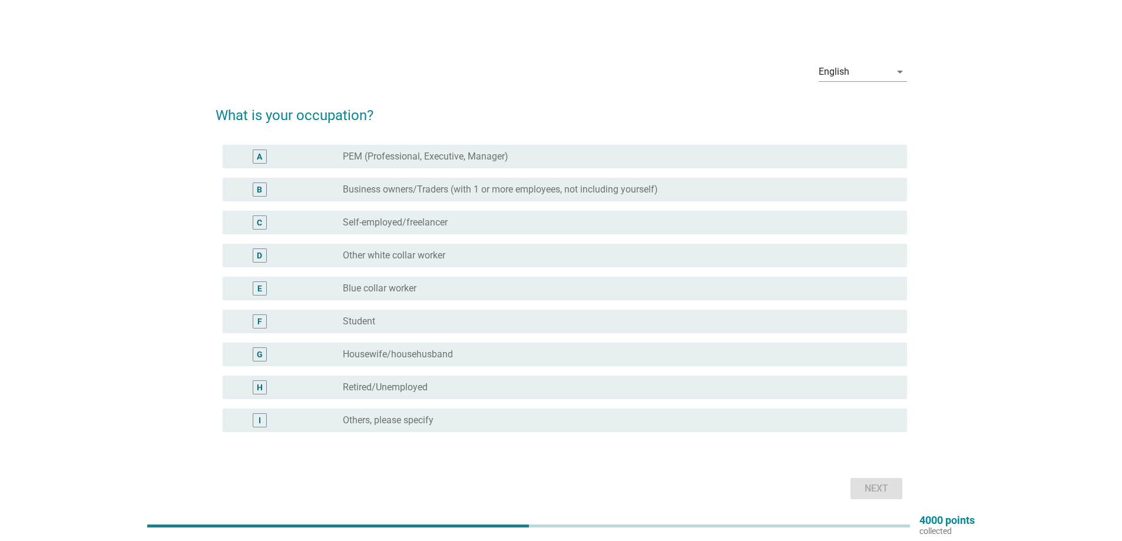
click at [393, 219] on label "Self-employed/freelancer" at bounding box center [395, 223] width 105 height 12
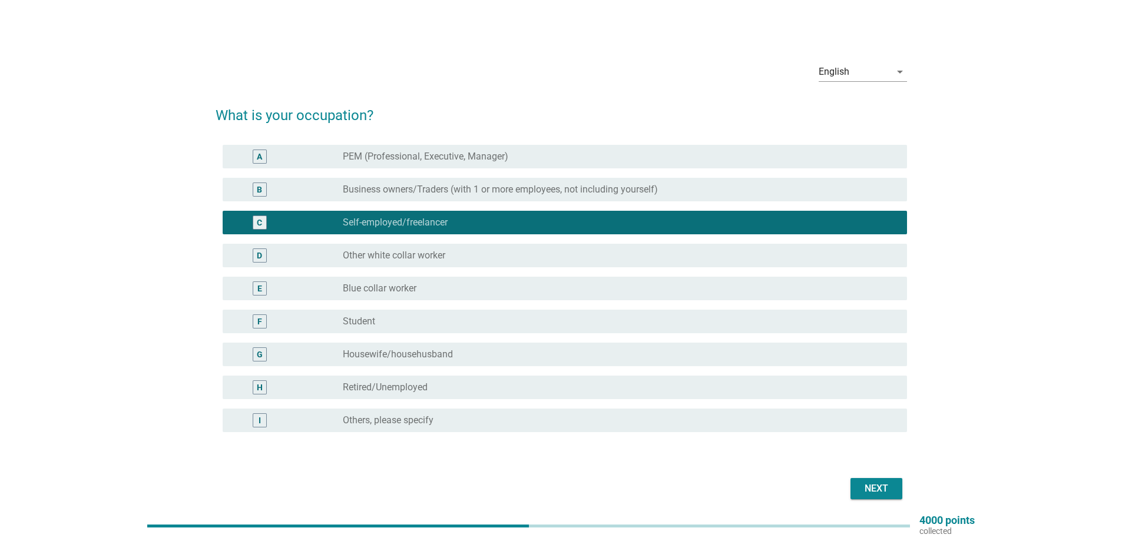
click at [878, 483] on div "Next" at bounding box center [876, 489] width 33 height 14
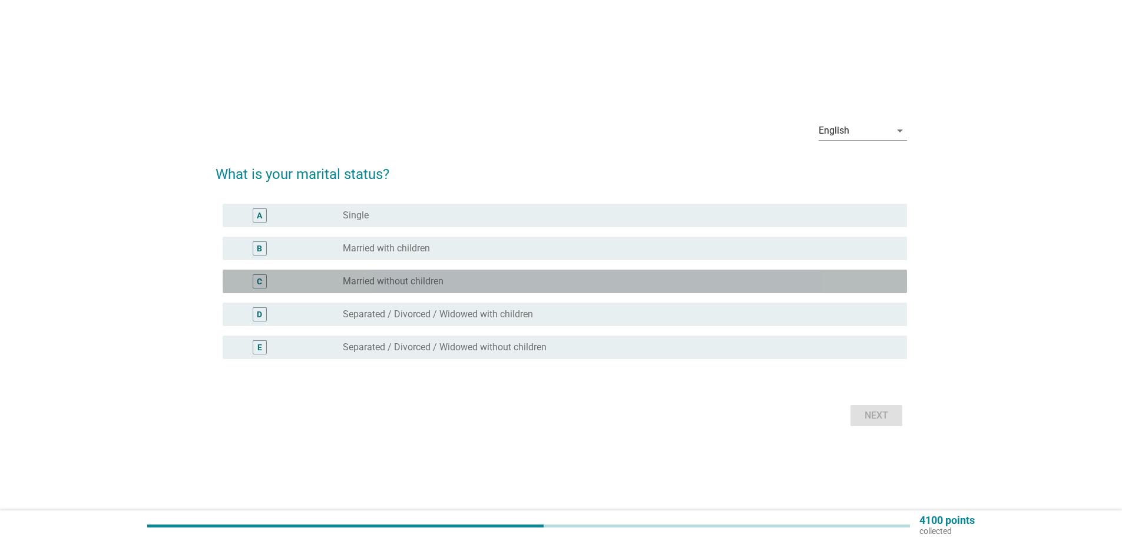
click at [416, 286] on label "Married without children" at bounding box center [393, 282] width 101 height 12
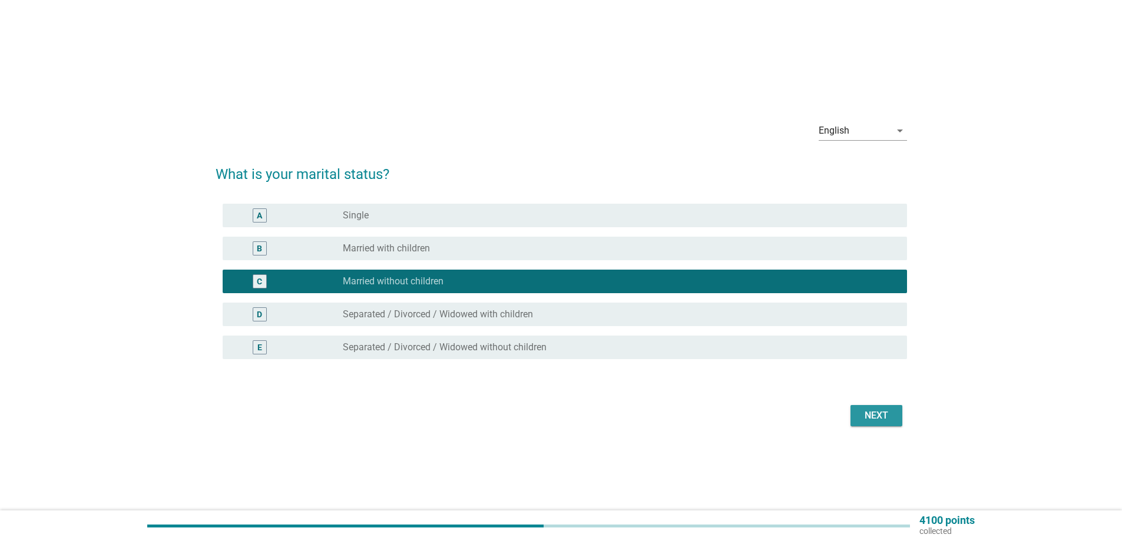
click at [875, 418] on div "Next" at bounding box center [876, 416] width 33 height 14
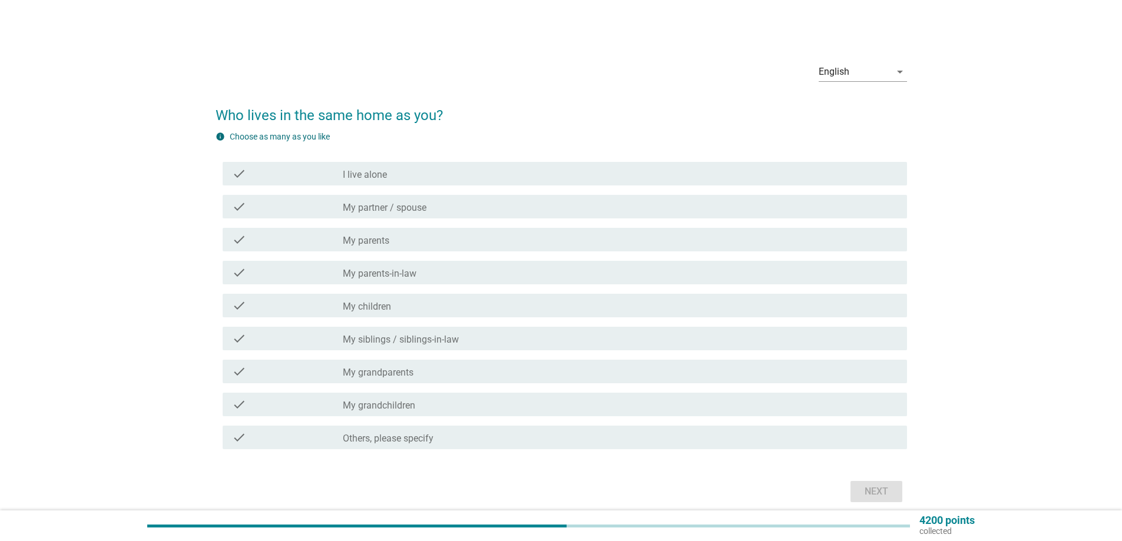
click at [418, 210] on label "My partner / spouse" at bounding box center [385, 208] width 84 height 12
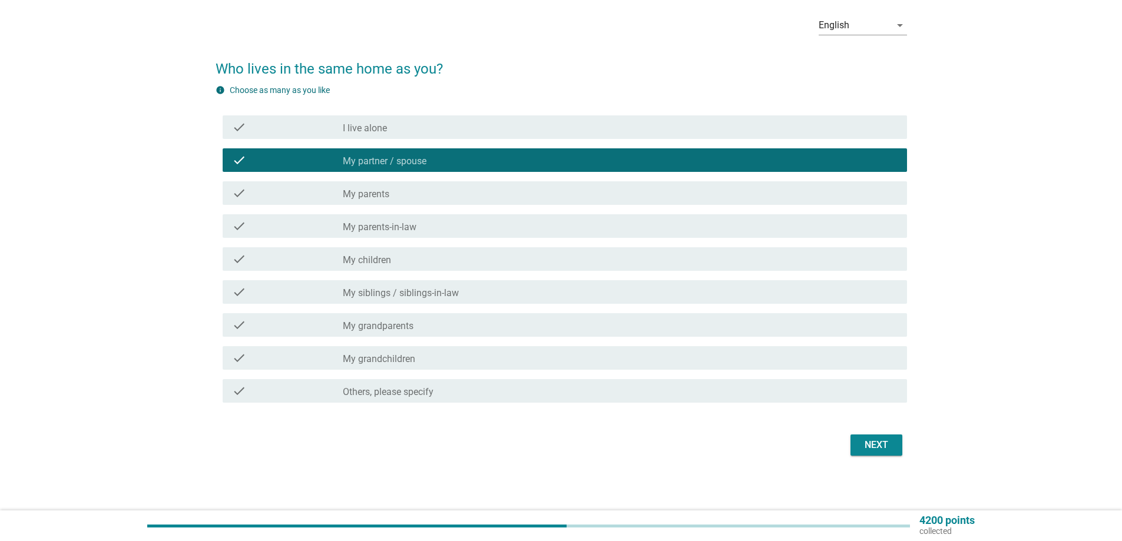
scroll to position [48, 0]
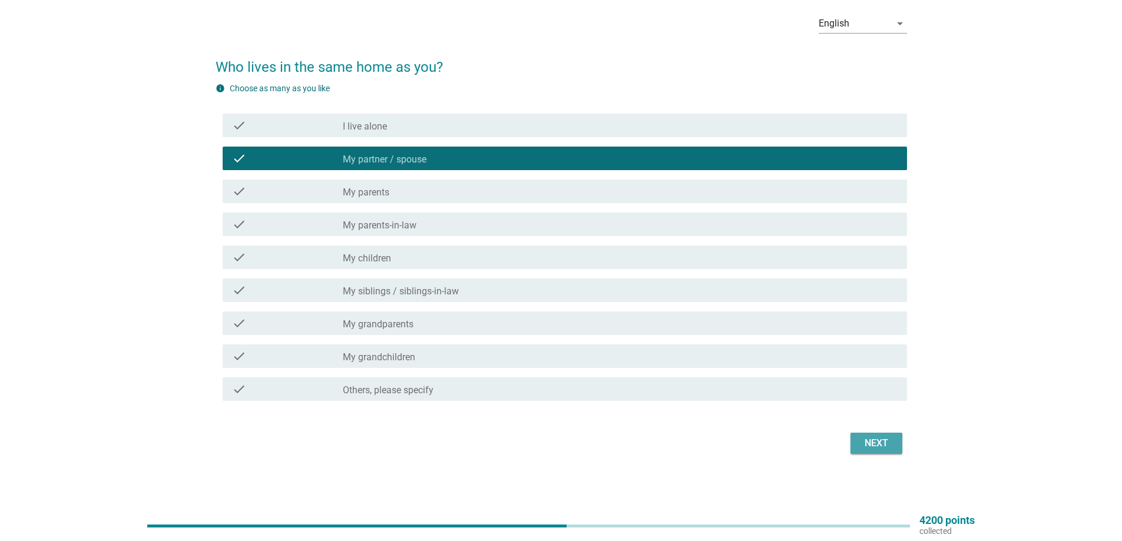
click at [890, 443] on div "Next" at bounding box center [876, 443] width 33 height 14
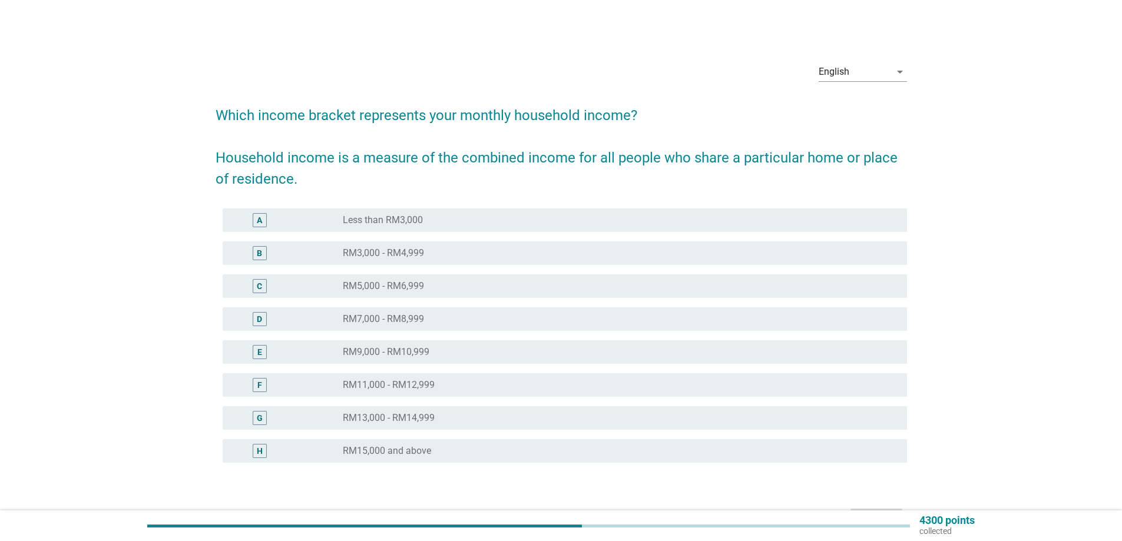
click at [439, 413] on div "radio_button_unchecked RM13,000 - RM14,999" at bounding box center [615, 418] width 545 height 12
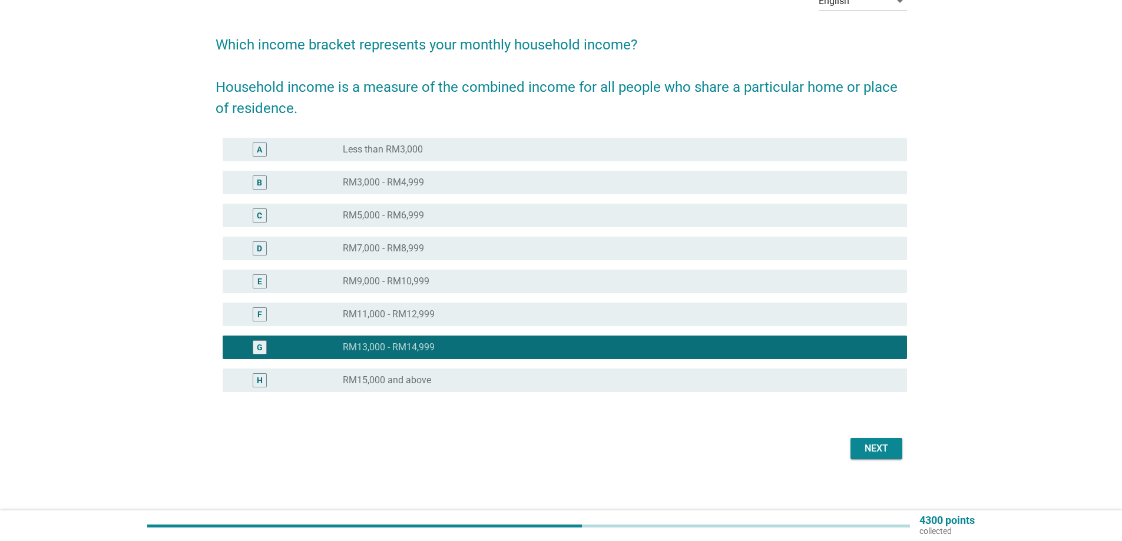
scroll to position [76, 0]
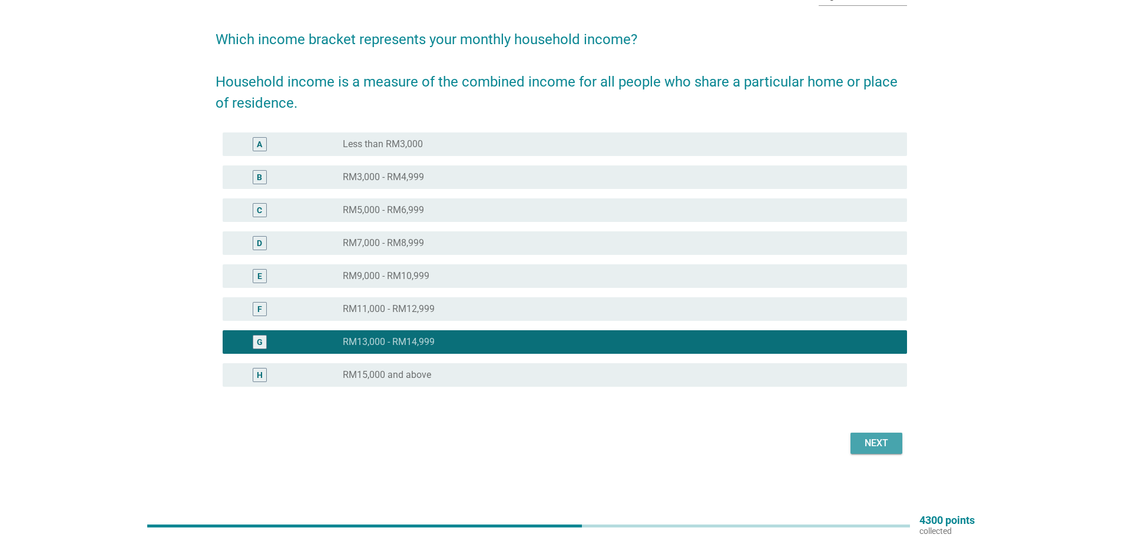
click at [866, 441] on div "Next" at bounding box center [876, 443] width 33 height 14
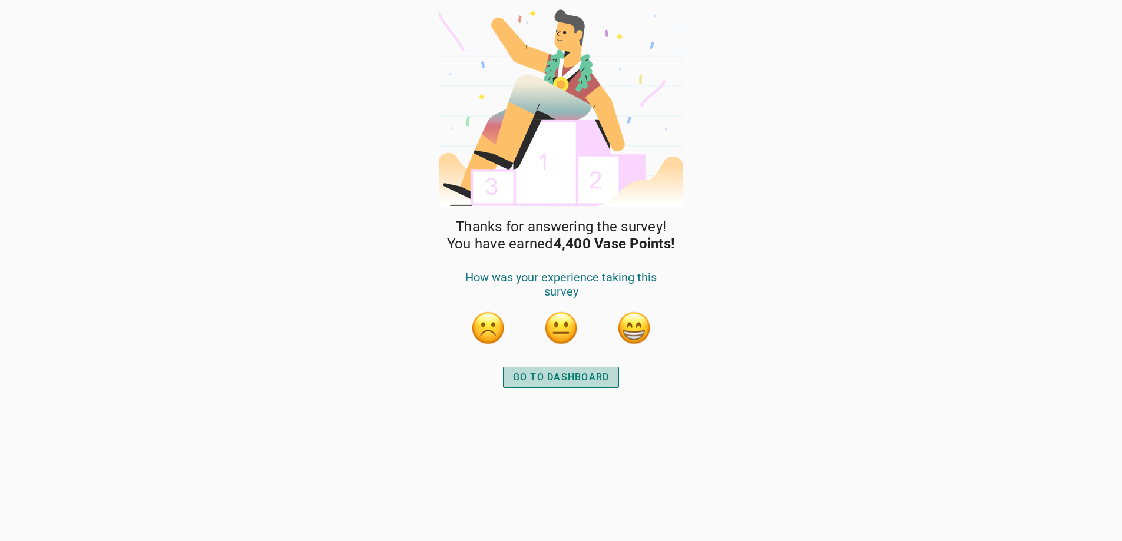
click at [558, 374] on div "GO TO DASHBOARD" at bounding box center [561, 377] width 97 height 14
